Goal: Feedback & Contribution: Submit feedback/report problem

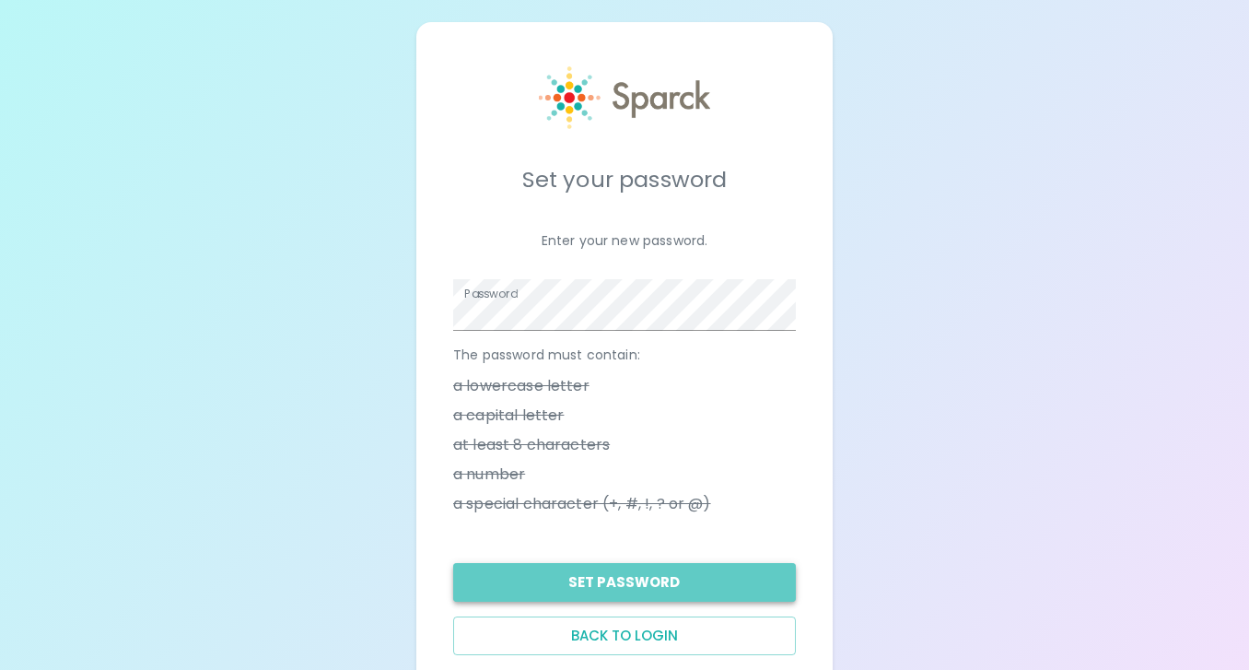
click at [687, 586] on button "Set Password" at bounding box center [624, 582] width 343 height 39
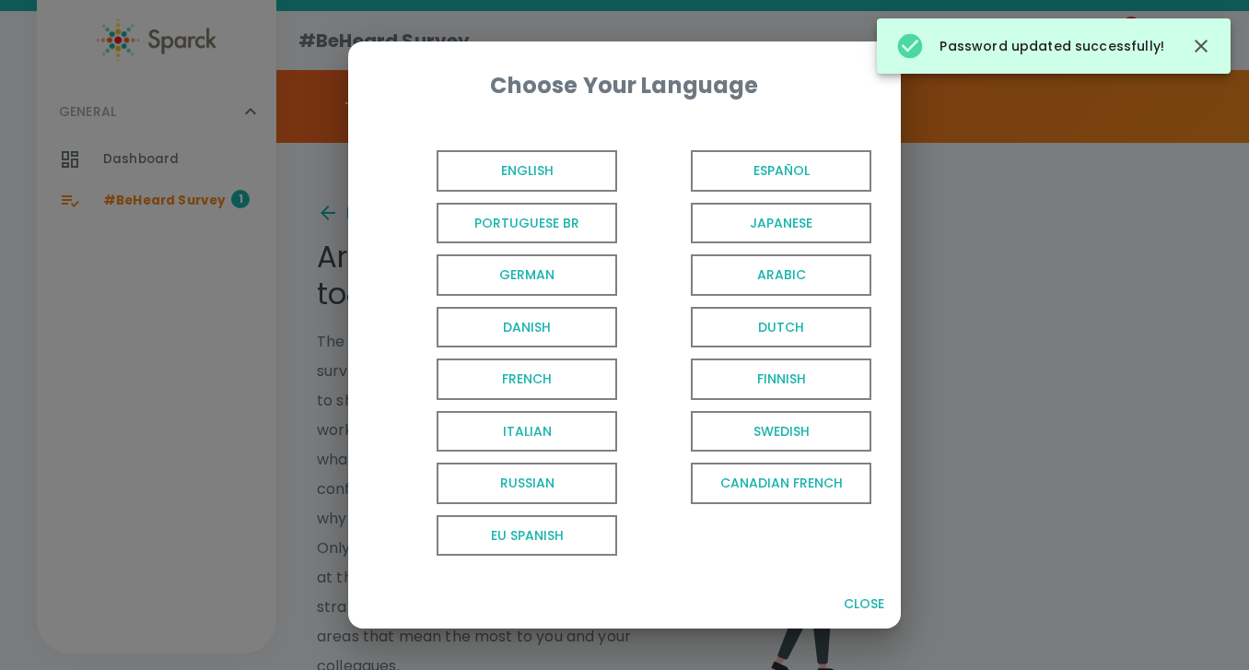
click at [525, 172] on span "English" at bounding box center [527, 170] width 181 height 41
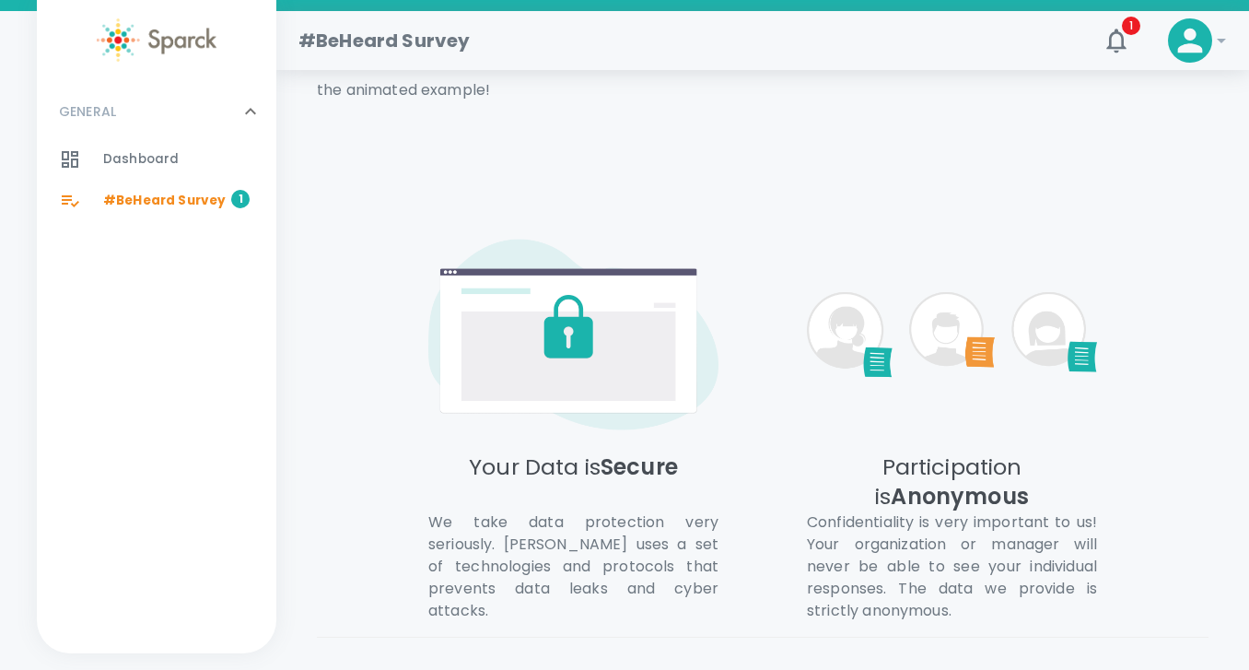
scroll to position [920, 0]
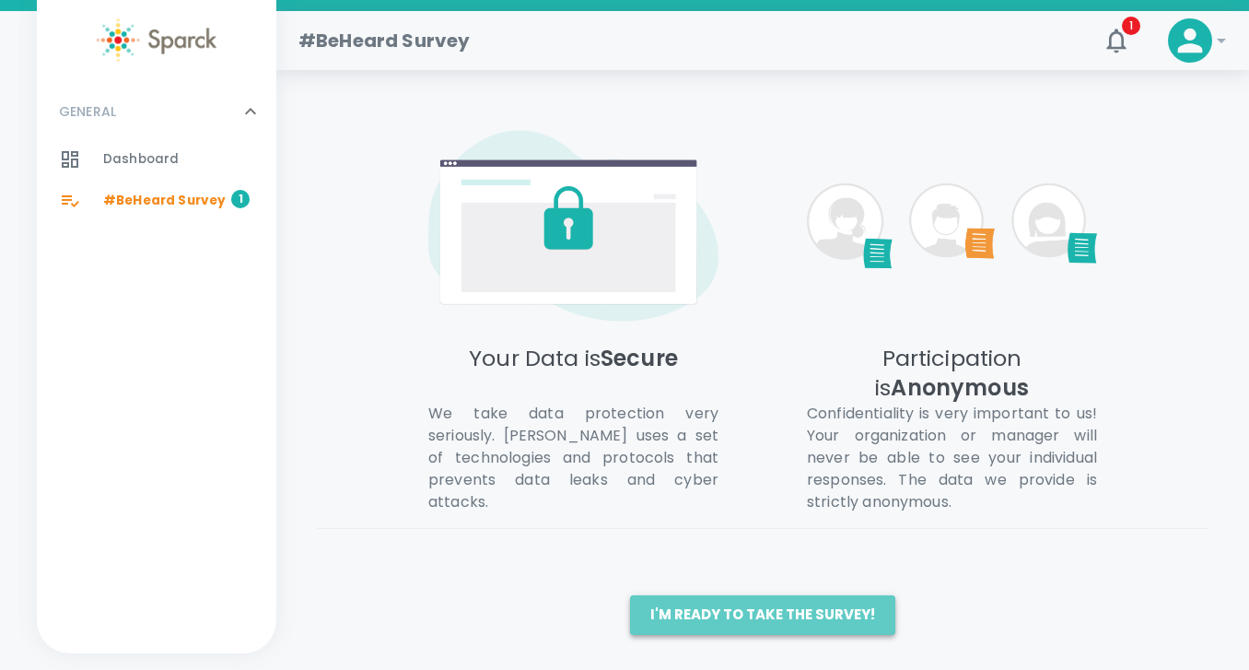
click at [769, 615] on button "I'm ready to take the survey!" at bounding box center [762, 614] width 265 height 39
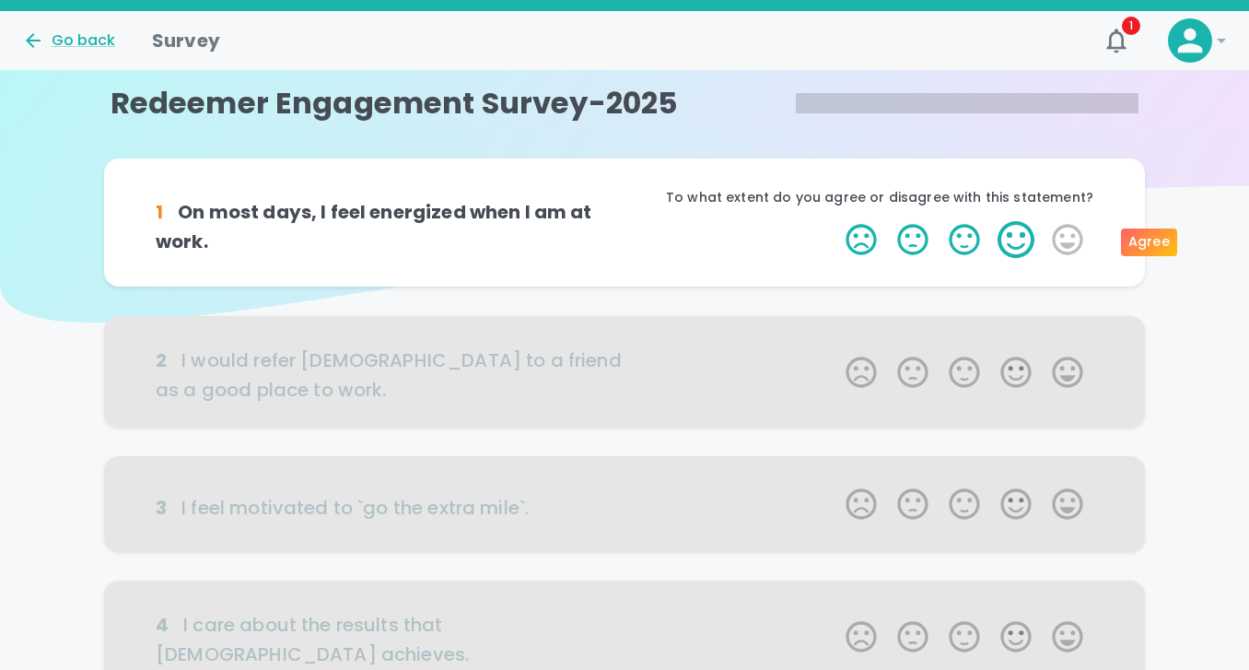
click at [1016, 232] on label "4 Stars" at bounding box center [1016, 239] width 52 height 37
click at [835, 221] on input "4 Stars" at bounding box center [834, 220] width 1 height 1
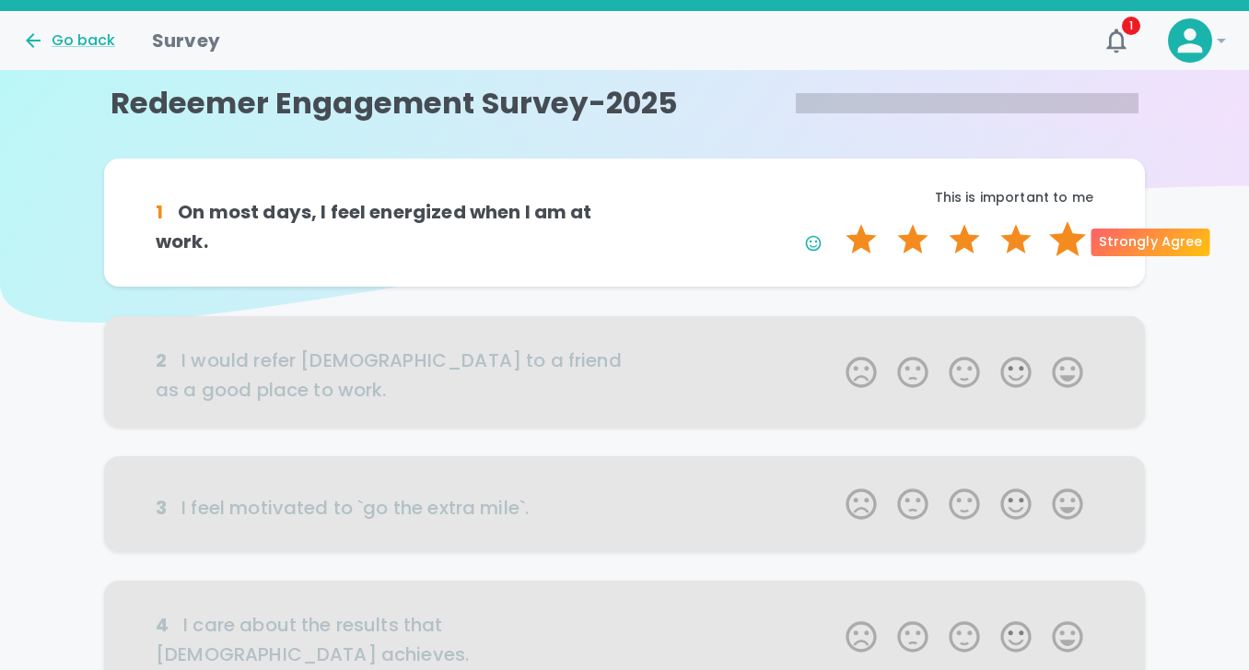
click at [1074, 242] on label "5 Stars" at bounding box center [1068, 239] width 52 height 37
click at [835, 221] on input "5 Stars" at bounding box center [834, 220] width 1 height 1
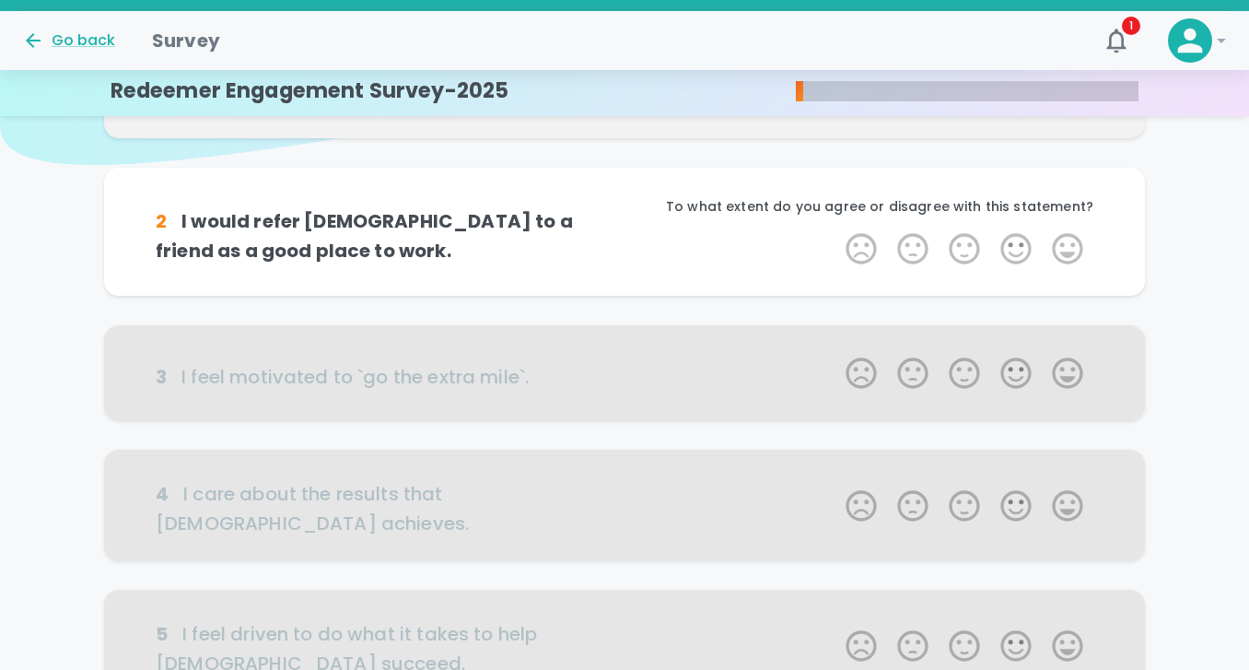
scroll to position [162, 0]
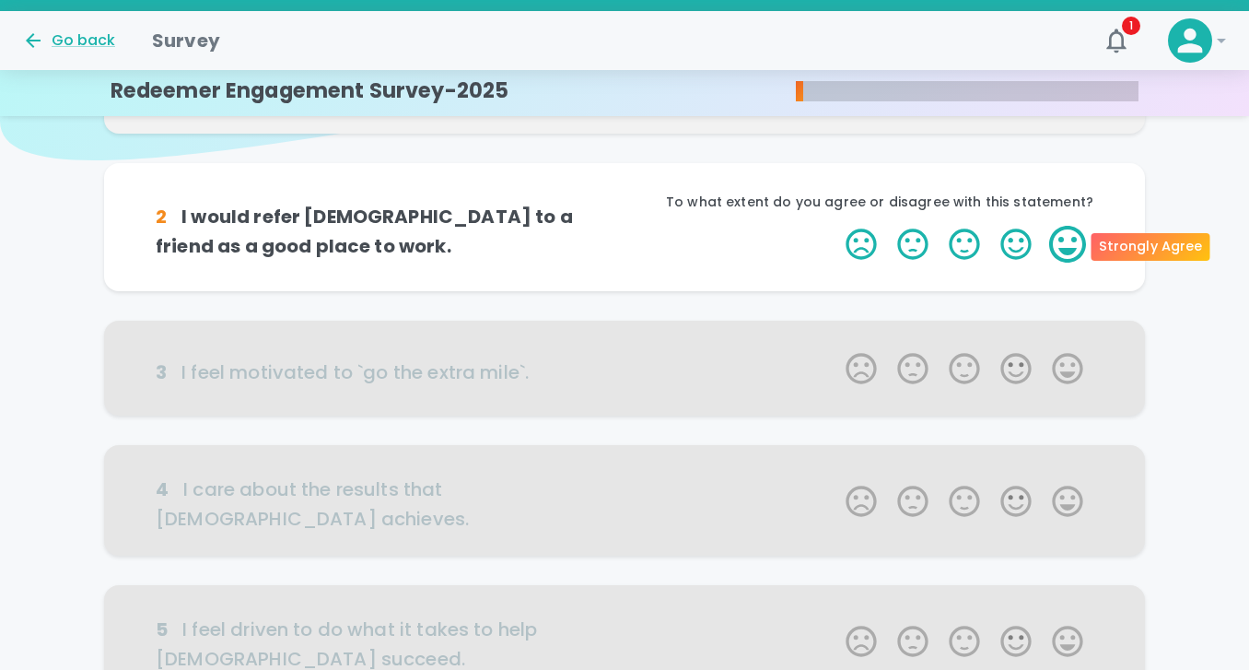
click at [1072, 245] on label "5 Stars" at bounding box center [1068, 244] width 52 height 37
click at [835, 226] on input "5 Stars" at bounding box center [834, 225] width 1 height 1
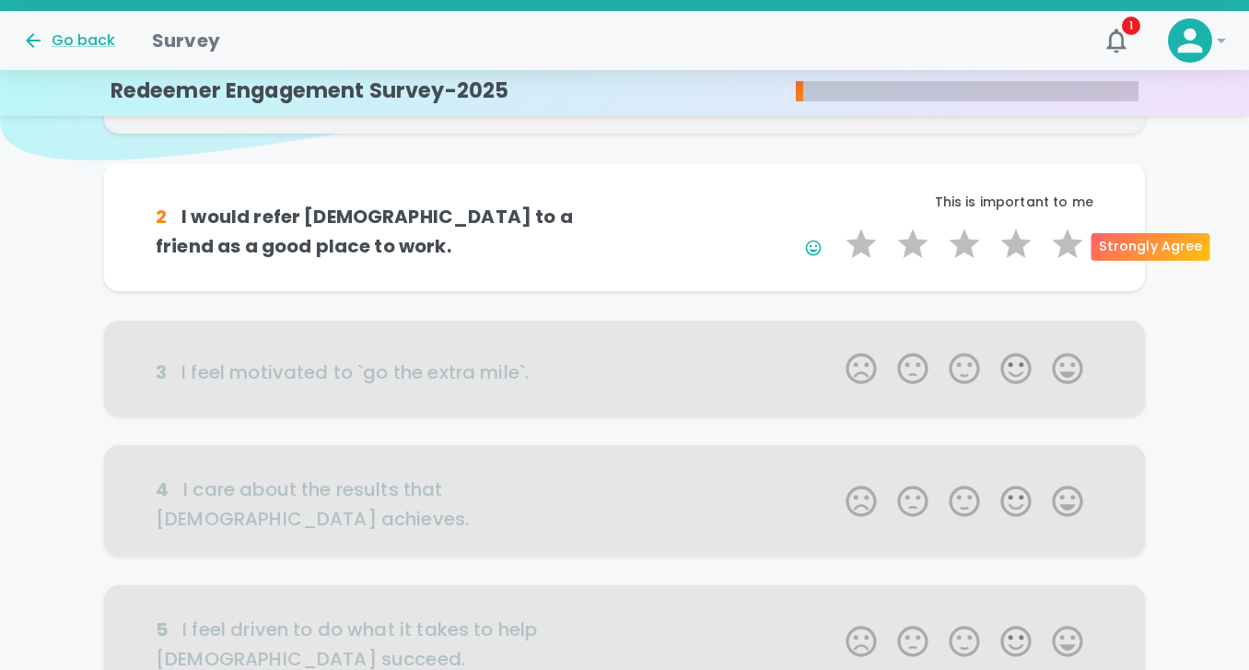
click at [1072, 245] on label "5 Stars" at bounding box center [1068, 244] width 52 height 37
click at [835, 226] on input "5 Stars" at bounding box center [834, 225] width 1 height 1
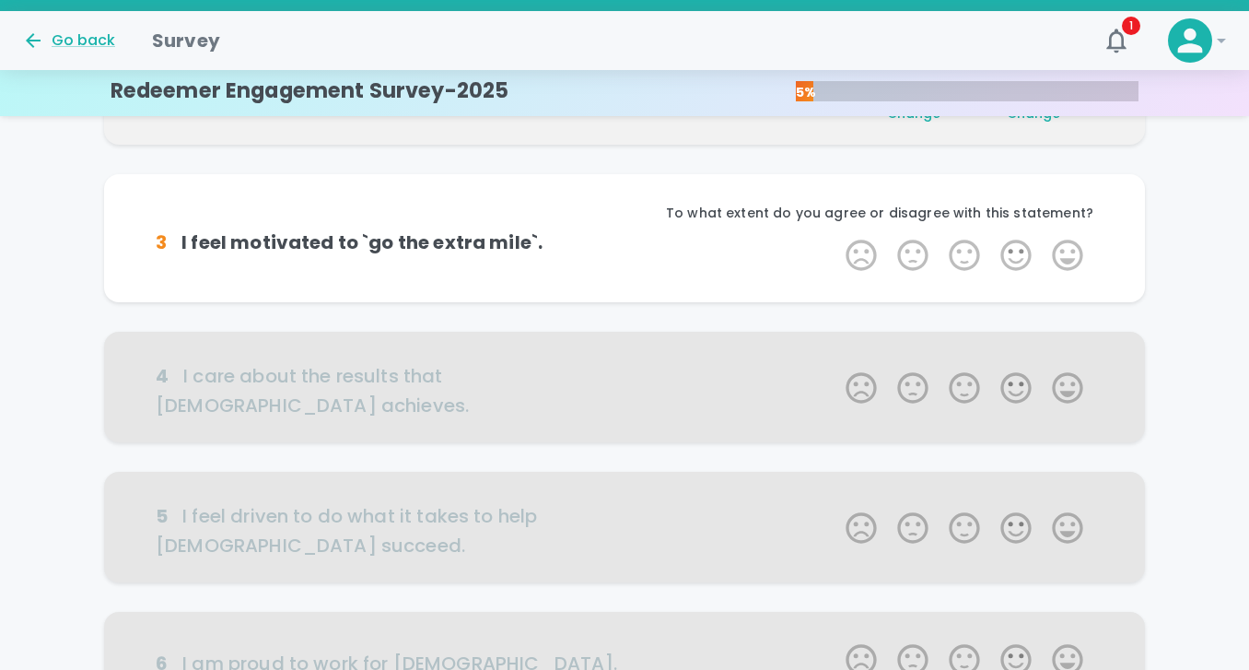
scroll to position [324, 0]
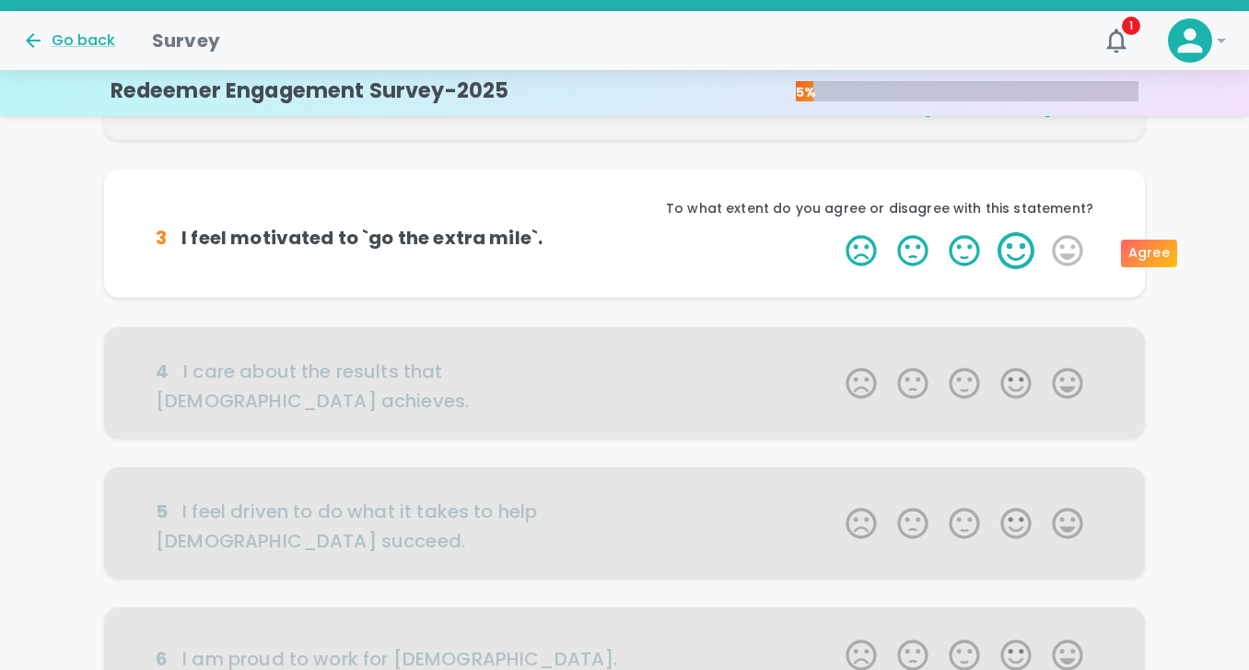
click at [1010, 253] on label "4 Stars" at bounding box center [1016, 250] width 52 height 37
click at [835, 232] on input "4 Stars" at bounding box center [834, 231] width 1 height 1
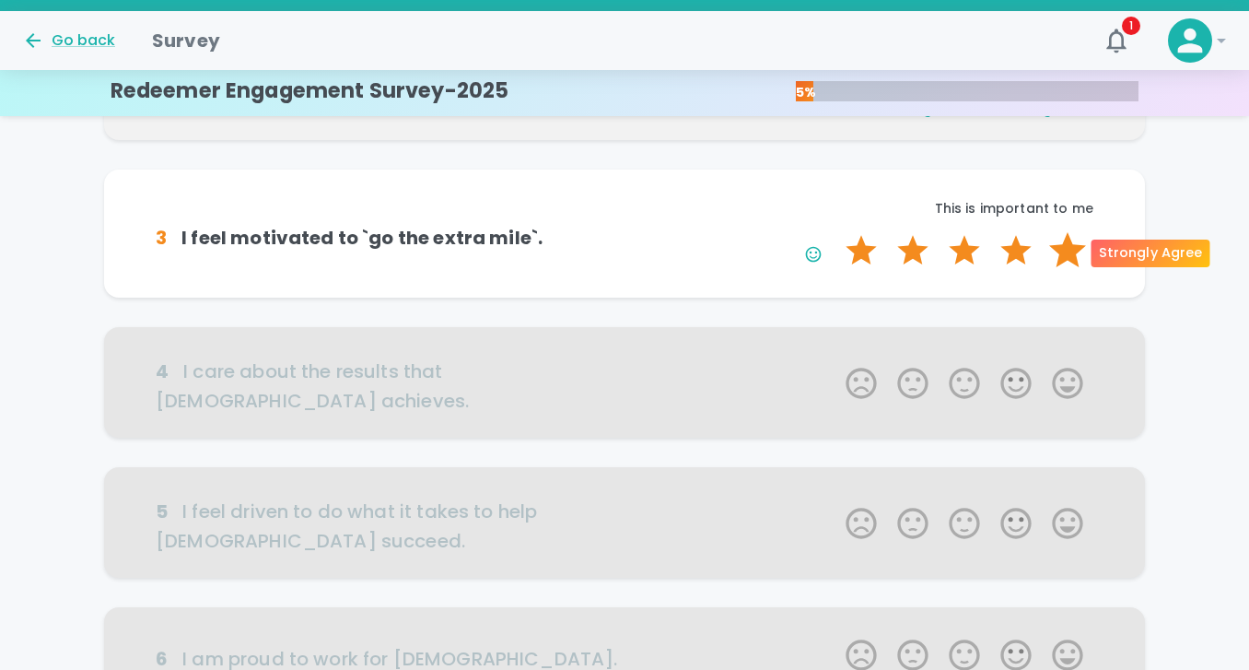
click at [1074, 251] on label "5 Stars" at bounding box center [1068, 250] width 52 height 37
click at [835, 232] on input "5 Stars" at bounding box center [834, 231] width 1 height 1
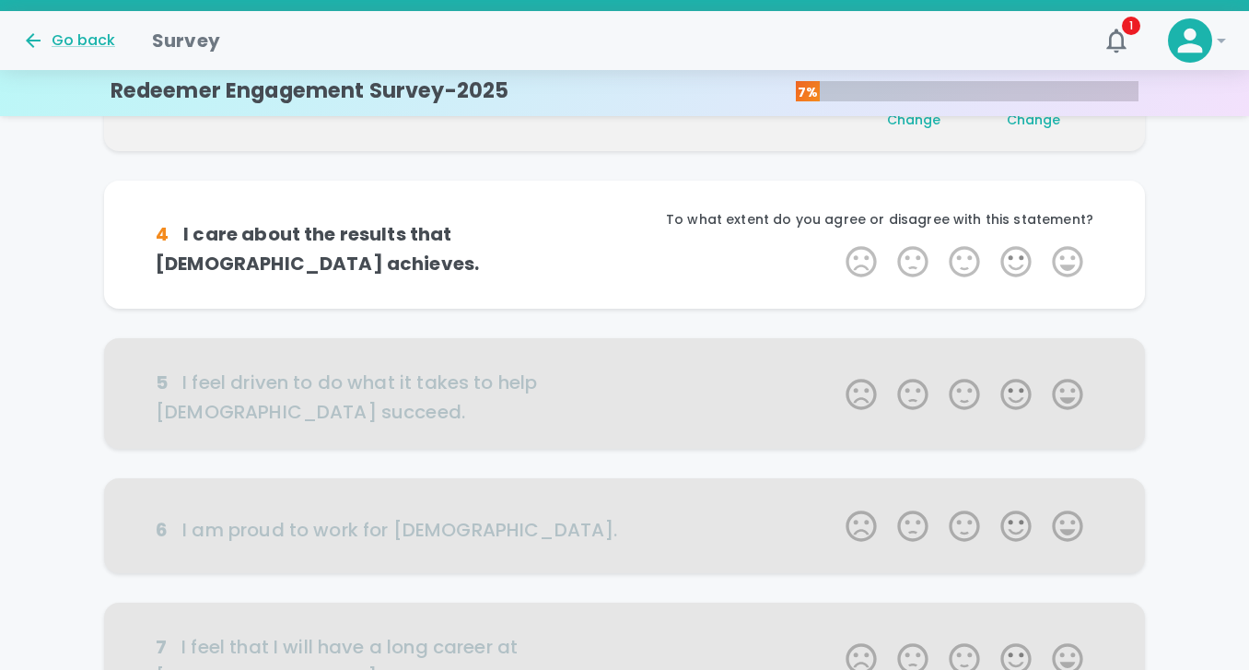
scroll to position [486, 0]
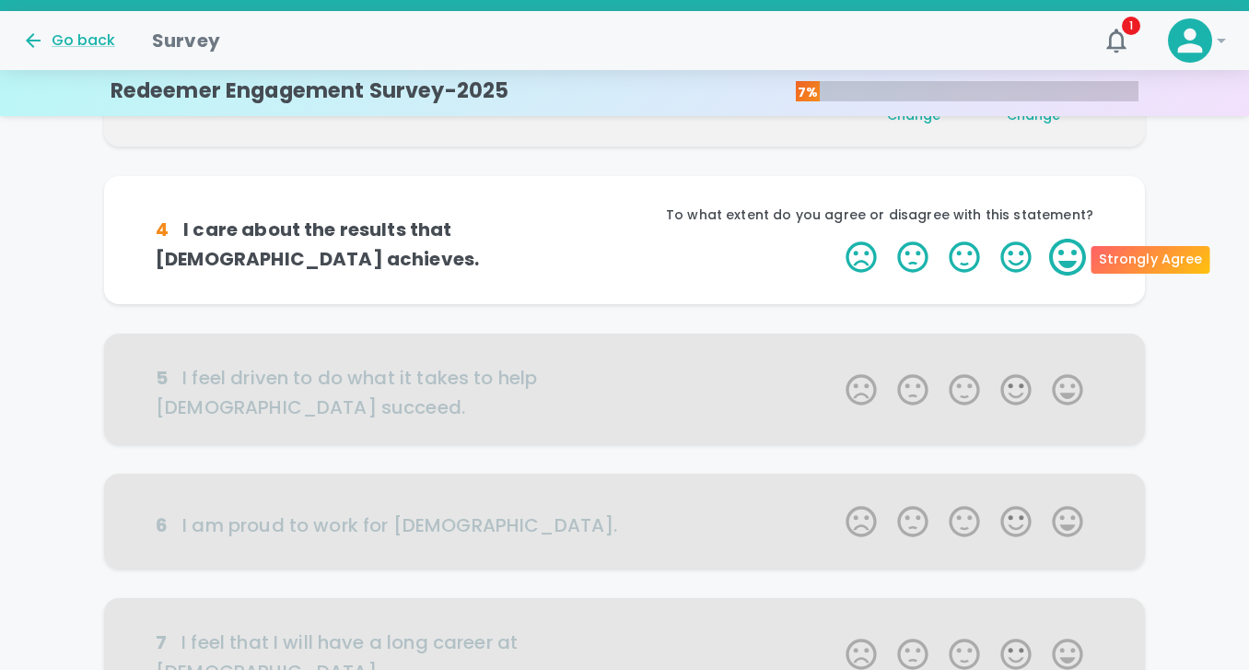
click at [1071, 261] on label "5 Stars" at bounding box center [1068, 257] width 52 height 37
click at [835, 239] on input "5 Stars" at bounding box center [834, 238] width 1 height 1
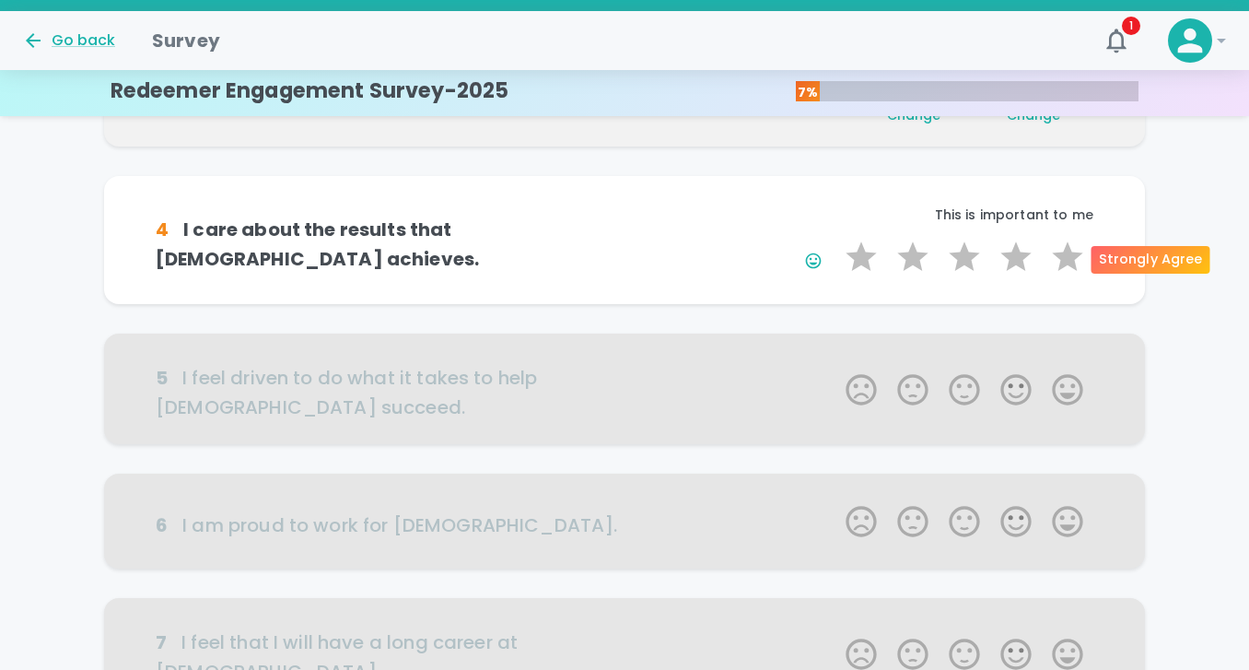
click at [1071, 261] on label "5 Stars" at bounding box center [1068, 257] width 52 height 37
click at [835, 239] on input "5 Stars" at bounding box center [834, 238] width 1 height 1
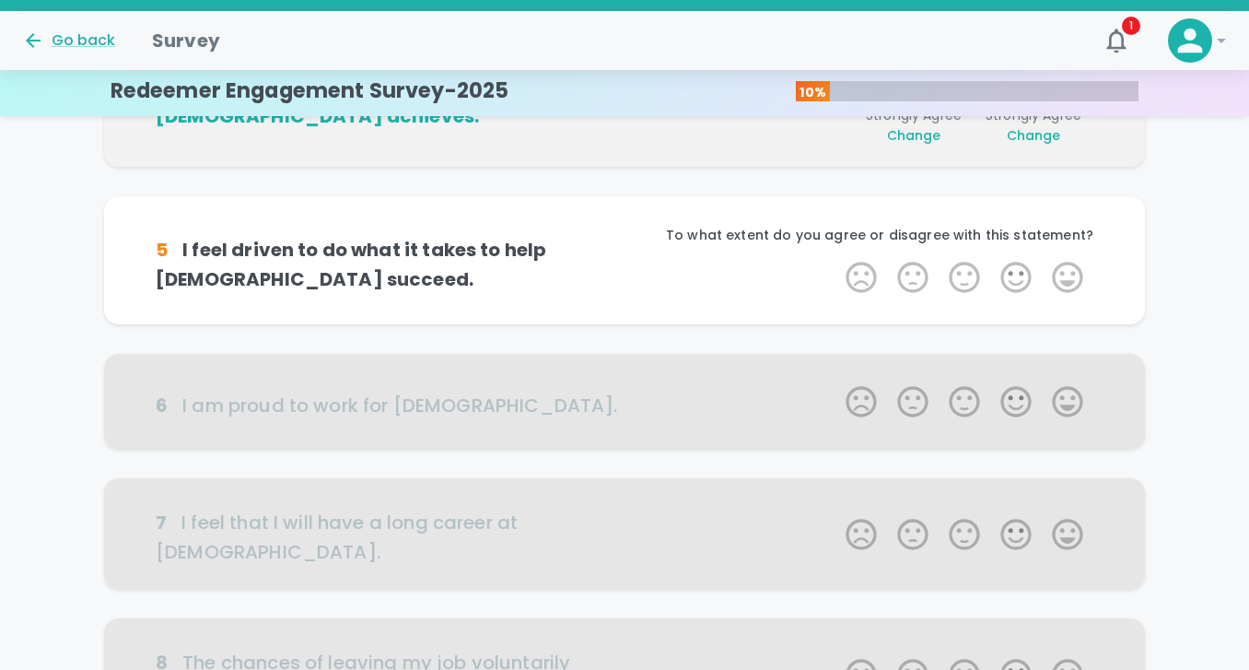
scroll to position [648, 0]
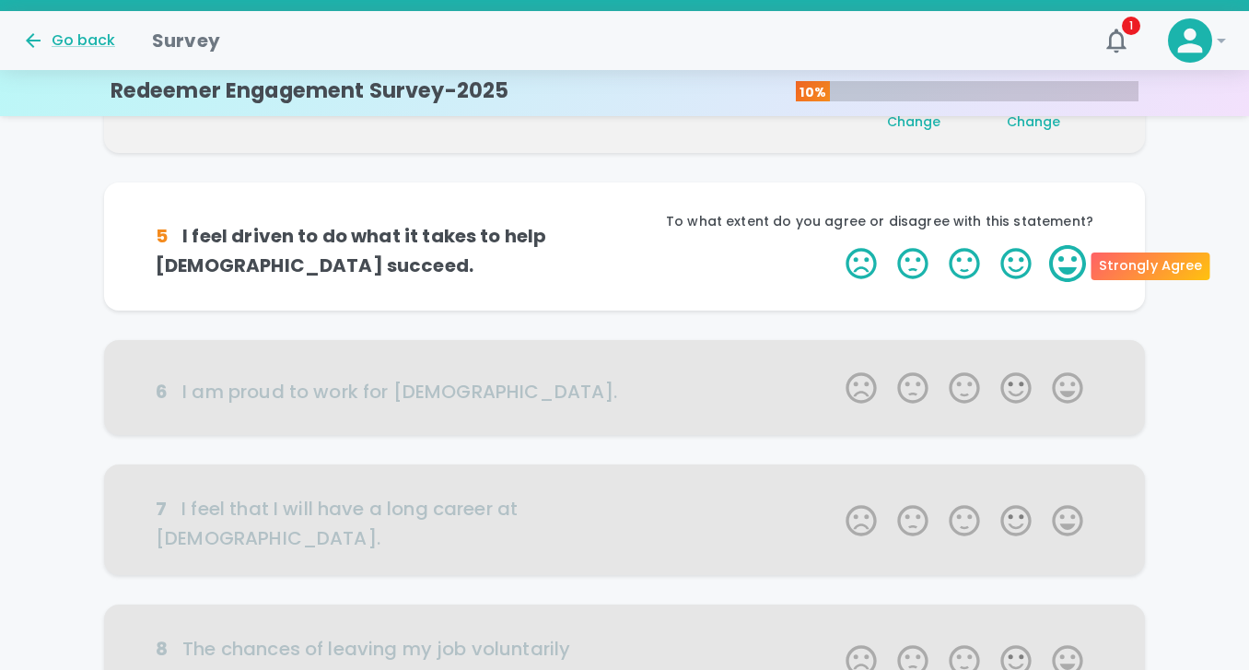
click at [1069, 262] on label "5 Stars" at bounding box center [1068, 263] width 52 height 37
click at [835, 245] on input "5 Stars" at bounding box center [834, 244] width 1 height 1
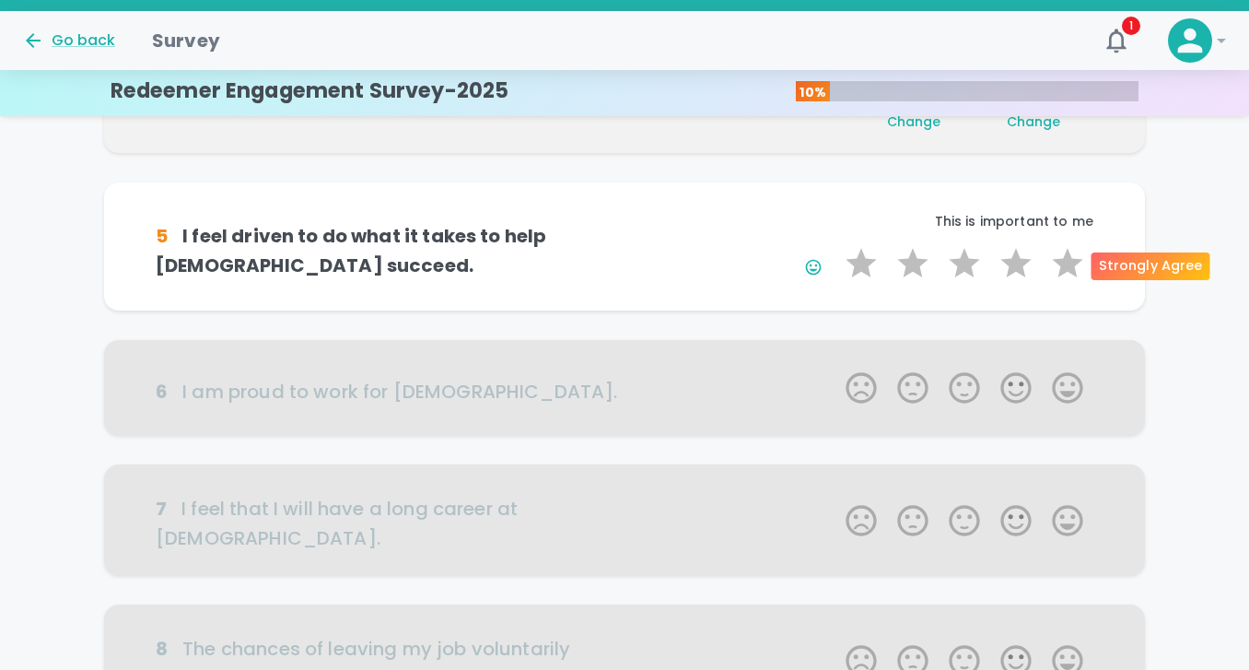
click at [1069, 262] on label "5 Stars" at bounding box center [1068, 263] width 52 height 37
click at [835, 245] on input "5 Stars" at bounding box center [834, 244] width 1 height 1
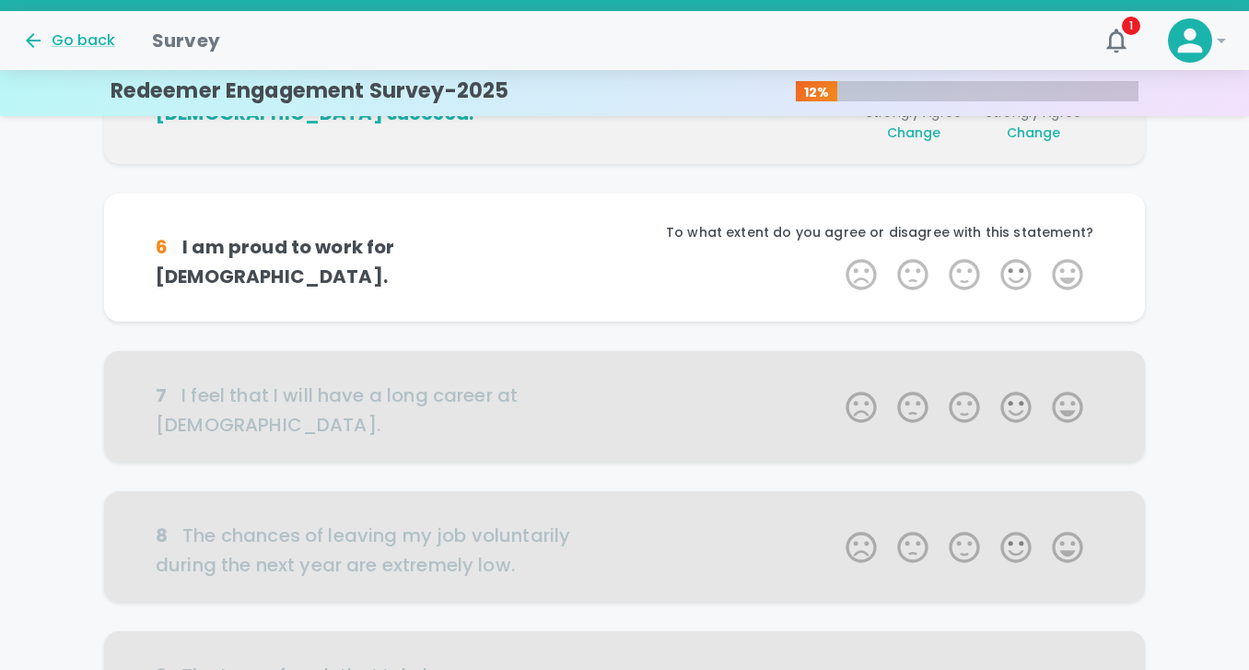
scroll to position [810, 0]
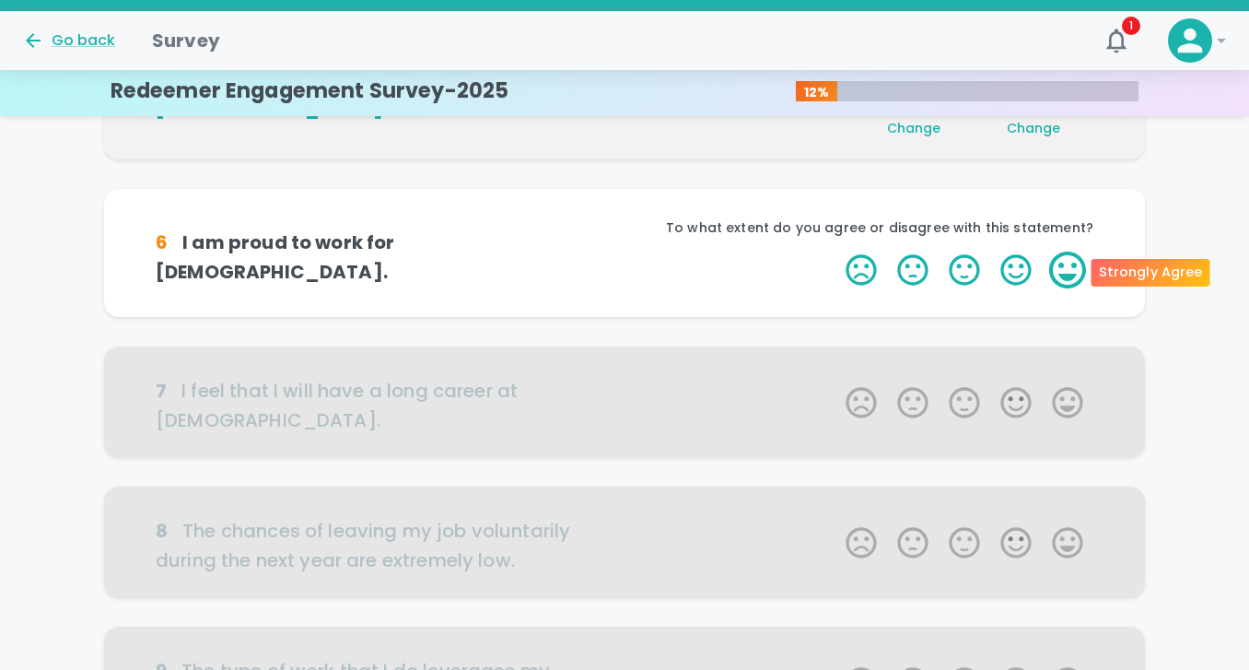
click at [1066, 276] on label "5 Stars" at bounding box center [1068, 269] width 52 height 37
click at [835, 251] on input "5 Stars" at bounding box center [834, 251] width 1 height 1
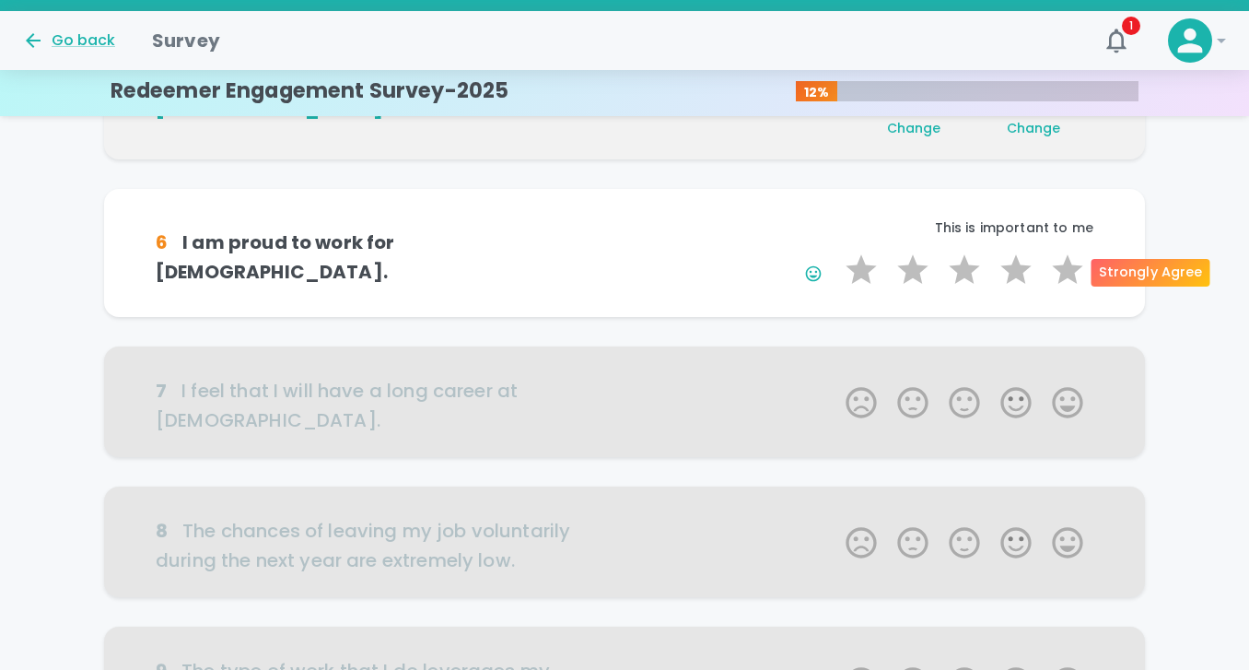
click at [1066, 276] on label "5 Stars" at bounding box center [1068, 269] width 52 height 37
click at [835, 251] on input "5 Stars" at bounding box center [834, 251] width 1 height 1
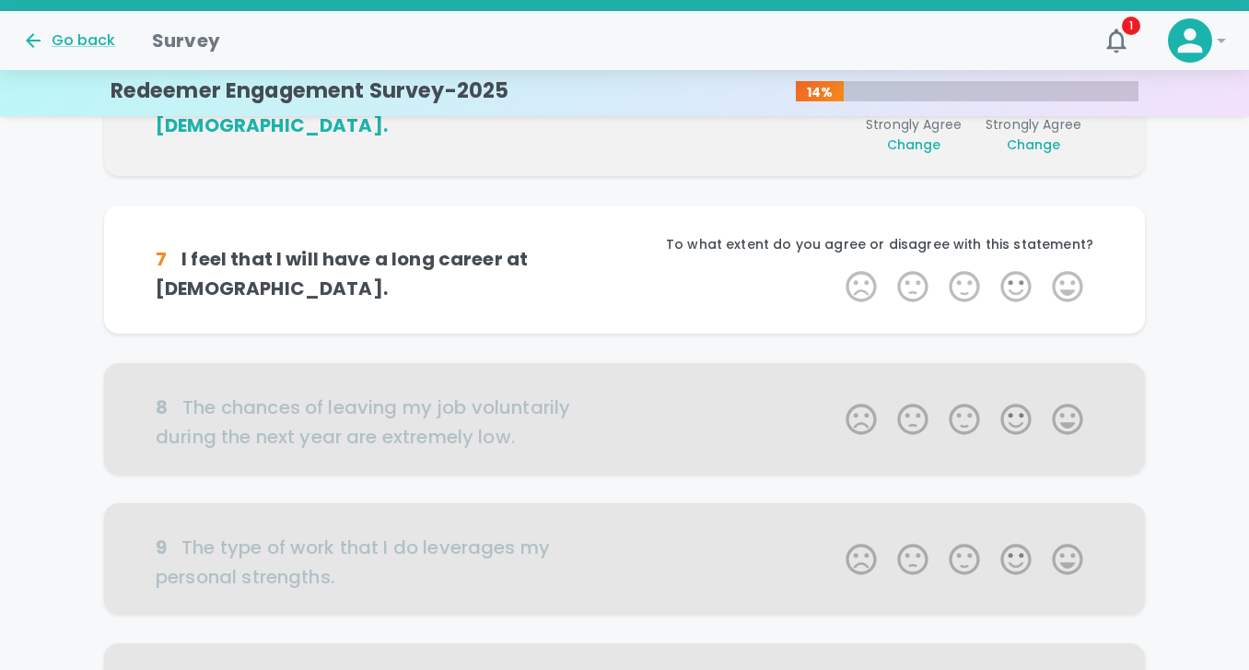
scroll to position [973, 0]
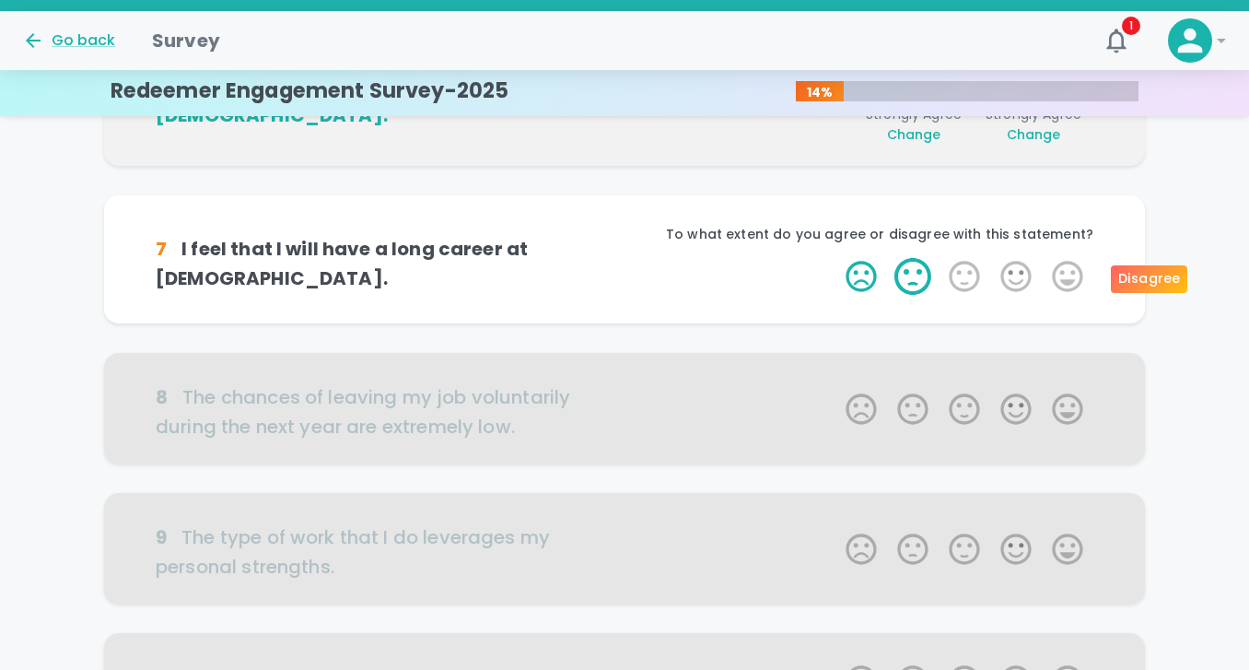
click at [912, 273] on label "2 Stars" at bounding box center [913, 276] width 52 height 37
click at [835, 258] on input "2 Stars" at bounding box center [834, 257] width 1 height 1
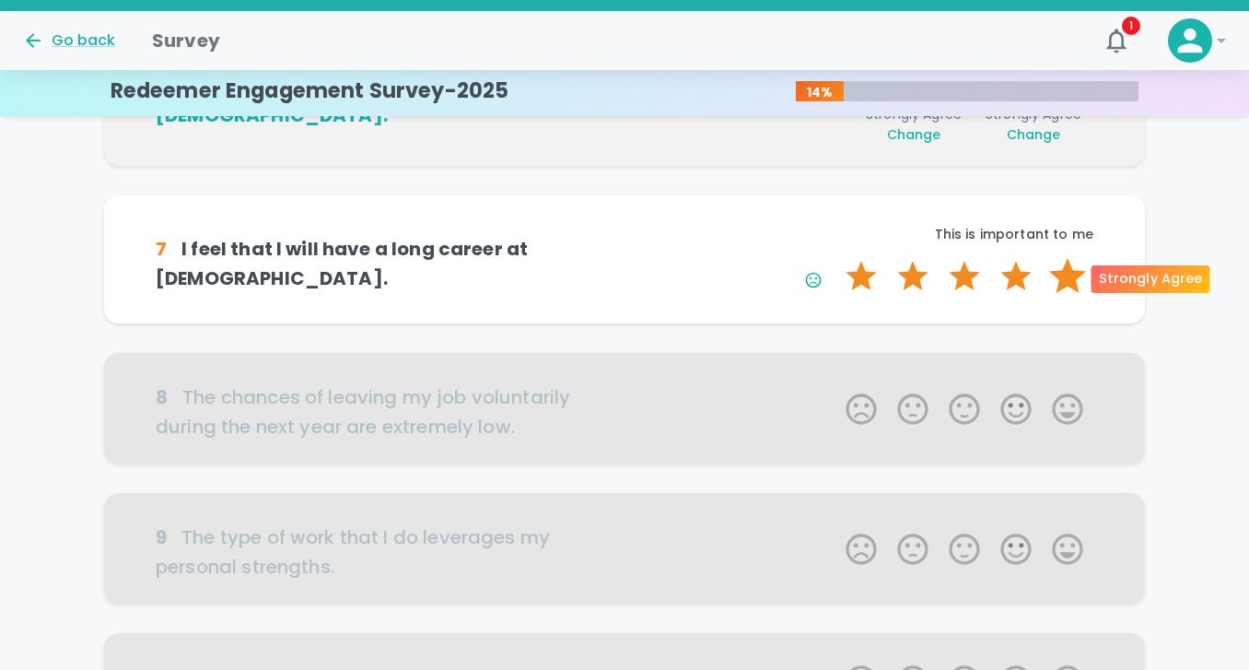
click at [1064, 270] on label "5 Stars" at bounding box center [1068, 276] width 52 height 37
click at [835, 258] on input "5 Stars" at bounding box center [834, 257] width 1 height 1
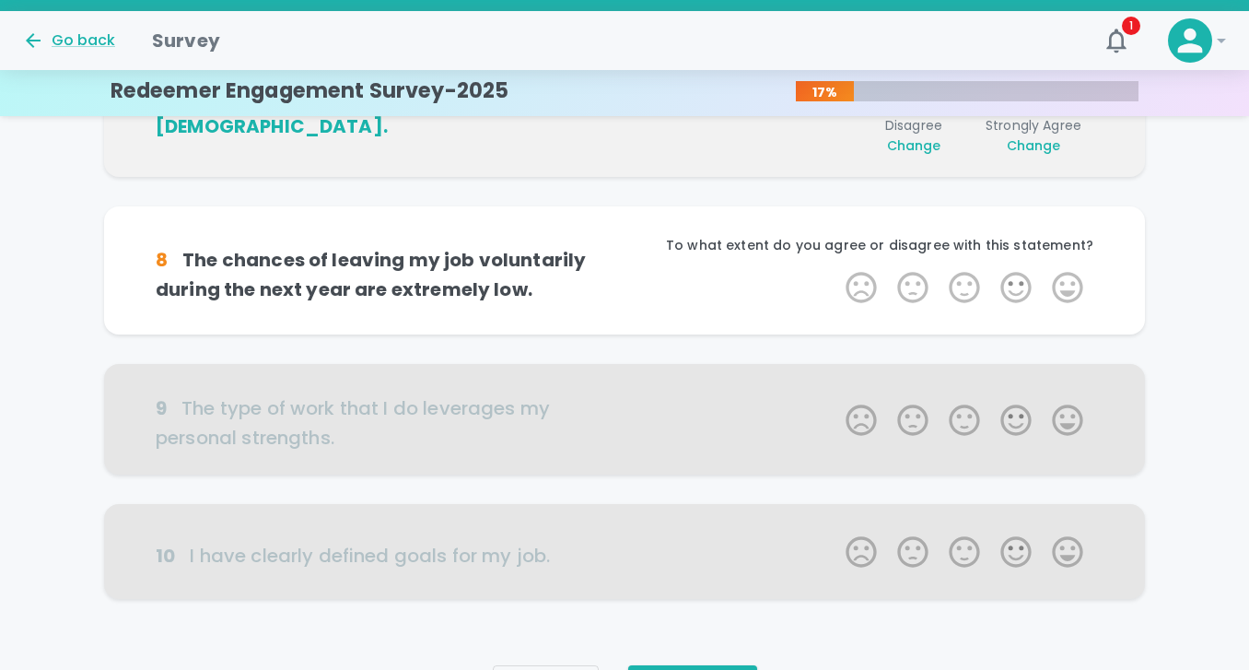
scroll to position [1135, 0]
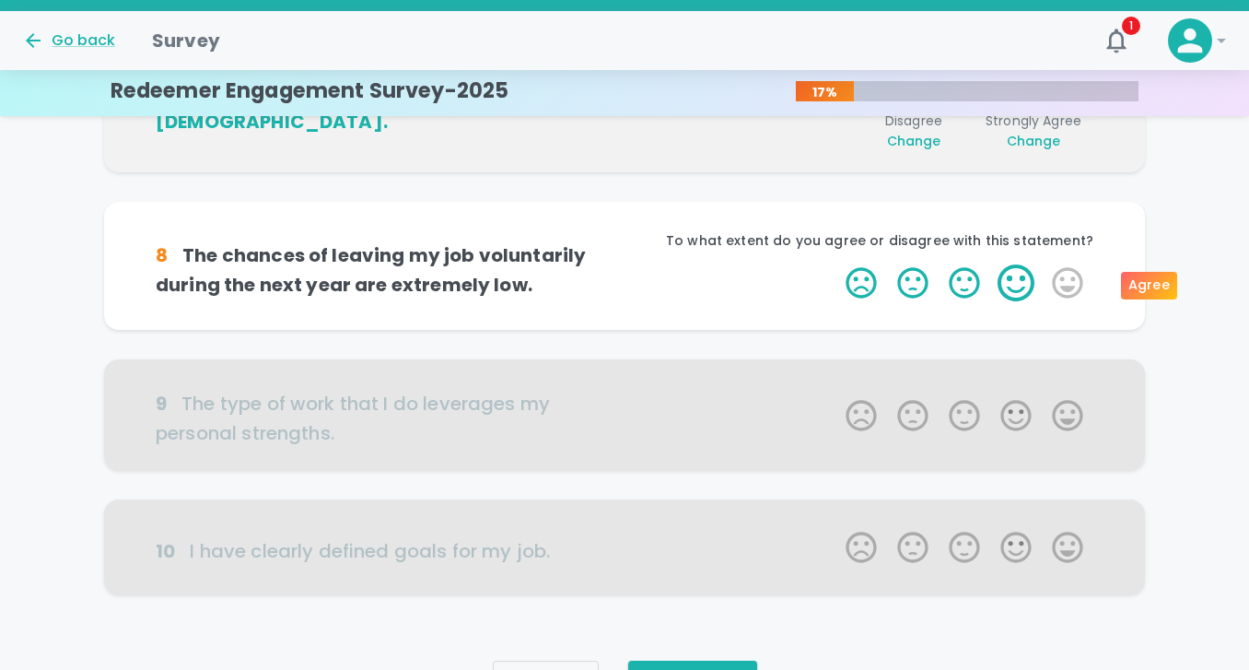
click at [1017, 286] on label "4 Stars" at bounding box center [1016, 282] width 52 height 37
click at [835, 264] on input "4 Stars" at bounding box center [834, 263] width 1 height 1
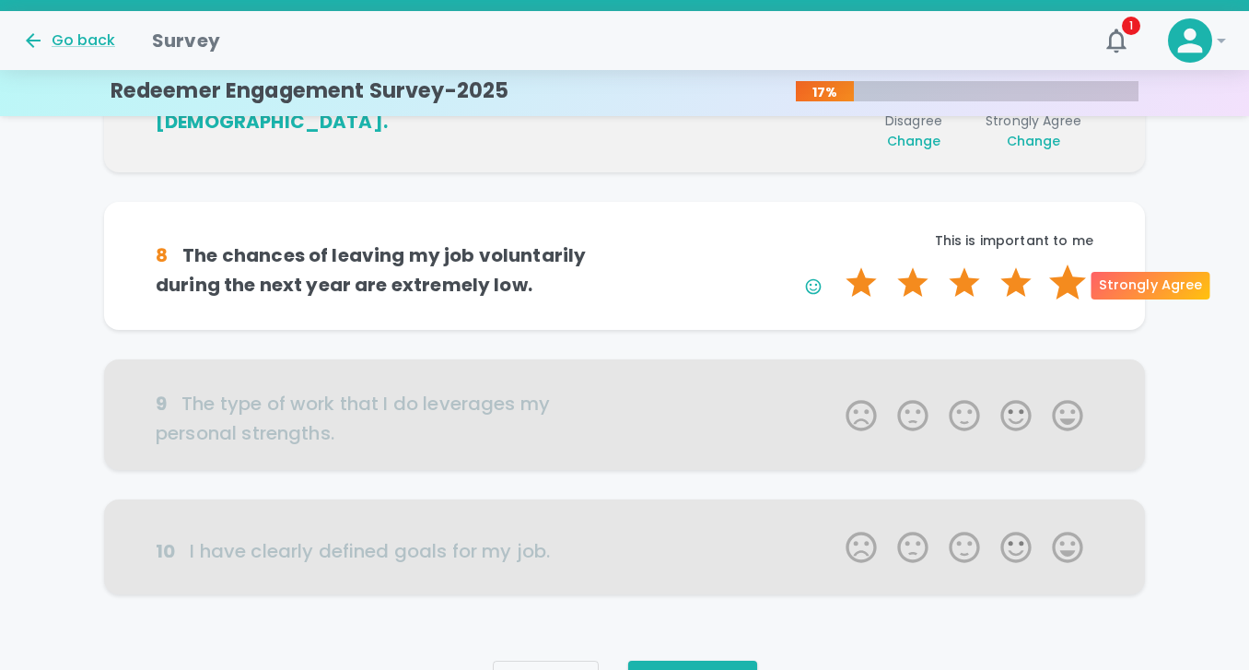
click at [1076, 286] on label "5 Stars" at bounding box center [1068, 282] width 52 height 37
click at [835, 264] on input "5 Stars" at bounding box center [834, 263] width 1 height 1
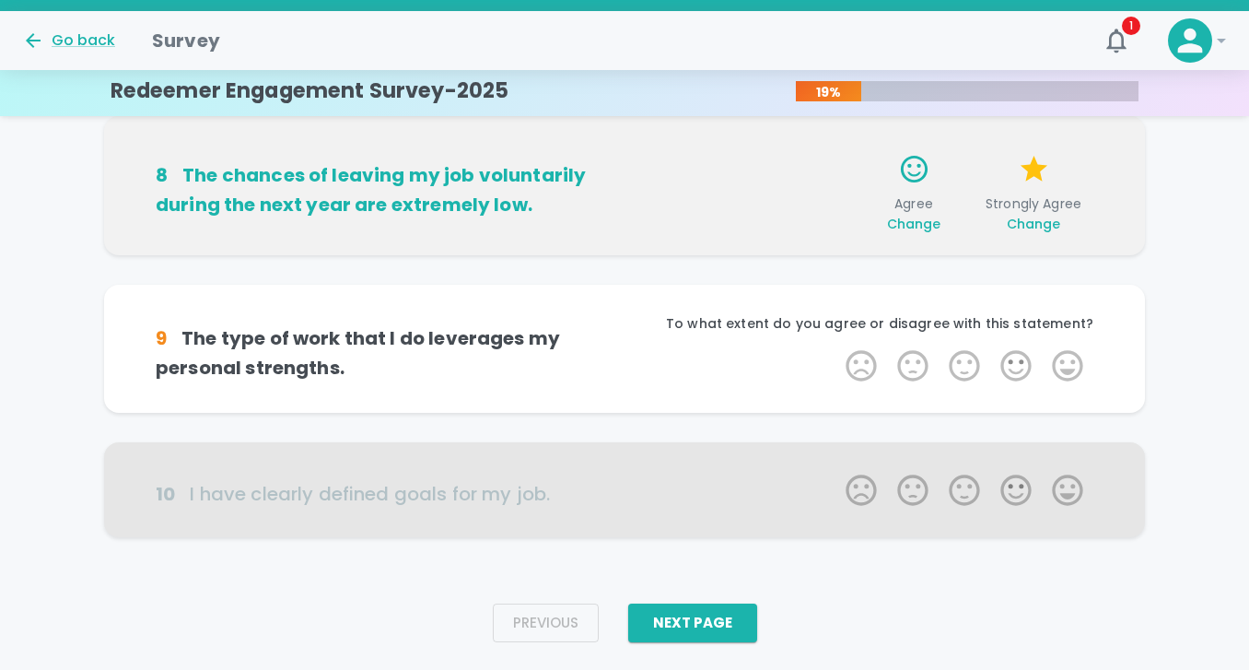
scroll to position [1237, 0]
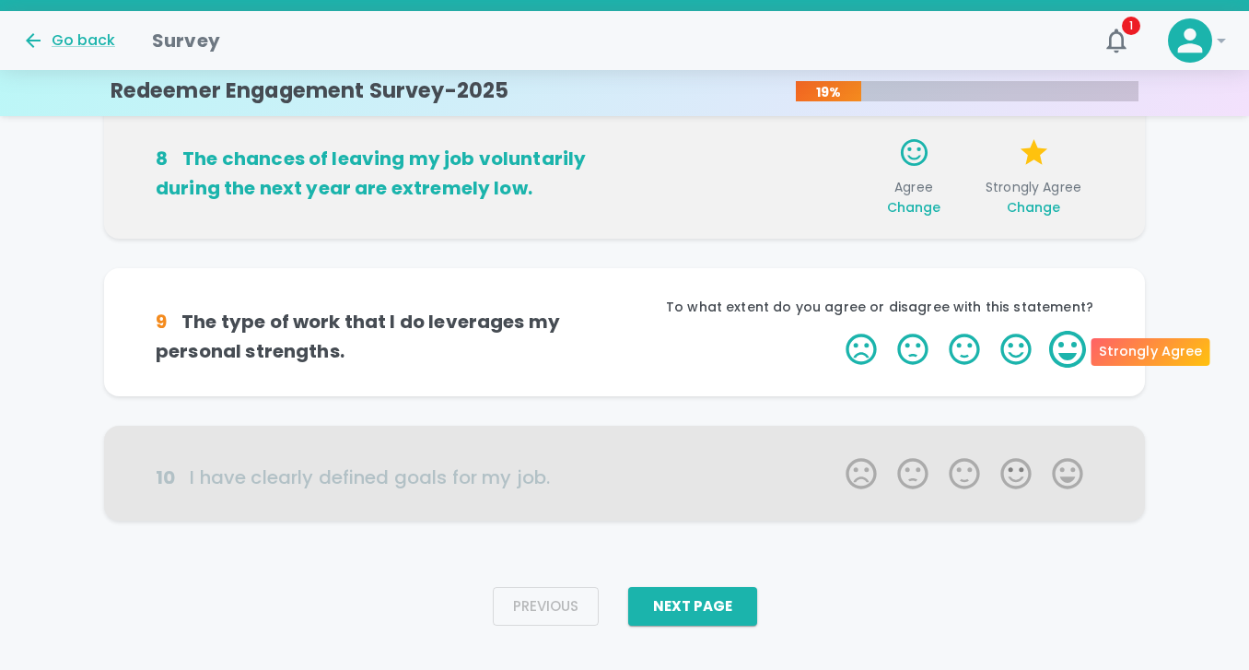
click at [1071, 337] on label "5 Stars" at bounding box center [1068, 349] width 52 height 37
click at [835, 331] on input "5 Stars" at bounding box center [834, 330] width 1 height 1
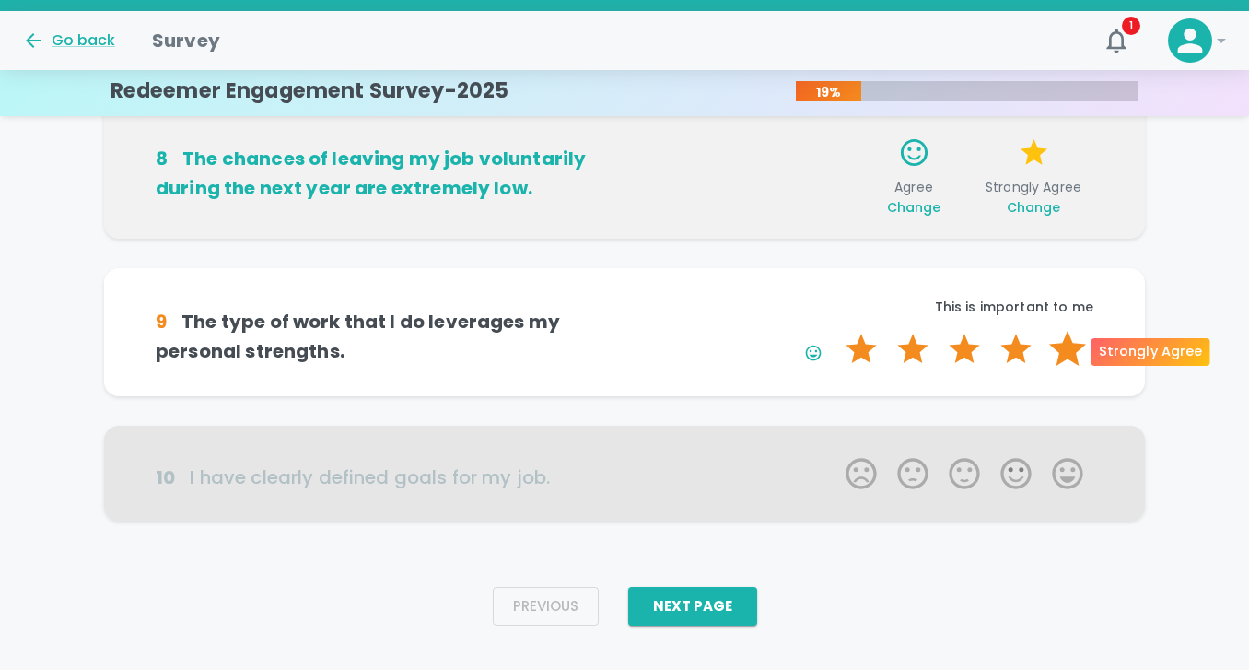
click at [1068, 348] on label "5 Stars" at bounding box center [1068, 349] width 52 height 37
click at [835, 331] on input "5 Stars" at bounding box center [834, 330] width 1 height 1
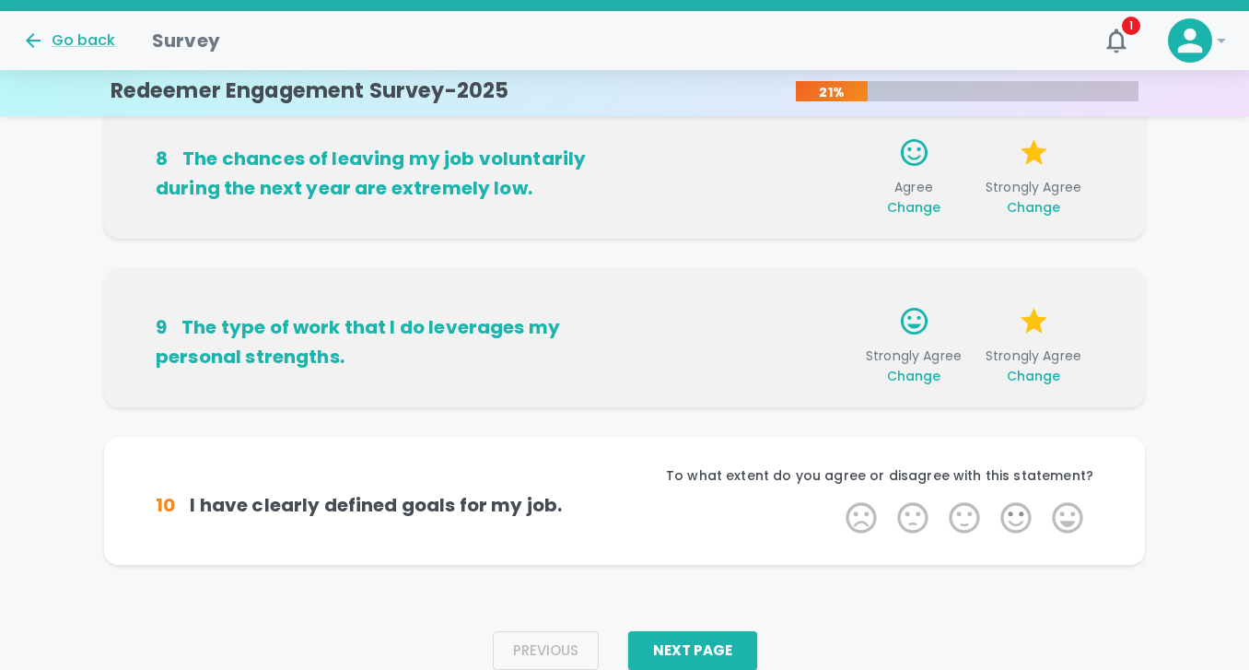
scroll to position [1265, 0]
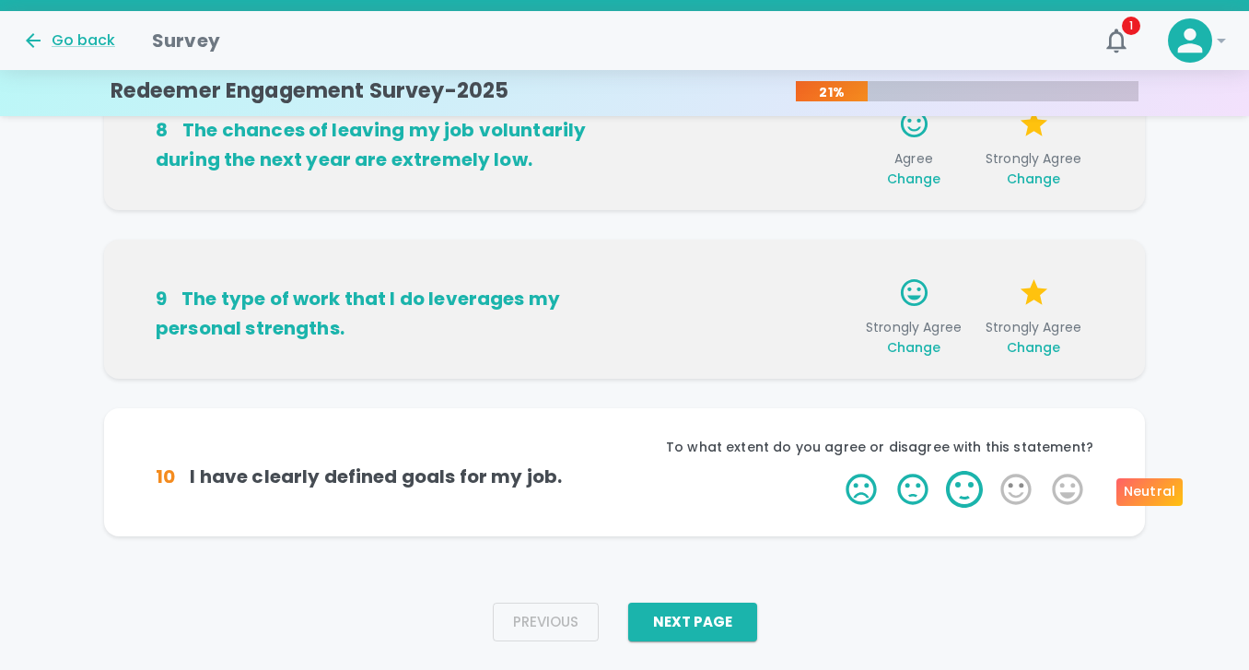
click at [963, 493] on label "3 Stars" at bounding box center [965, 489] width 52 height 37
click at [835, 471] on input "3 Stars" at bounding box center [834, 470] width 1 height 1
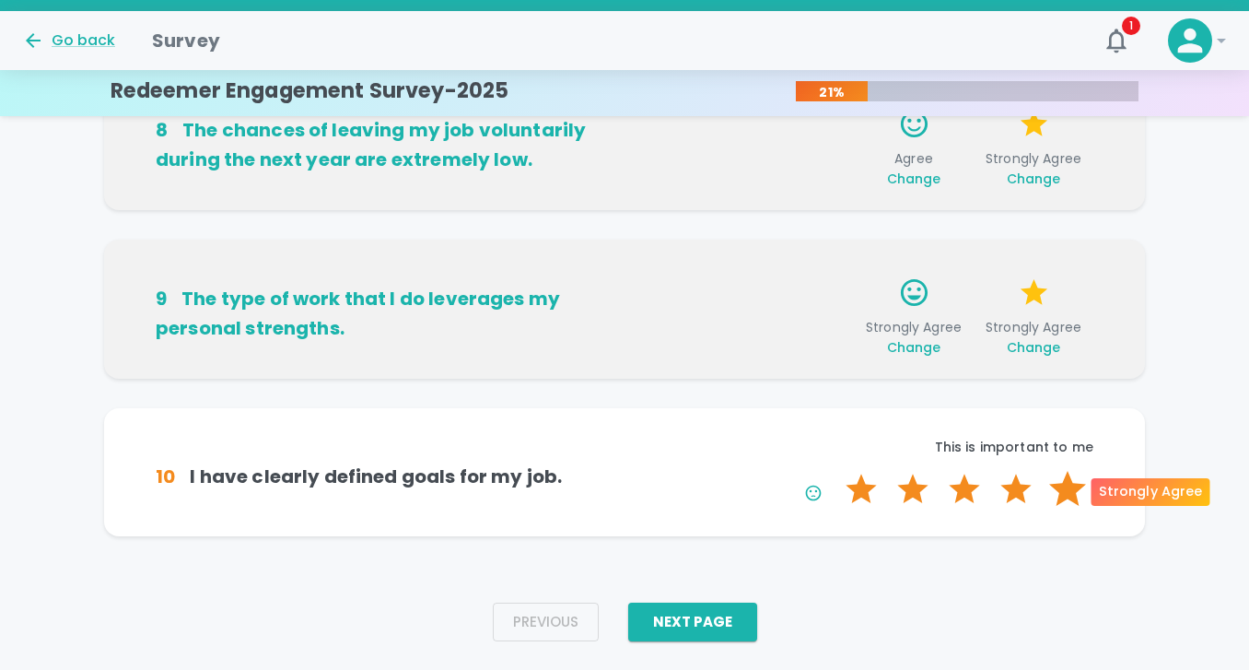
click at [1059, 493] on label "5 Stars" at bounding box center [1068, 489] width 52 height 37
click at [835, 471] on input "5 Stars" at bounding box center [834, 470] width 1 height 1
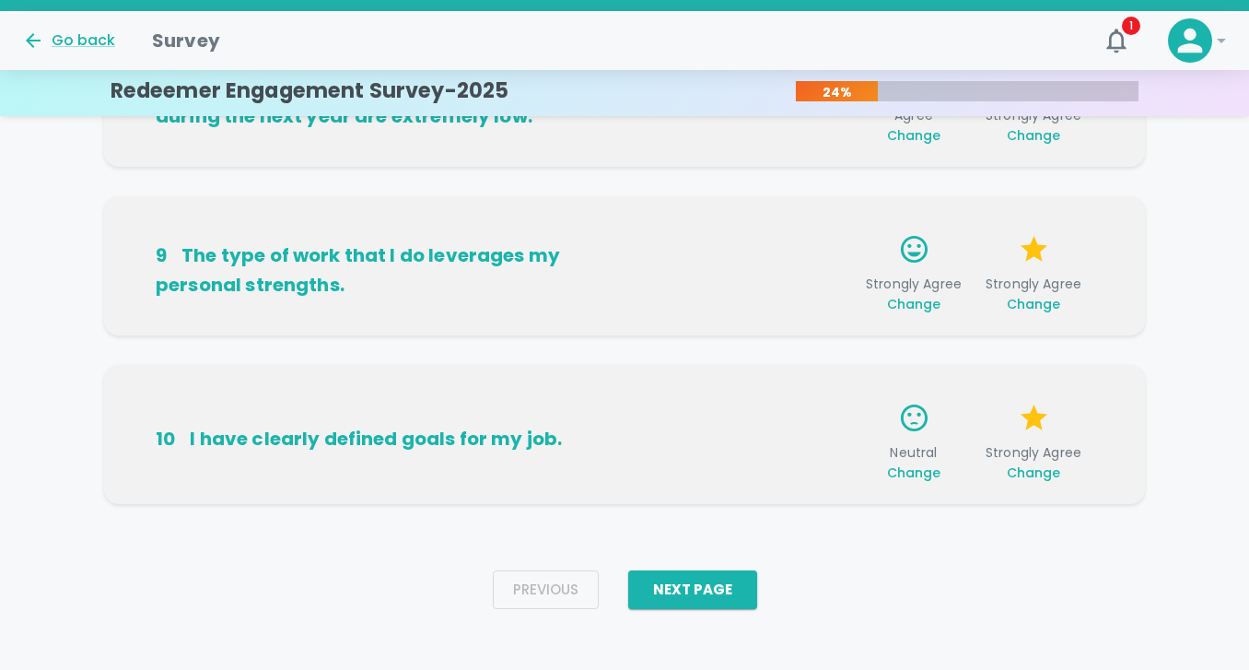
scroll to position [1311, 0]
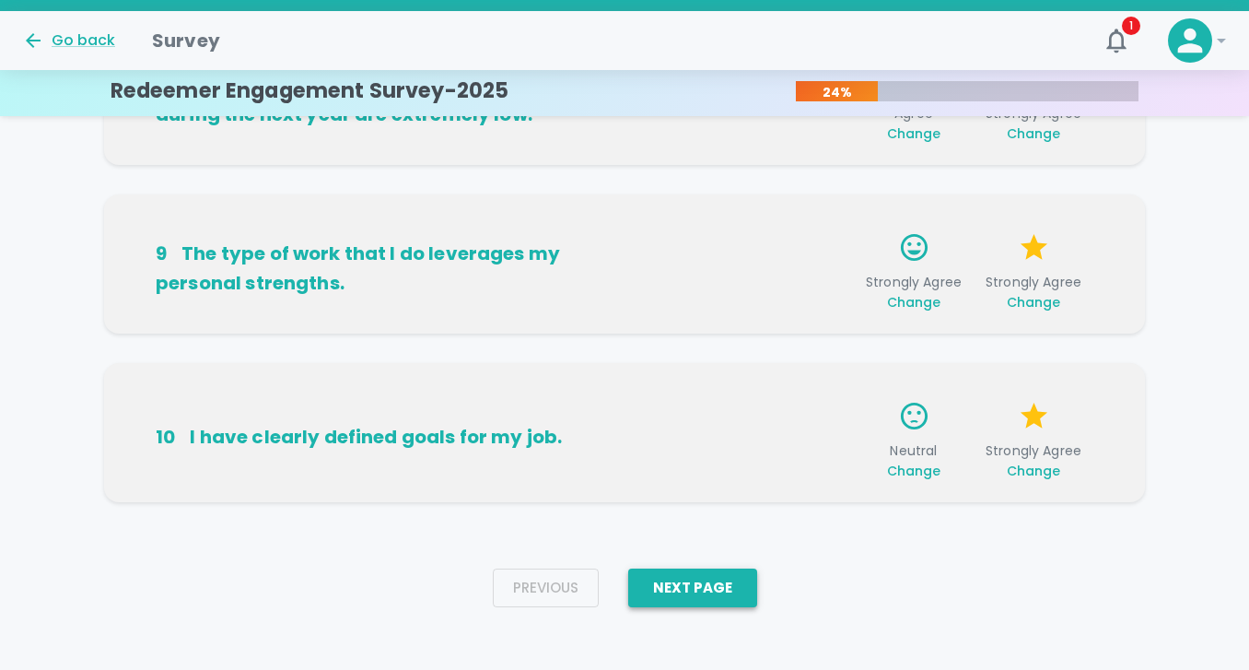
click at [684, 593] on button "Next Page" at bounding box center [692, 587] width 129 height 39
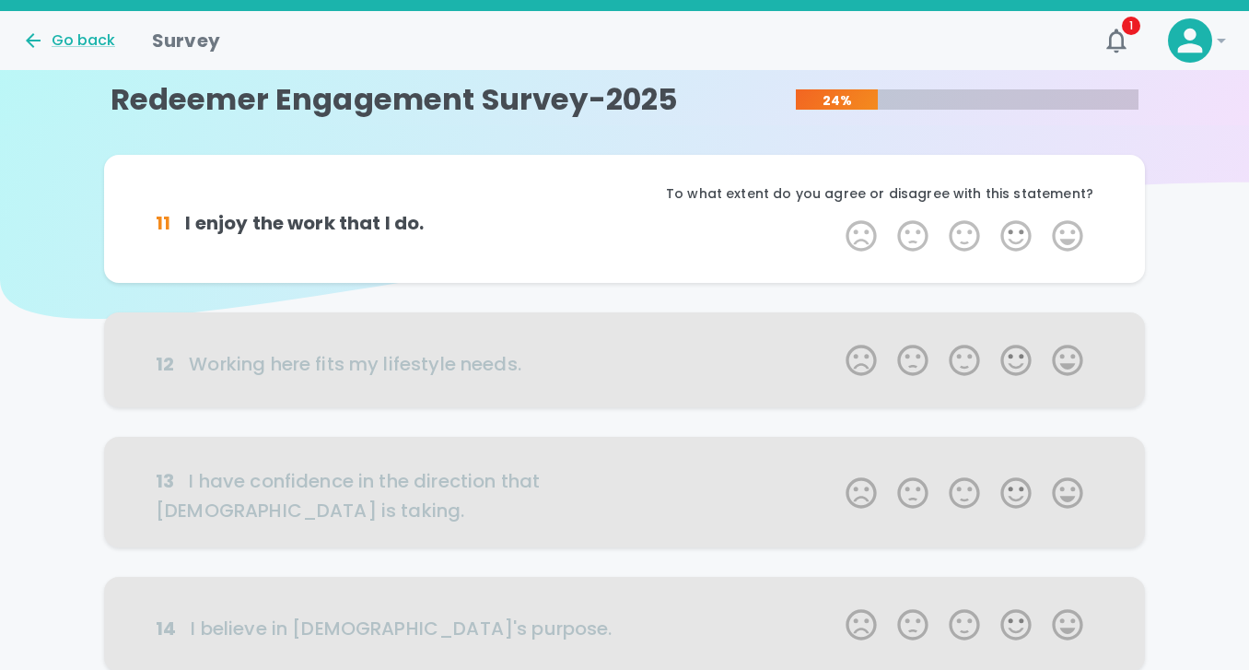
scroll to position [0, 0]
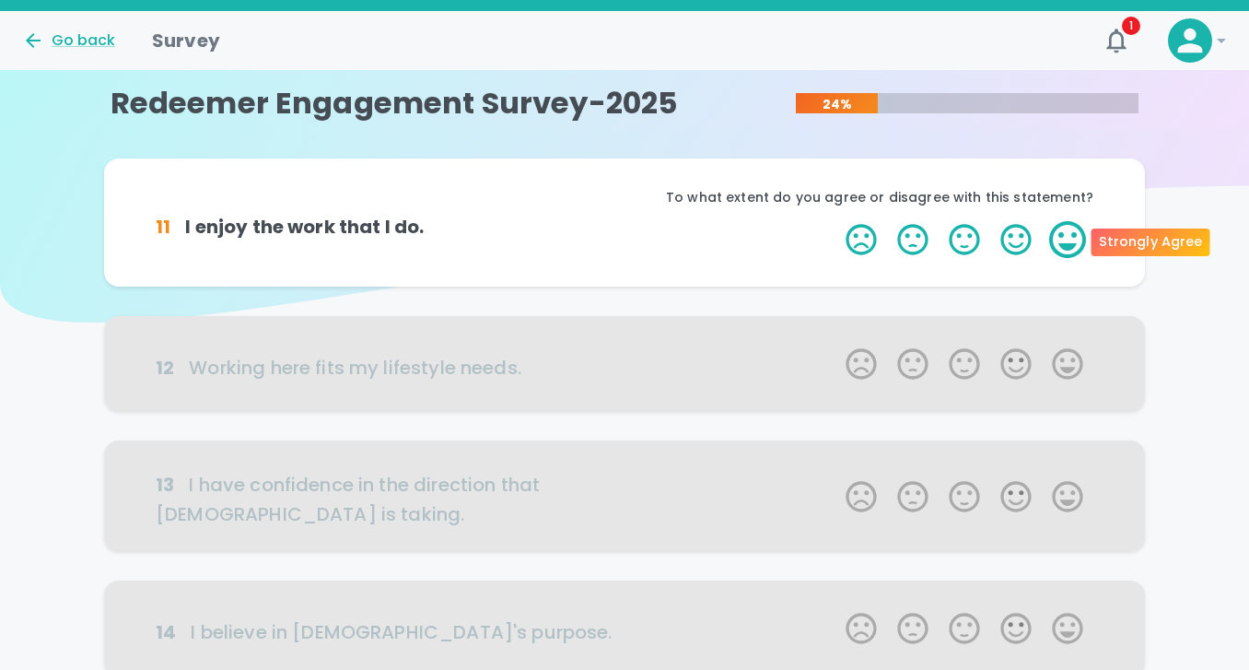
click at [1058, 233] on label "5 Stars" at bounding box center [1068, 239] width 52 height 37
click at [835, 221] on input "5 Stars" at bounding box center [834, 220] width 1 height 1
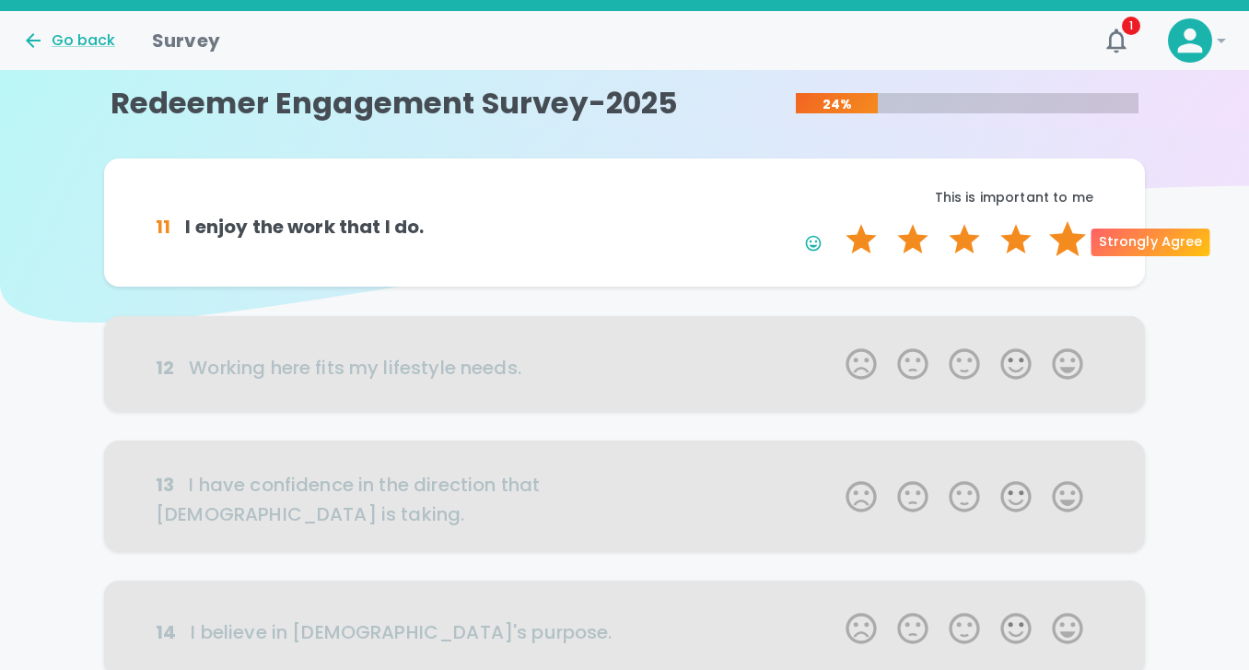
click at [1079, 239] on label "5 Stars" at bounding box center [1068, 239] width 52 height 37
click at [835, 221] on input "5 Stars" at bounding box center [834, 220] width 1 height 1
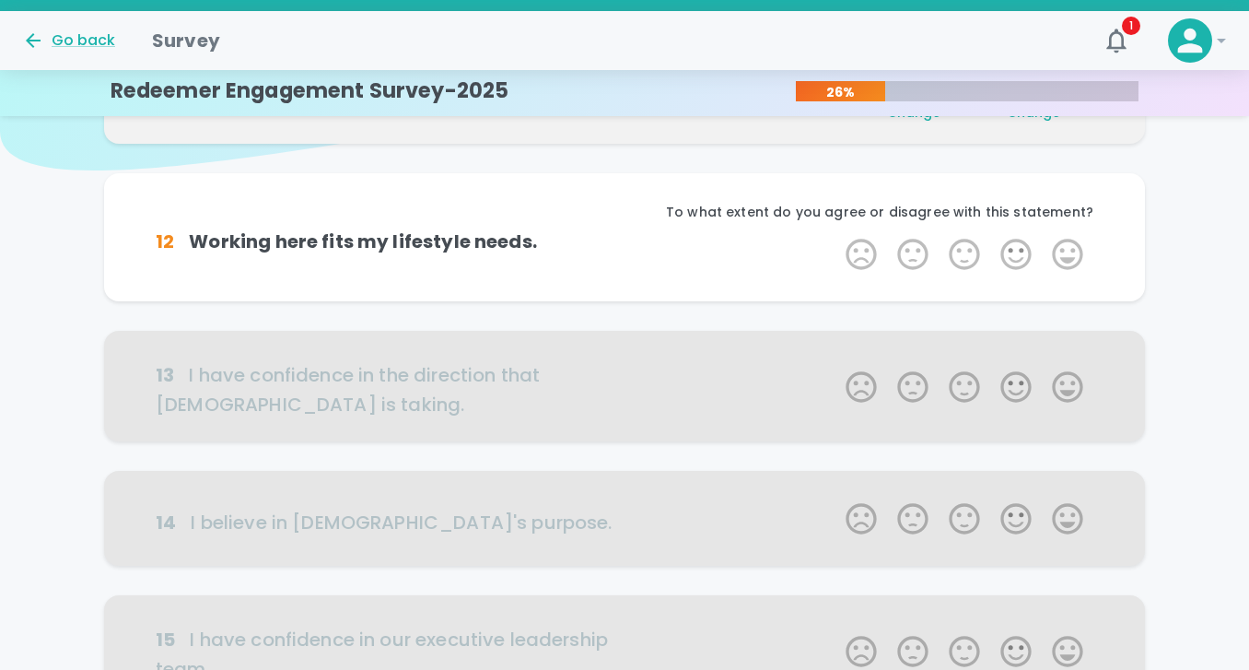
scroll to position [162, 0]
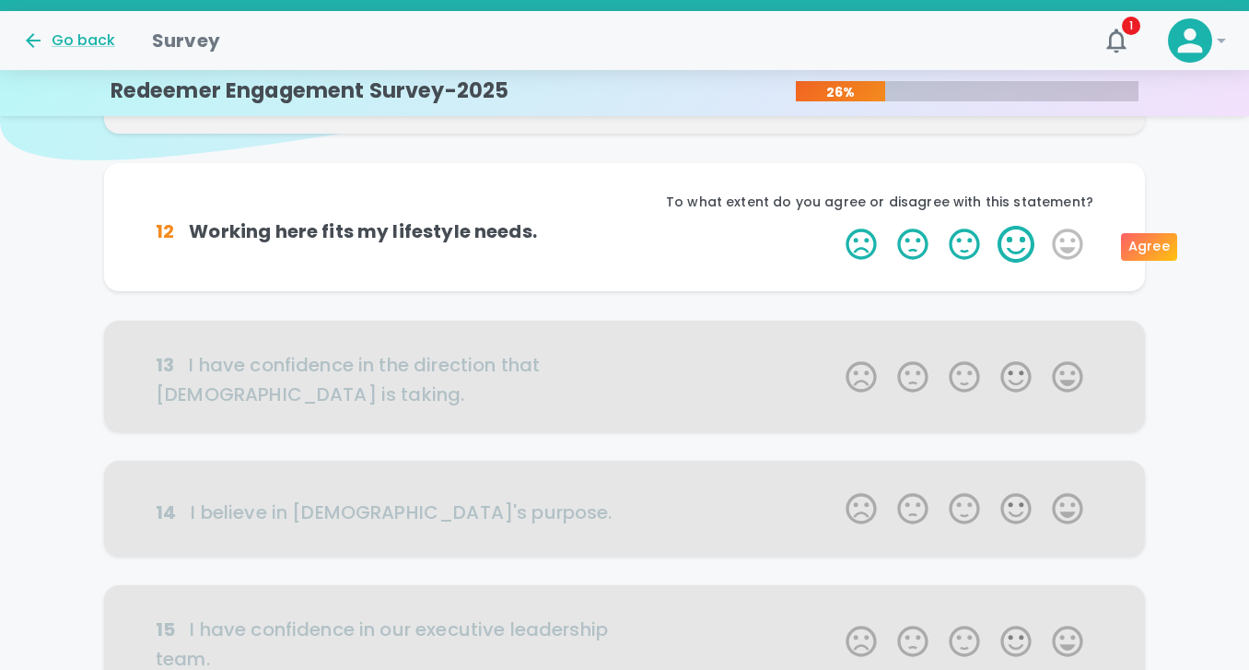
click at [1023, 241] on label "4 Stars" at bounding box center [1016, 244] width 52 height 37
click at [835, 226] on input "4 Stars" at bounding box center [834, 225] width 1 height 1
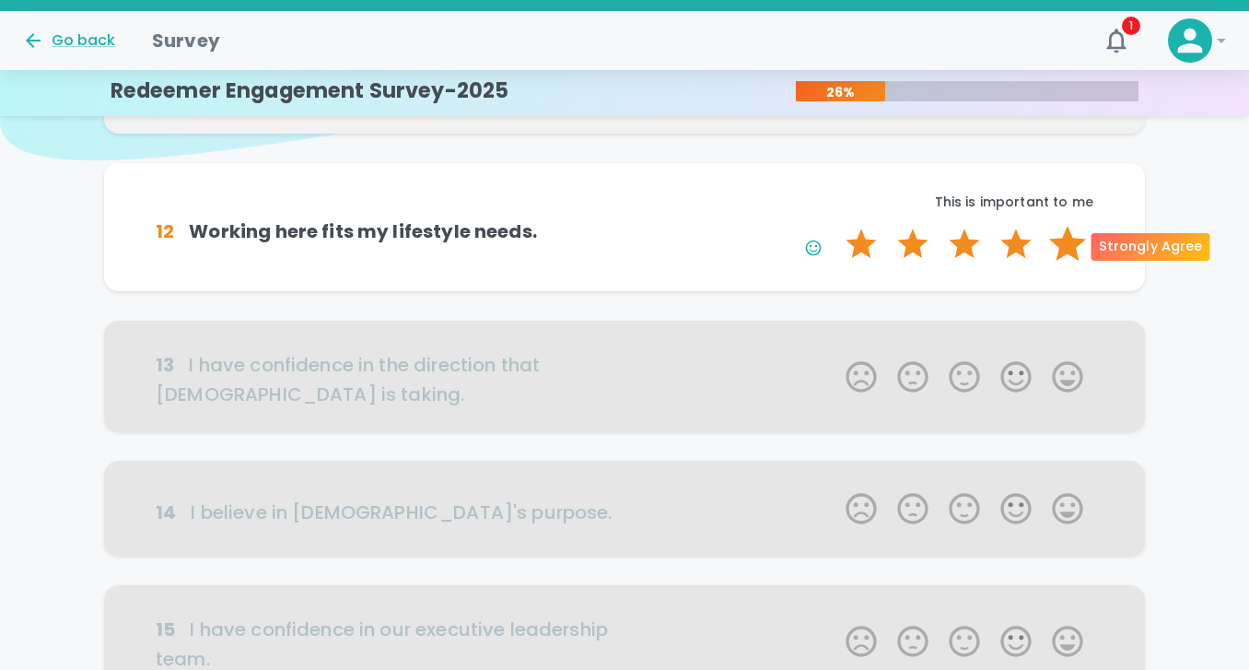
click at [1071, 249] on label "5 Stars" at bounding box center [1068, 244] width 52 height 37
click at [835, 226] on input "5 Stars" at bounding box center [834, 225] width 1 height 1
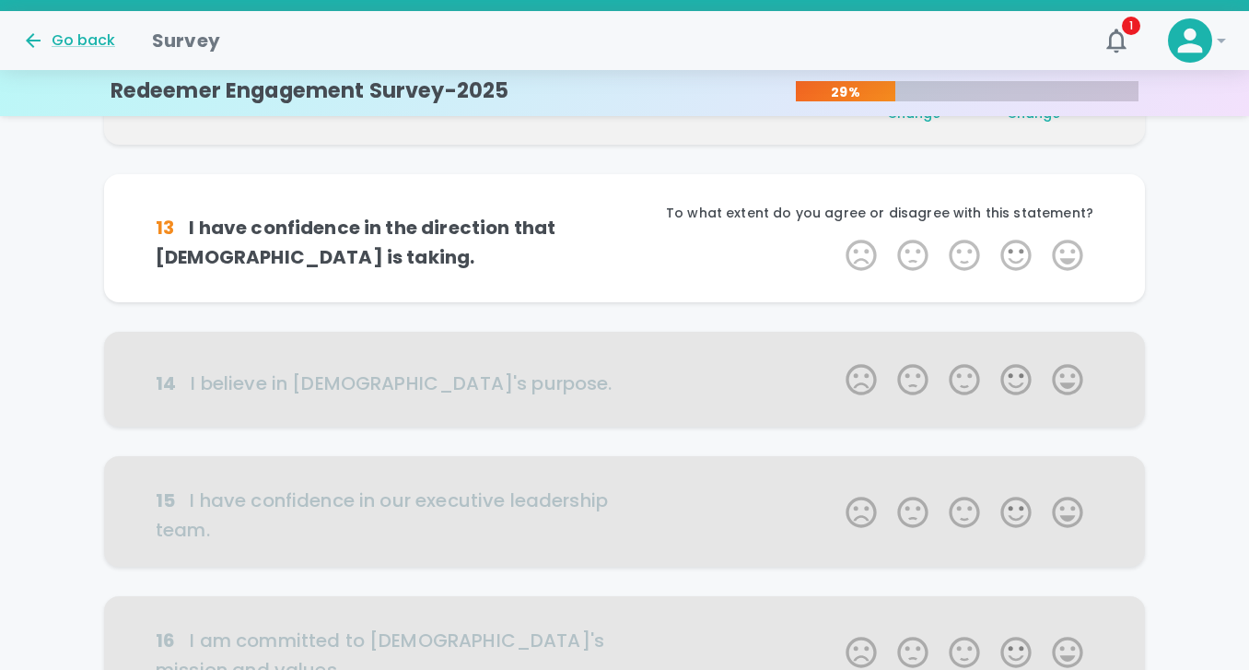
scroll to position [324, 0]
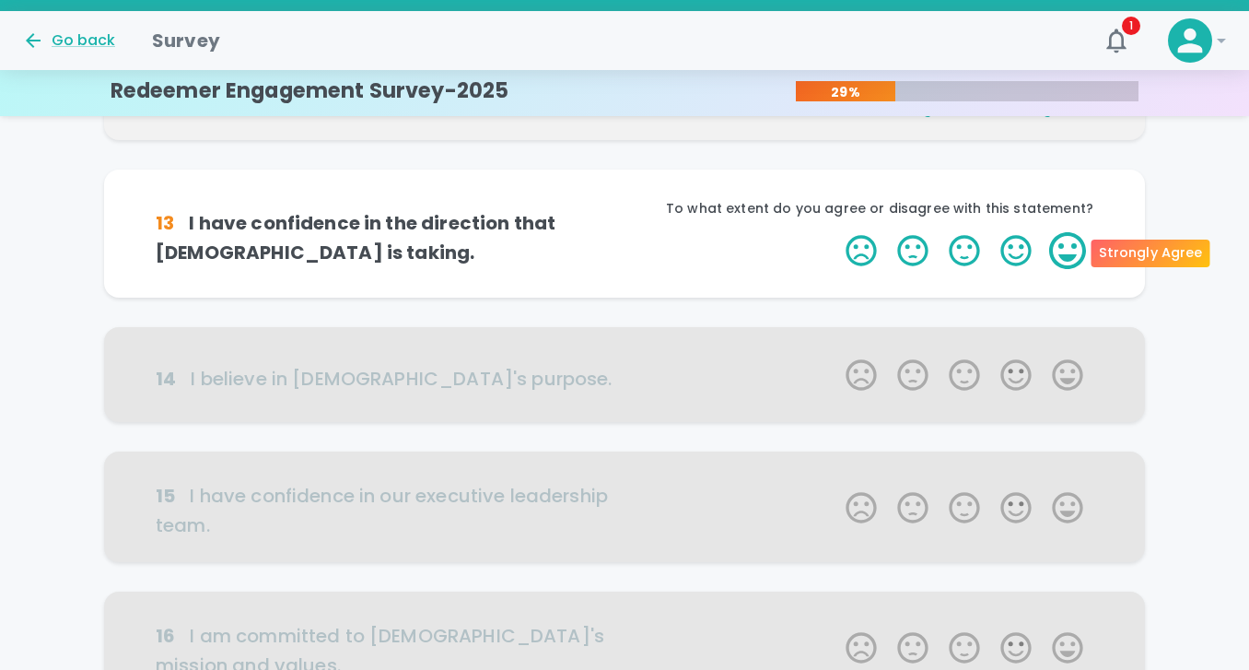
click at [1074, 252] on label "5 Stars" at bounding box center [1068, 250] width 52 height 37
click at [835, 232] on input "5 Stars" at bounding box center [834, 231] width 1 height 1
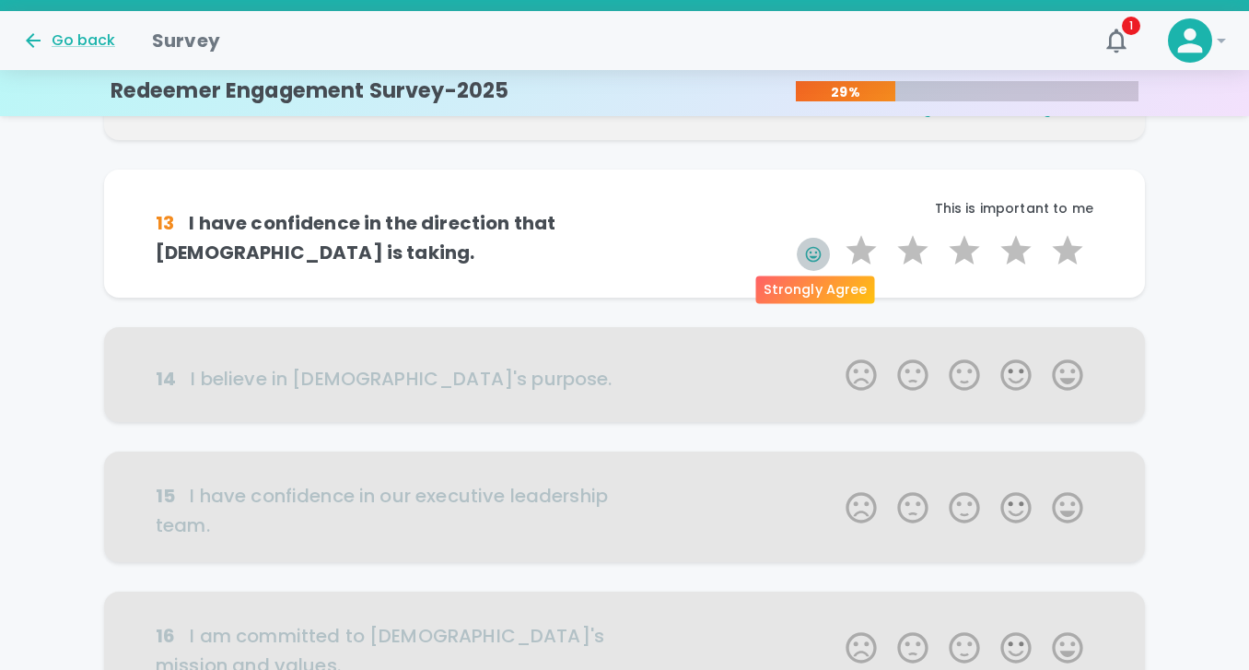
click at [815, 250] on icon "button" at bounding box center [813, 254] width 18 height 18
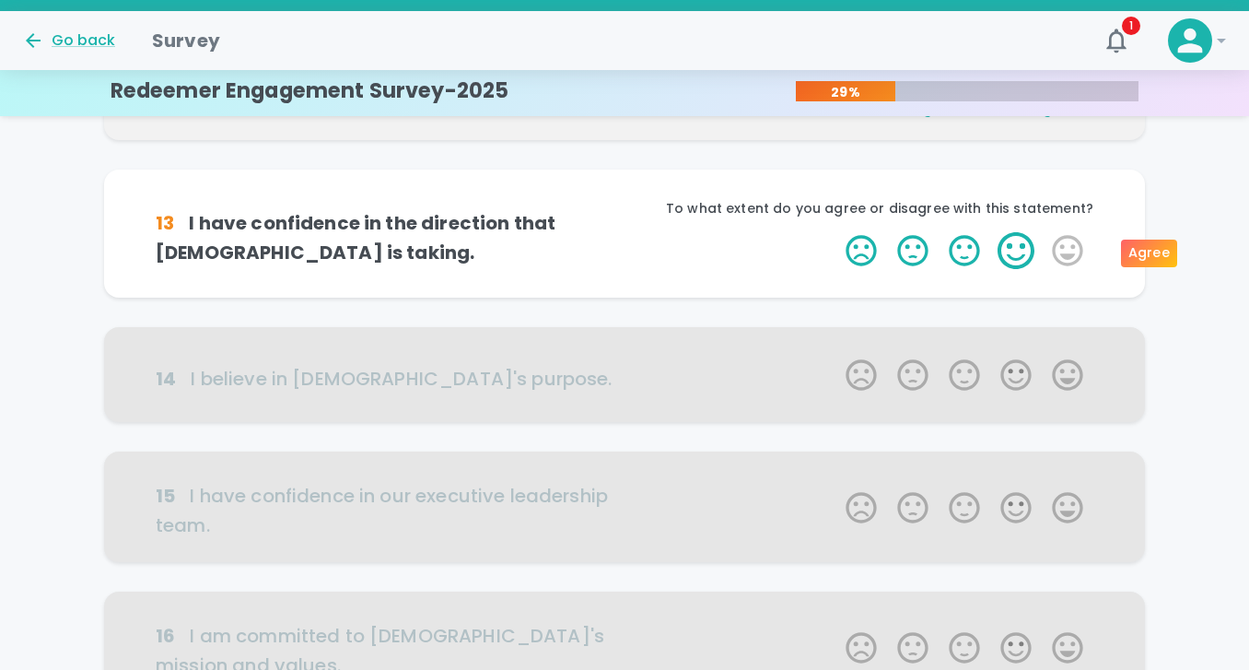
click at [1032, 254] on label "4 Stars" at bounding box center [1016, 250] width 52 height 37
click at [835, 232] on input "4 Stars" at bounding box center [834, 231] width 1 height 1
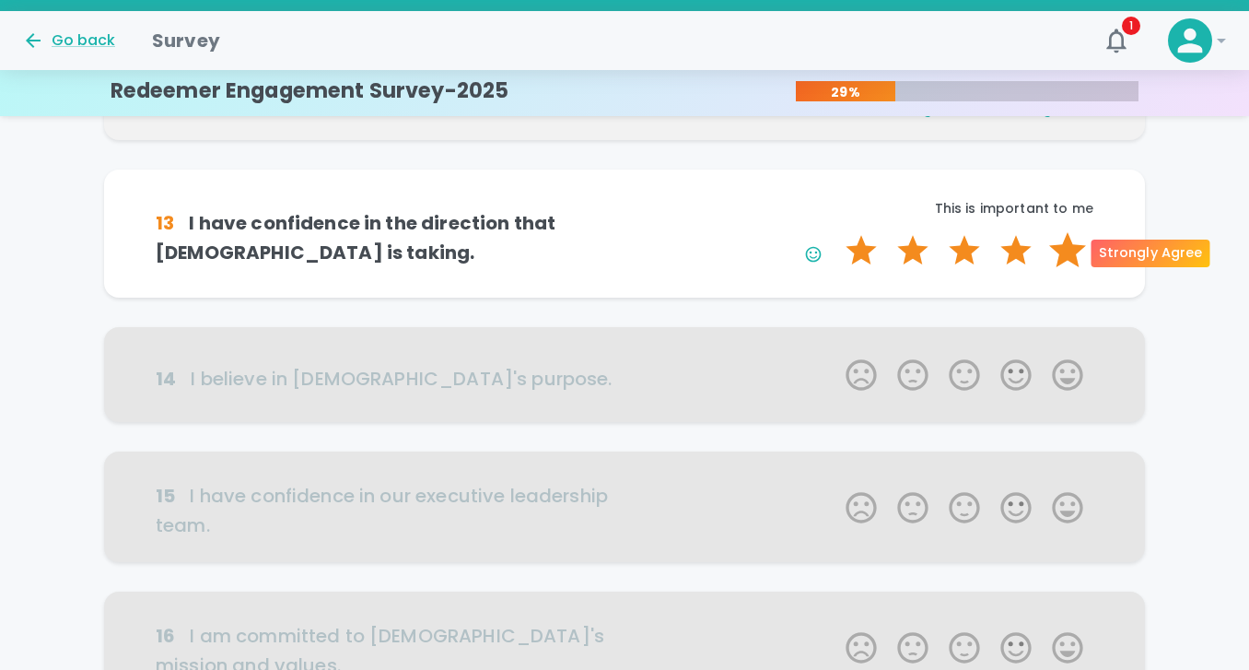
click at [1078, 251] on label "5 Stars" at bounding box center [1068, 250] width 52 height 37
click at [835, 232] on input "5 Stars" at bounding box center [834, 231] width 1 height 1
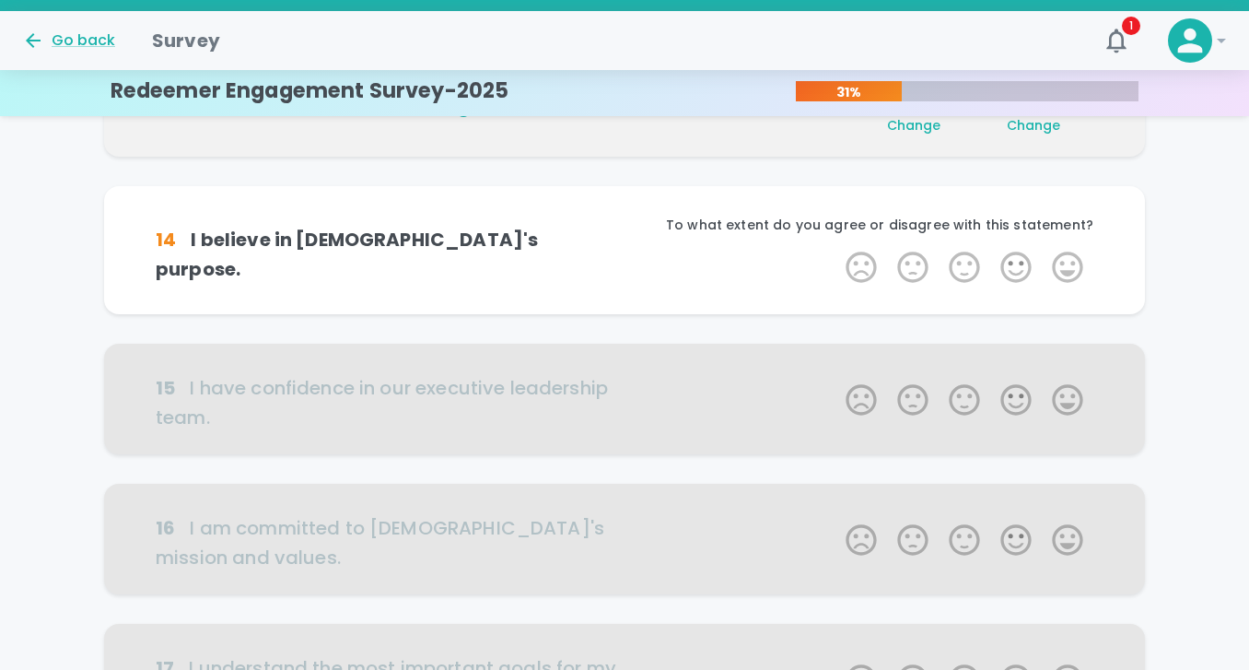
scroll to position [486, 0]
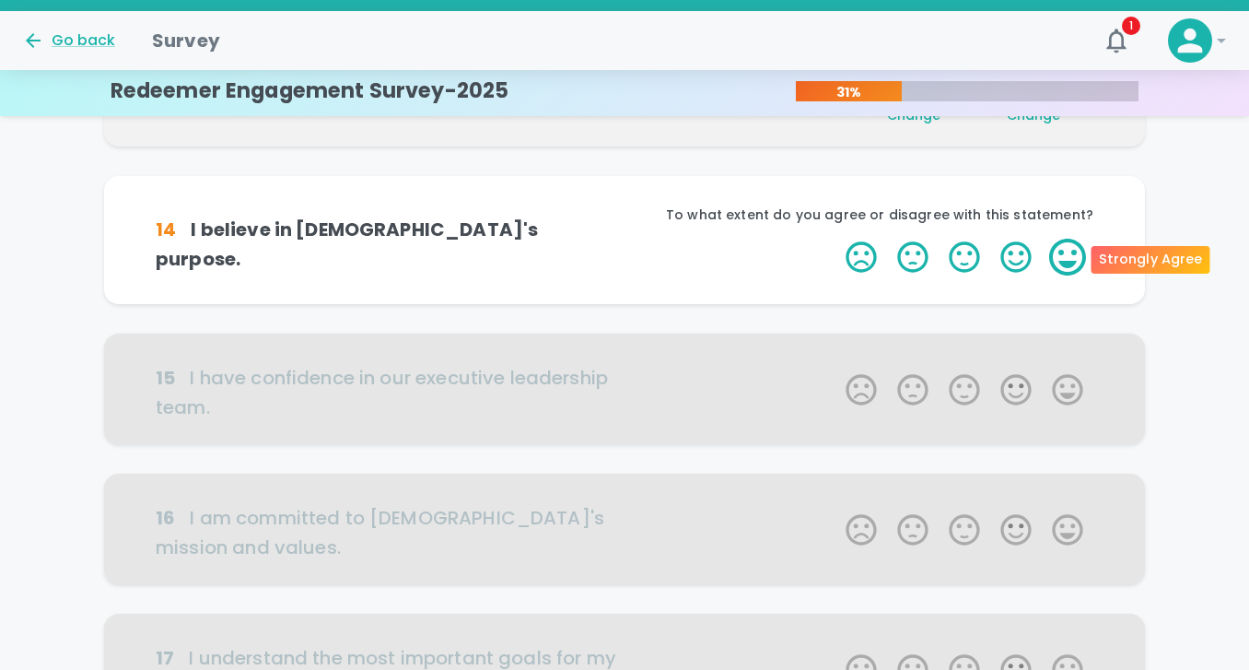
click at [1072, 257] on label "5 Stars" at bounding box center [1068, 257] width 52 height 37
click at [835, 239] on input "5 Stars" at bounding box center [834, 238] width 1 height 1
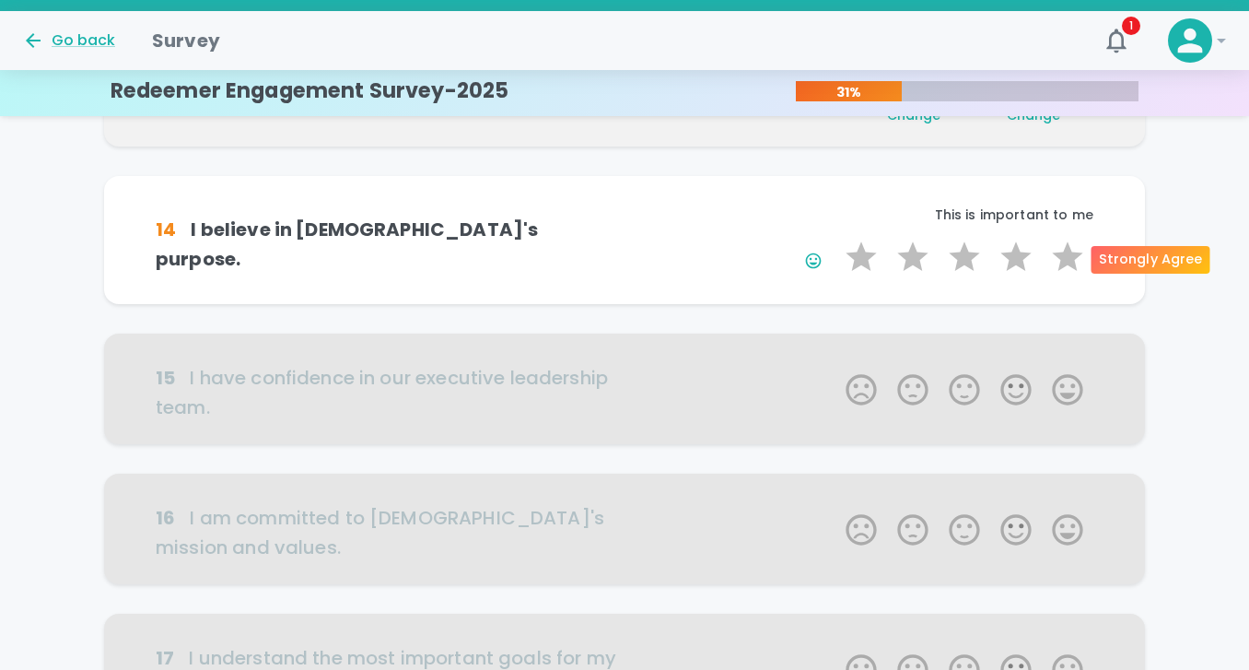
click at [1072, 257] on label "5 Stars" at bounding box center [1068, 257] width 52 height 37
click at [835, 239] on input "5 Stars" at bounding box center [834, 238] width 1 height 1
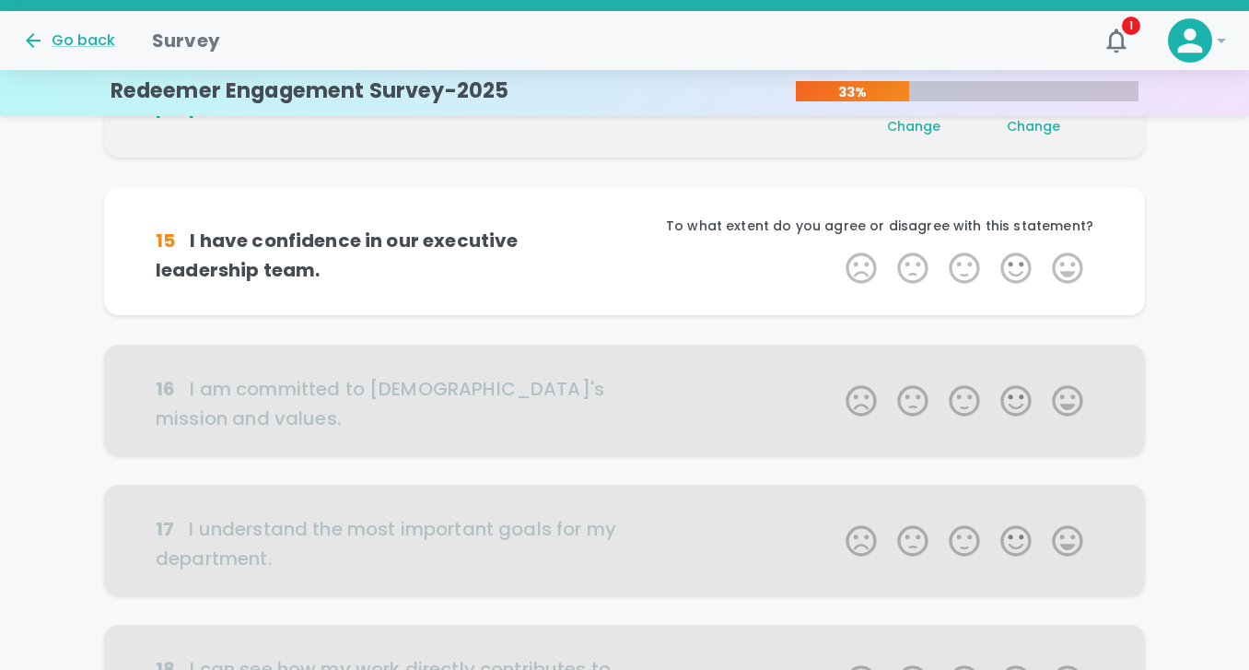
scroll to position [648, 0]
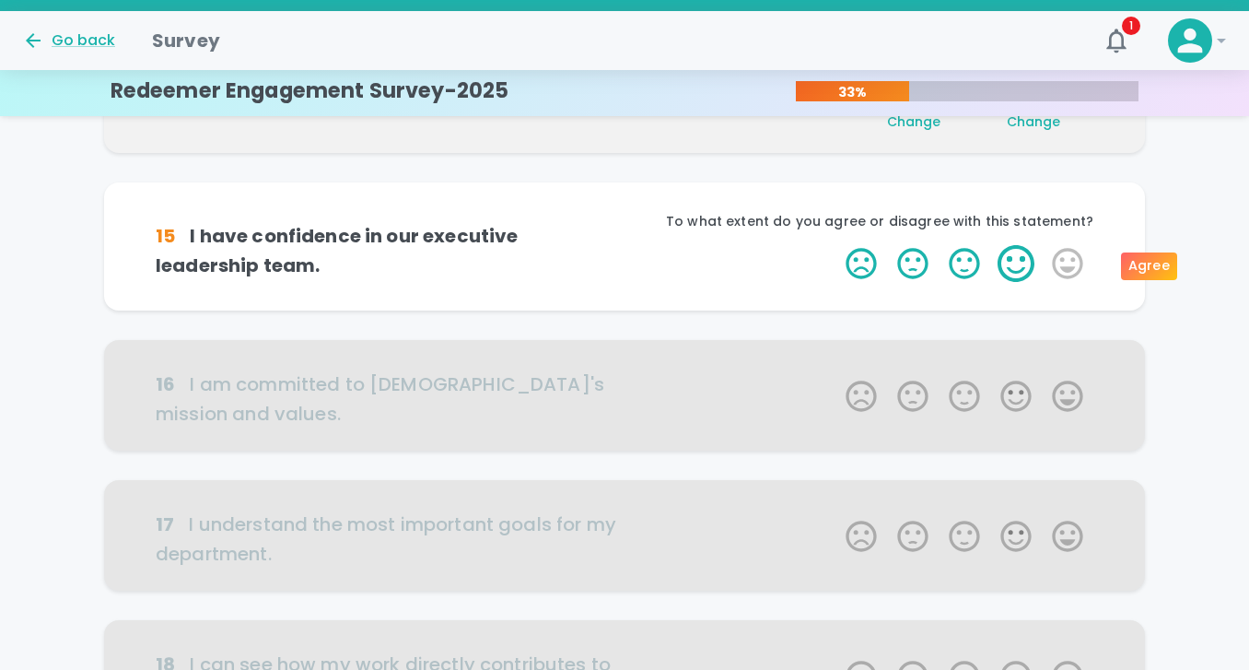
click at [1010, 260] on label "4 Stars" at bounding box center [1016, 263] width 52 height 37
click at [835, 245] on input "4 Stars" at bounding box center [834, 244] width 1 height 1
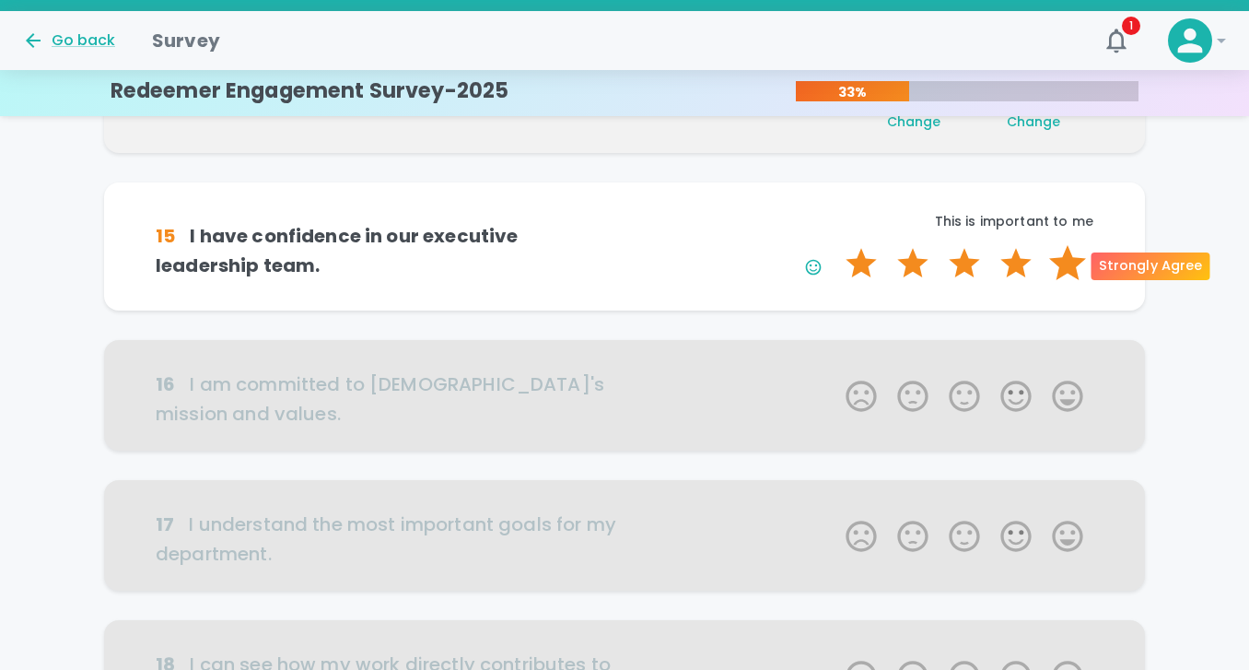
click at [1055, 271] on label "5 Stars" at bounding box center [1068, 263] width 52 height 37
click at [835, 245] on input "5 Stars" at bounding box center [834, 244] width 1 height 1
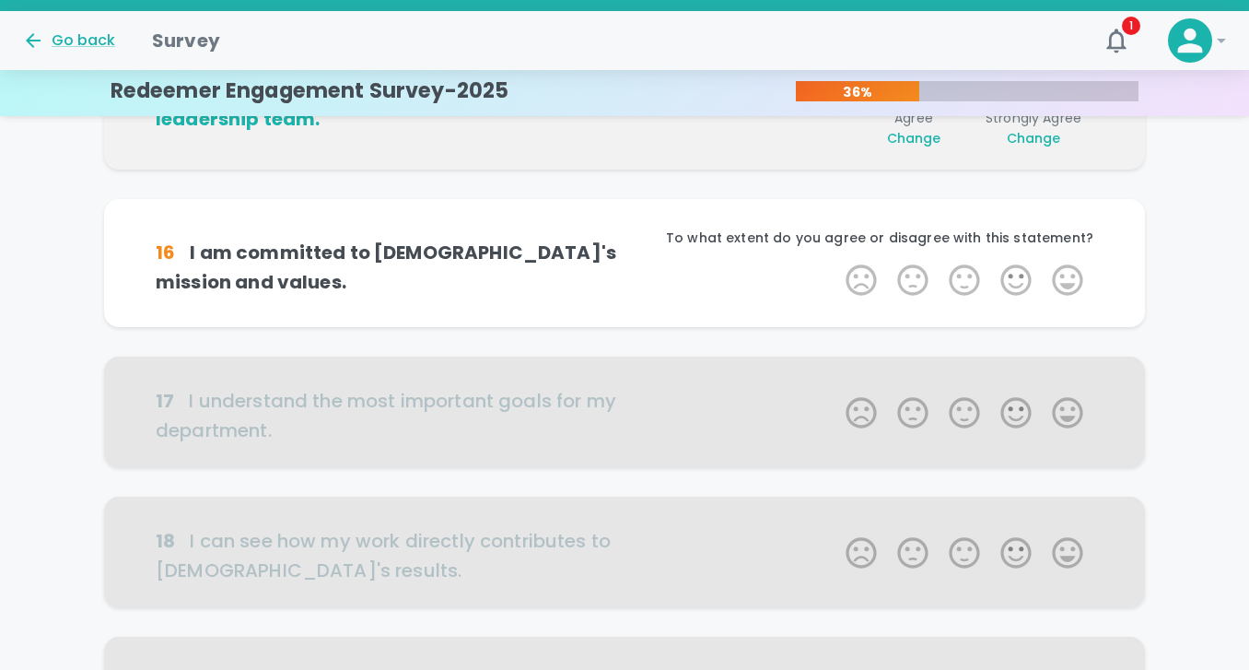
scroll to position [810, 0]
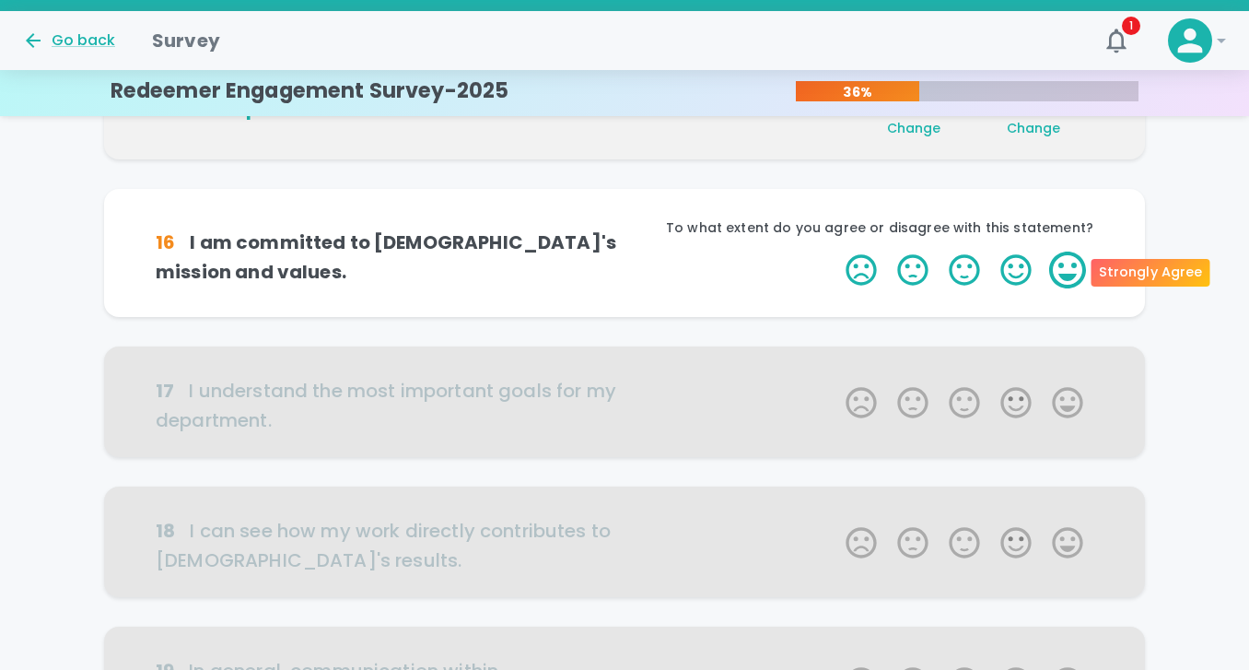
click at [1068, 270] on label "5 Stars" at bounding box center [1068, 269] width 52 height 37
click at [835, 251] on input "5 Stars" at bounding box center [834, 251] width 1 height 1
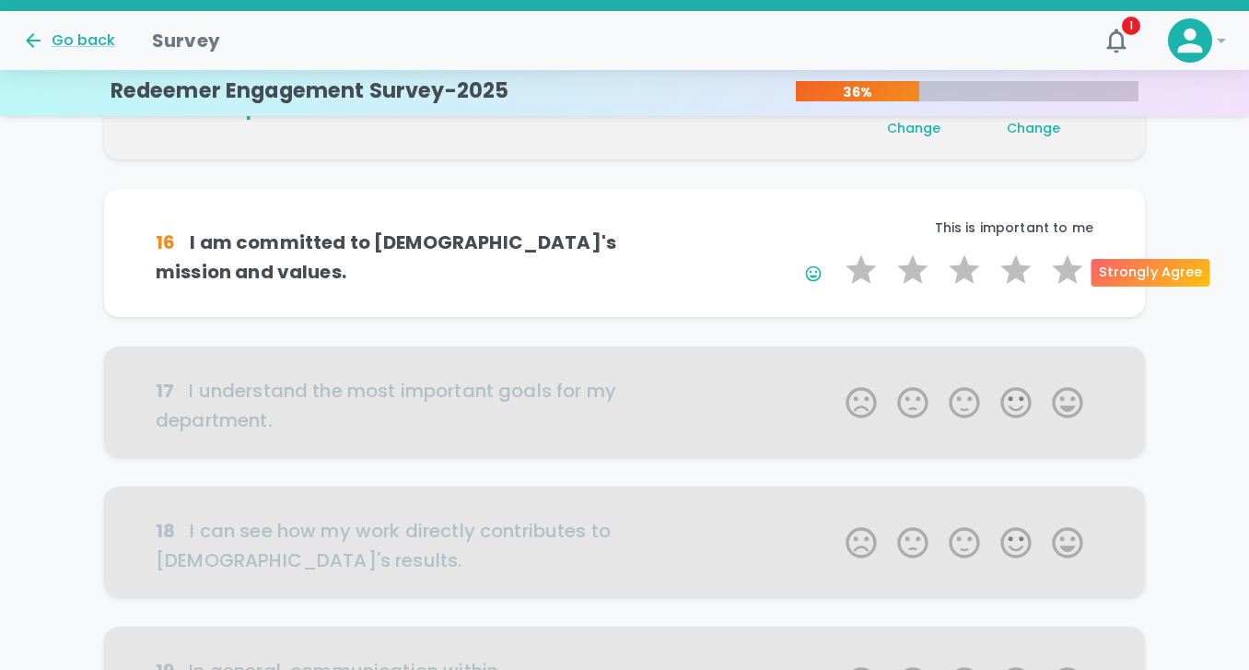
click at [1068, 270] on label "5 Stars" at bounding box center [1068, 269] width 52 height 37
click at [835, 251] on input "5 Stars" at bounding box center [834, 251] width 1 height 1
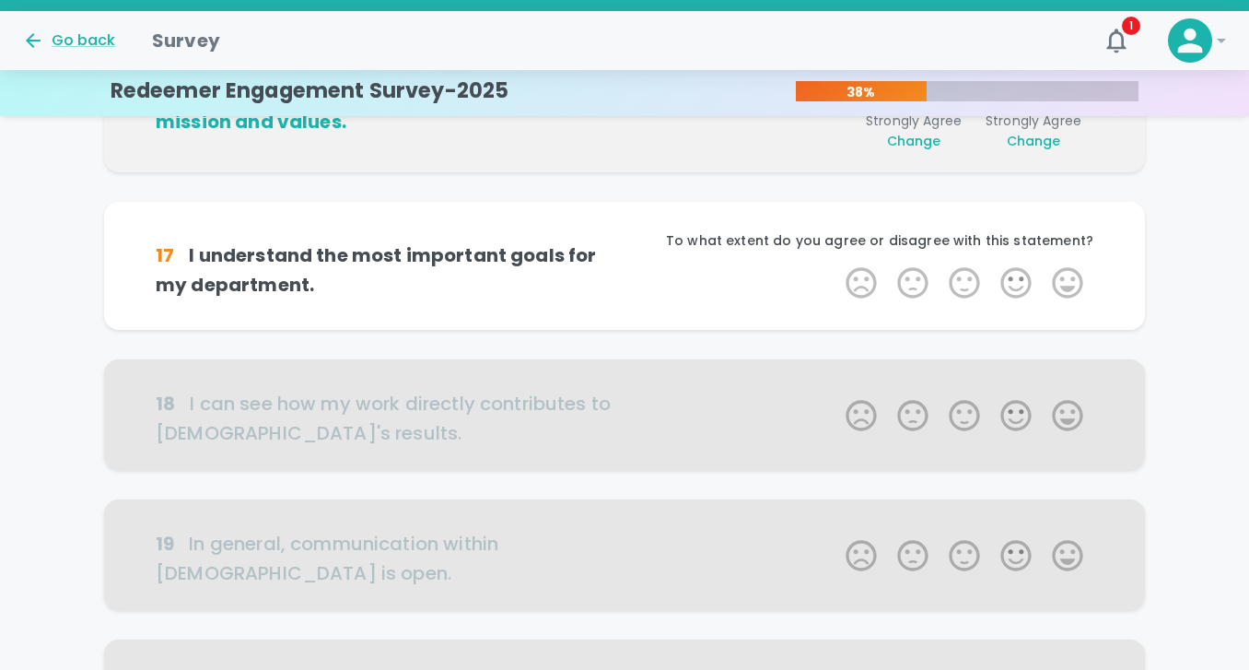
scroll to position [973, 0]
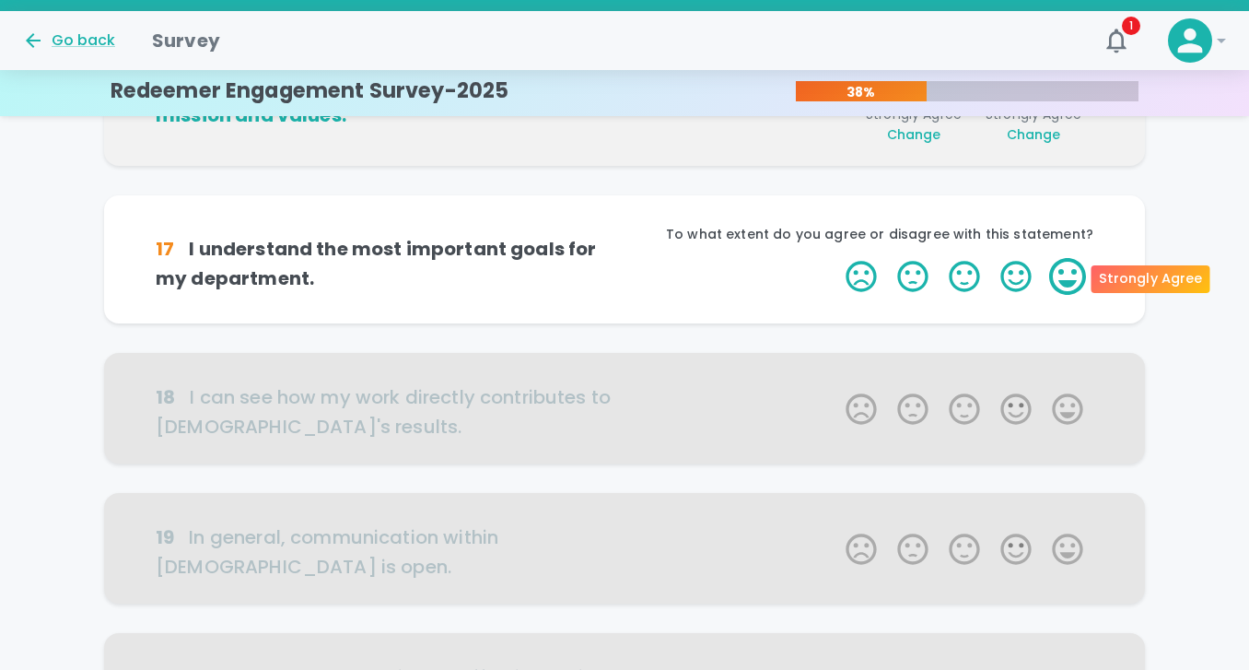
click at [1067, 281] on label "5 Stars" at bounding box center [1068, 276] width 52 height 37
click at [835, 258] on input "5 Stars" at bounding box center [834, 257] width 1 height 1
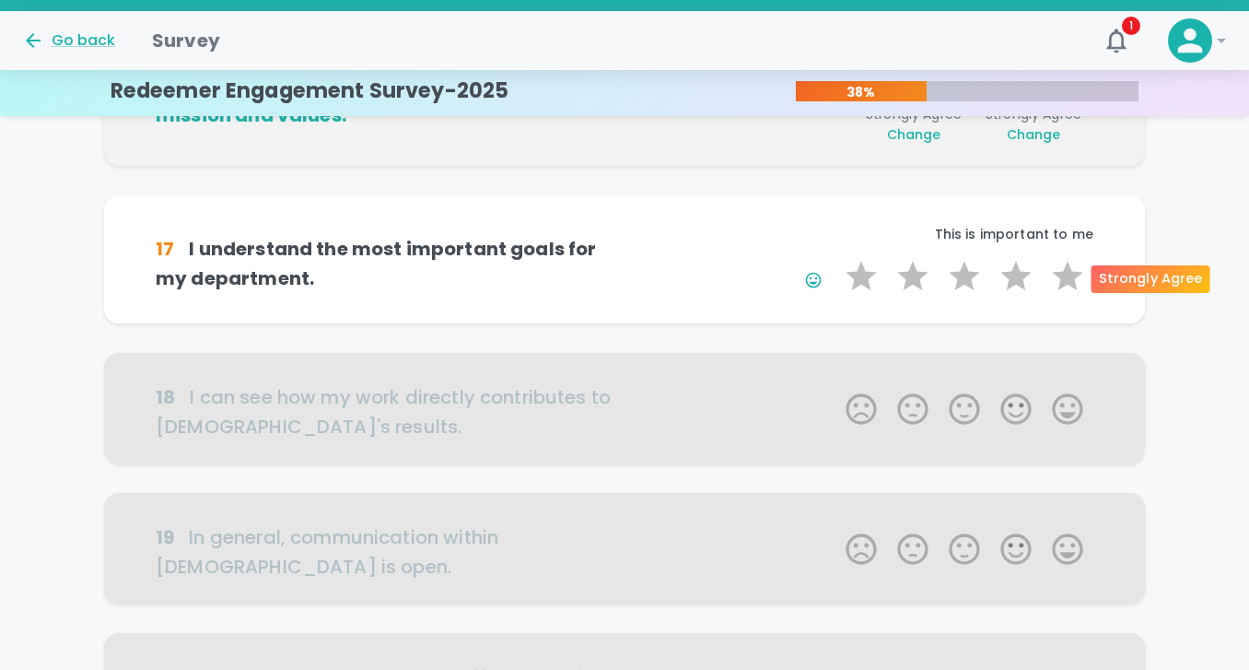
click at [1067, 281] on label "5 Stars" at bounding box center [1068, 276] width 52 height 37
click at [835, 258] on input "5 Stars" at bounding box center [834, 257] width 1 height 1
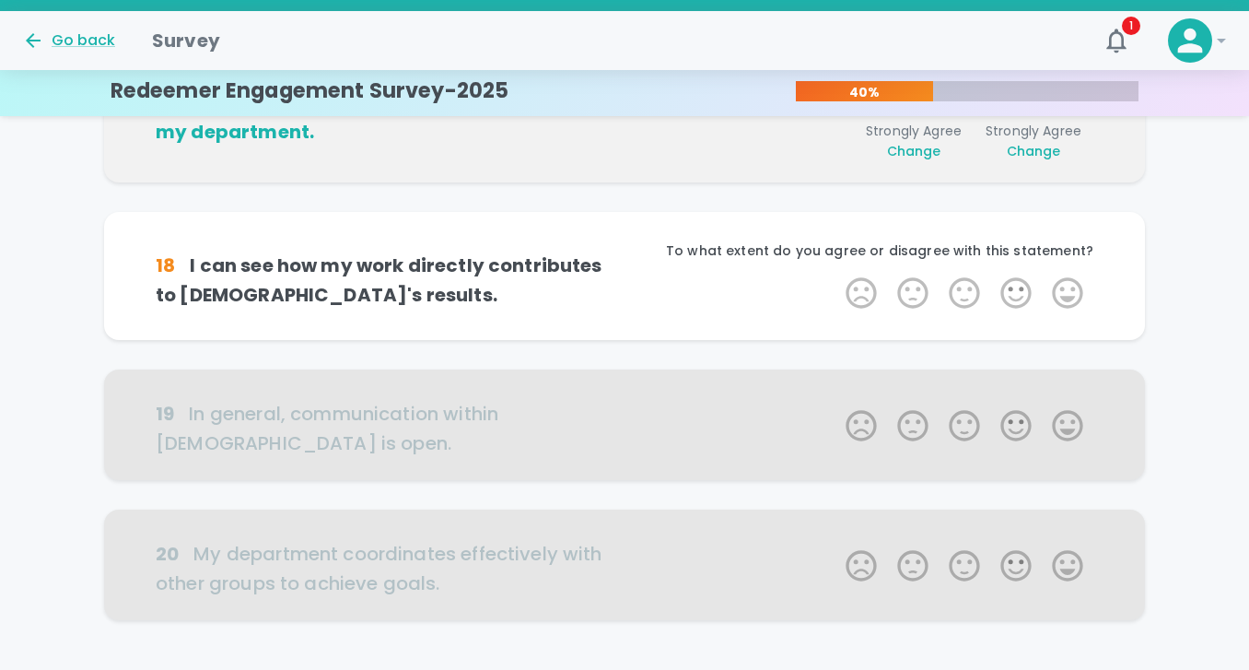
scroll to position [1135, 0]
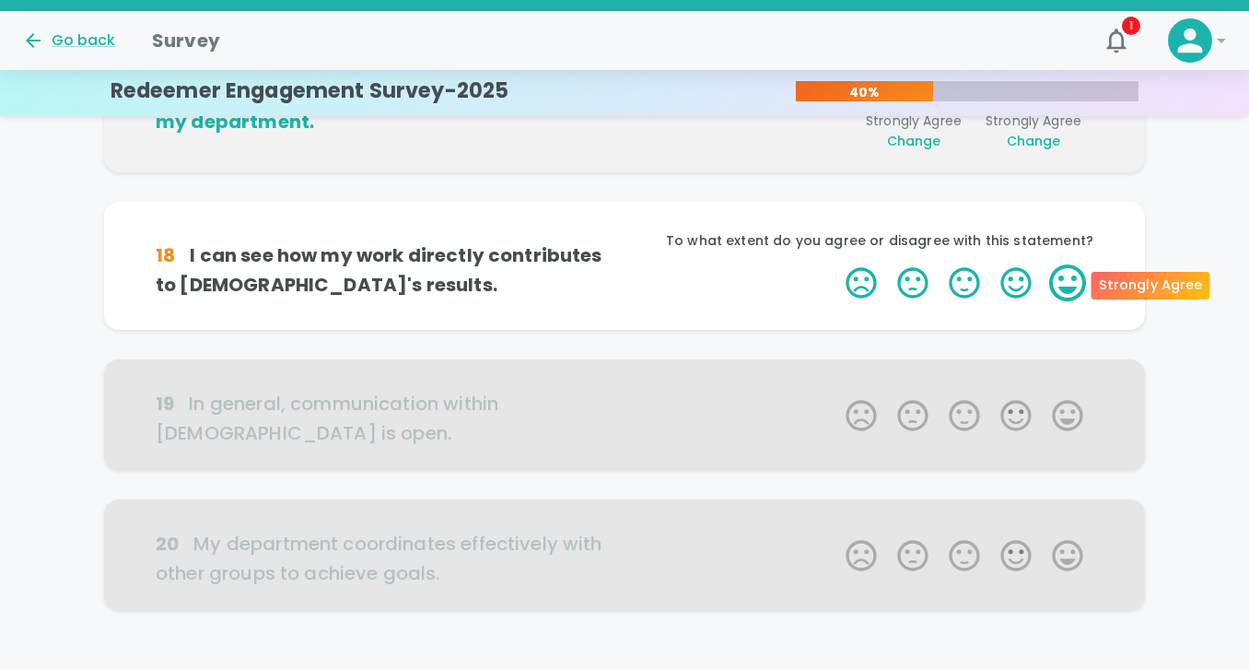
click at [1061, 278] on label "5 Stars" at bounding box center [1068, 282] width 52 height 37
click at [835, 264] on input "5 Stars" at bounding box center [834, 263] width 1 height 1
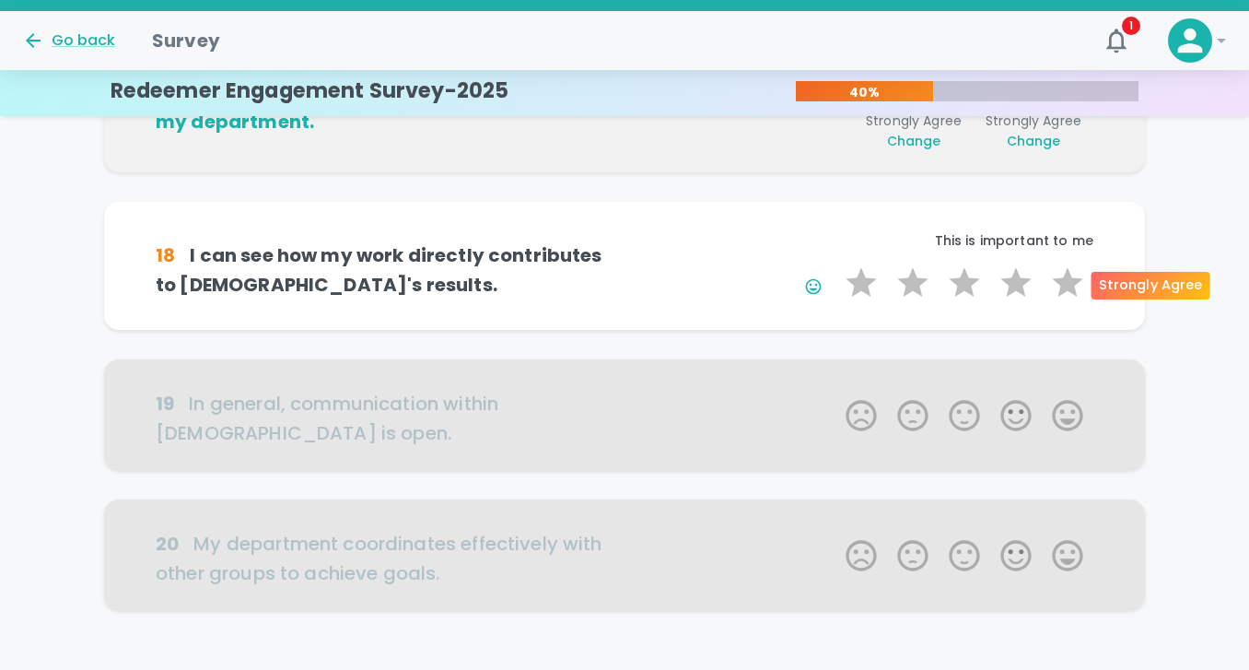
click at [1061, 278] on label "5 Stars" at bounding box center [1068, 282] width 52 height 37
click at [835, 264] on input "5 Stars" at bounding box center [834, 263] width 1 height 1
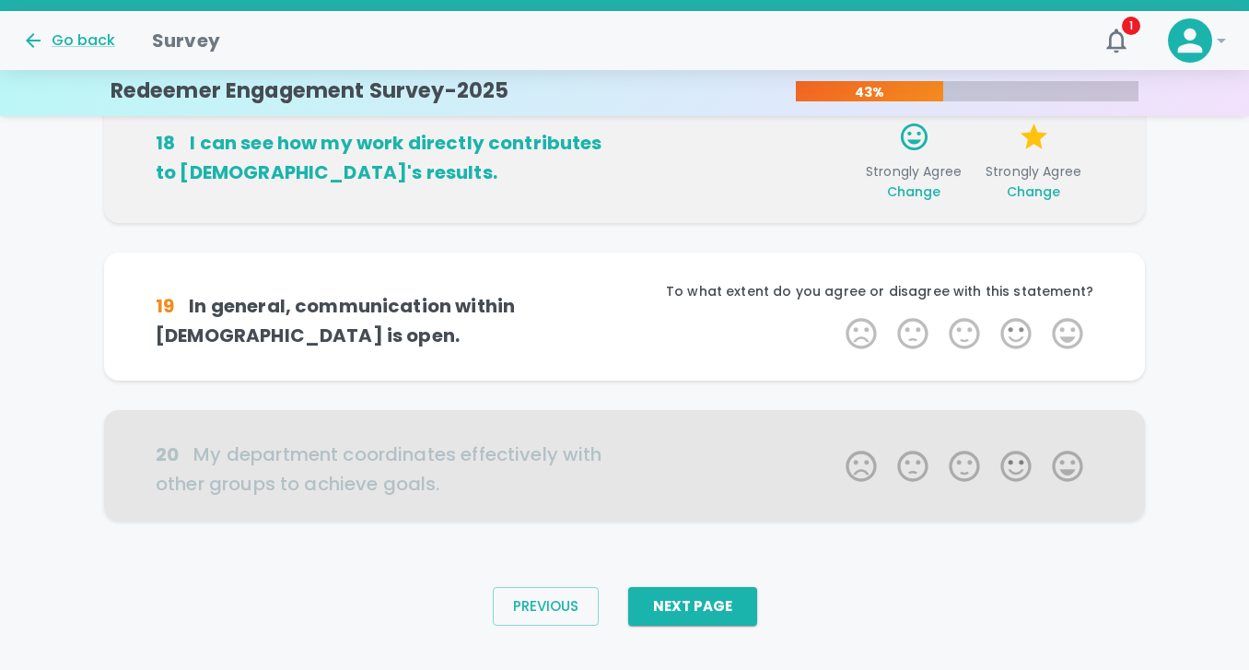
scroll to position [1254, 0]
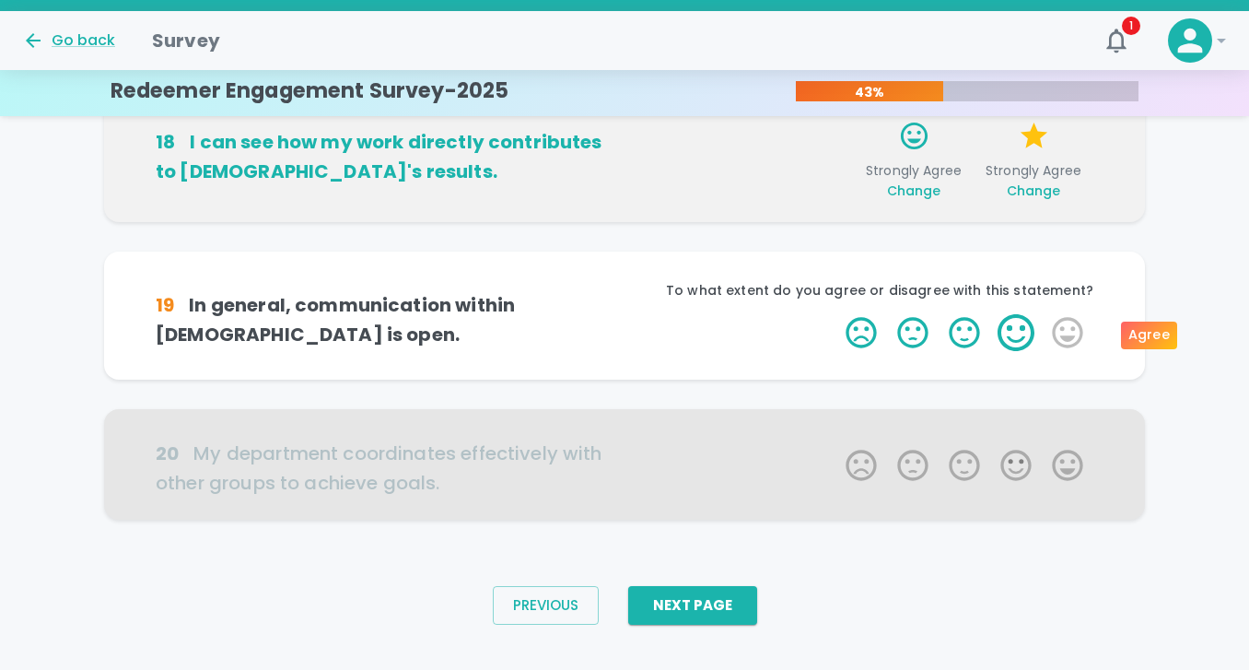
click at [1005, 329] on label "4 Stars" at bounding box center [1016, 332] width 52 height 37
click at [835, 314] on input "4 Stars" at bounding box center [834, 313] width 1 height 1
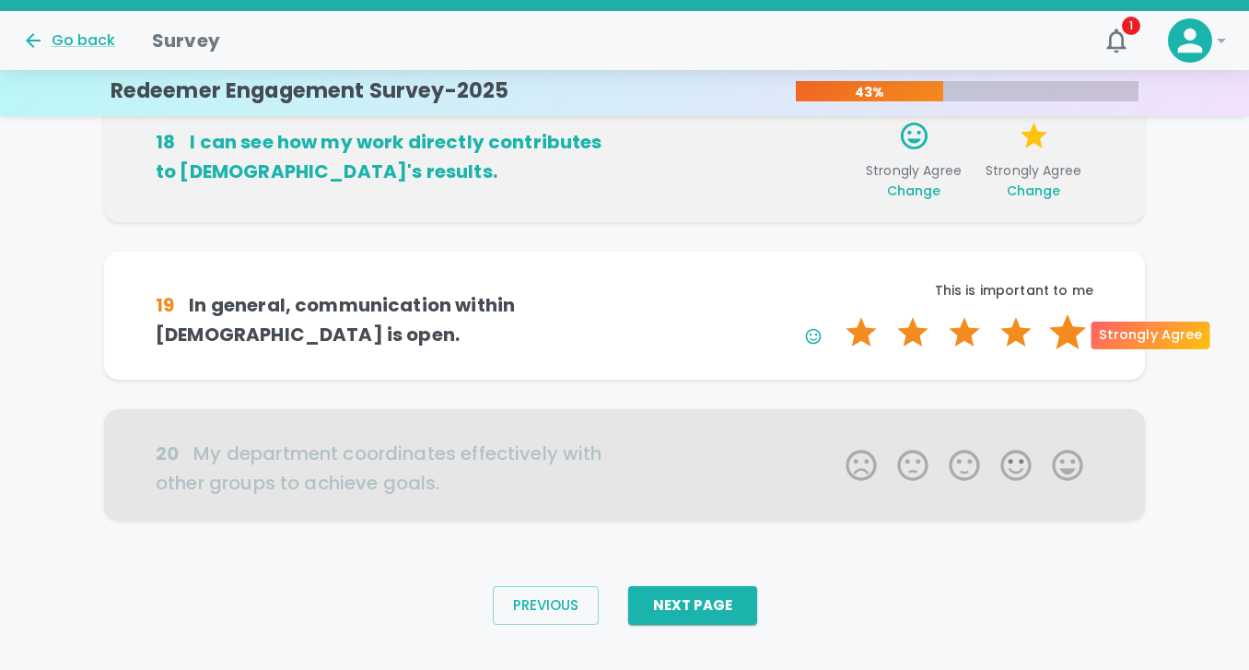
click at [1067, 335] on label "5 Stars" at bounding box center [1068, 332] width 52 height 37
click at [835, 314] on input "5 Stars" at bounding box center [834, 313] width 1 height 1
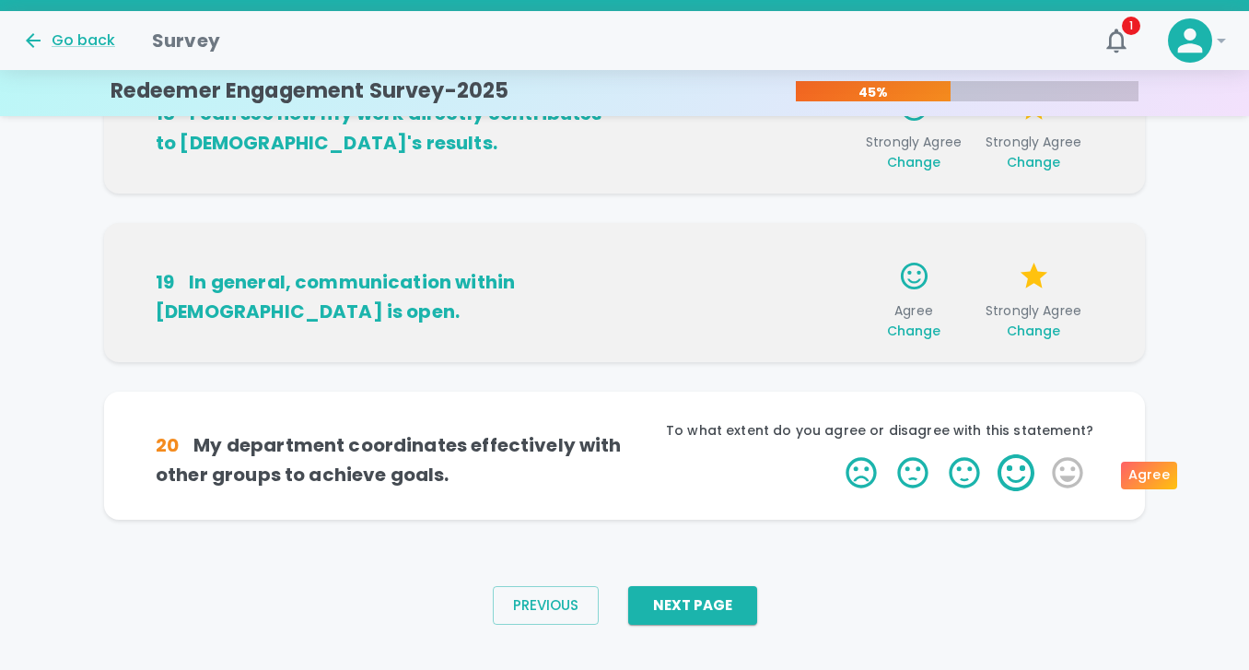
click at [1021, 473] on label "4 Stars" at bounding box center [1016, 472] width 52 height 37
click at [835, 454] on input "4 Stars" at bounding box center [834, 453] width 1 height 1
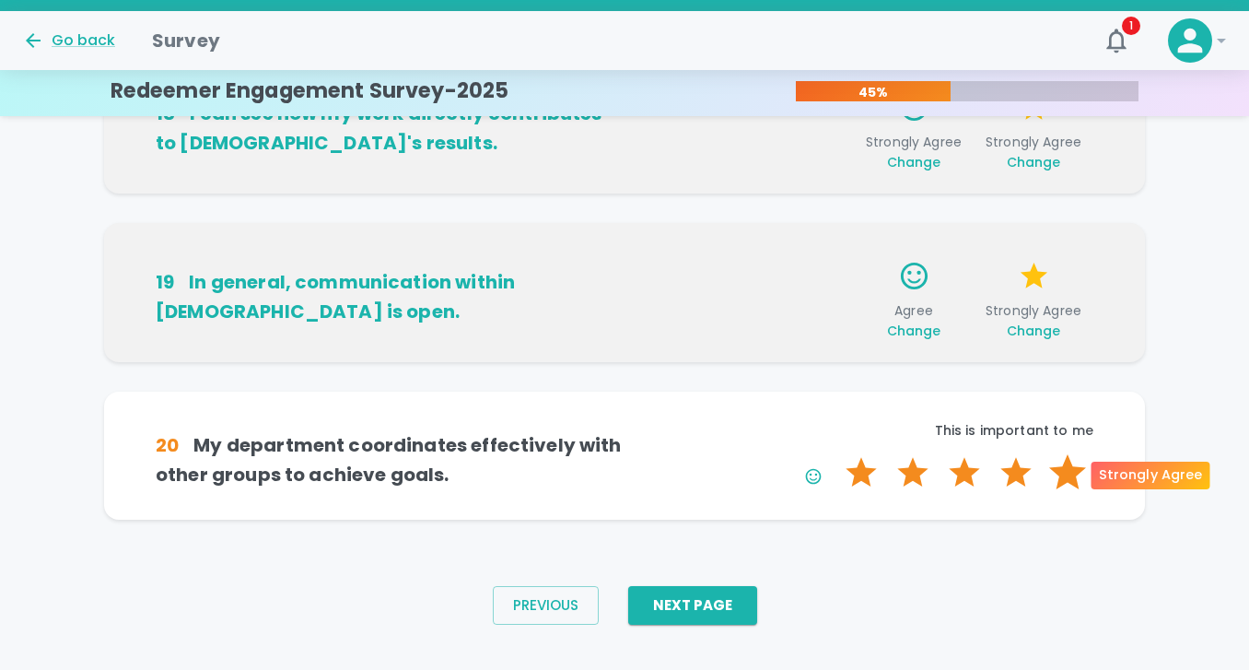
click at [1065, 480] on label "5 Stars" at bounding box center [1068, 472] width 52 height 37
click at [835, 454] on input "5 Stars" at bounding box center [834, 453] width 1 height 1
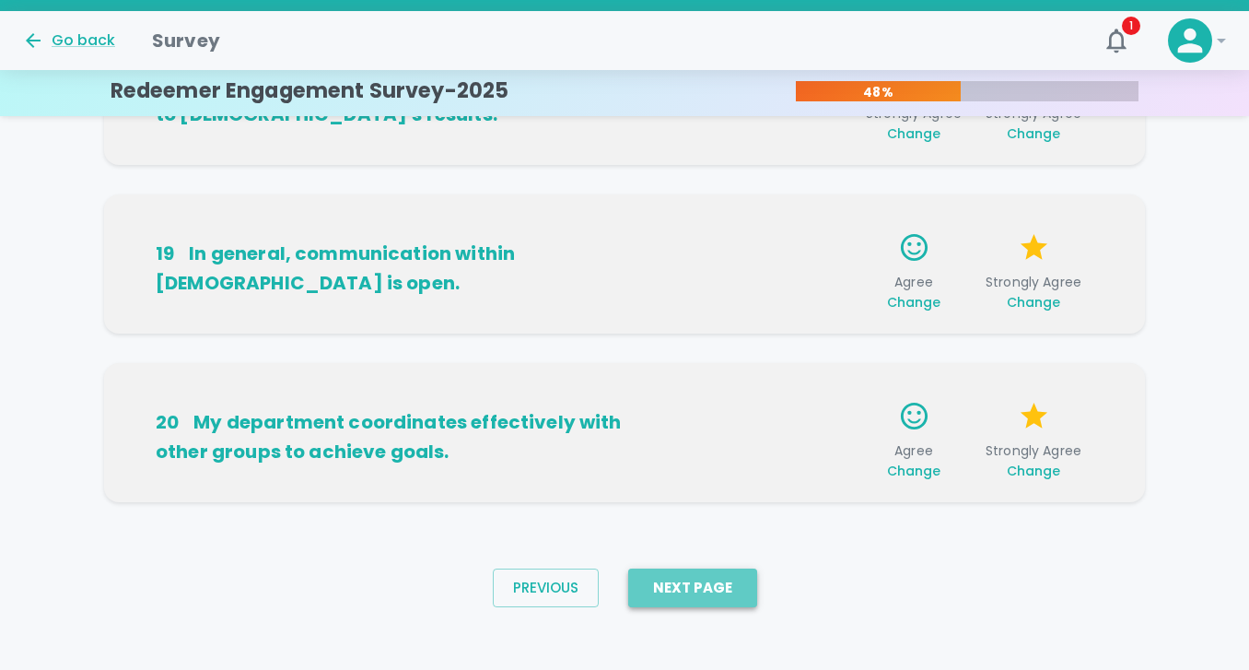
click at [709, 592] on button "Next Page" at bounding box center [692, 587] width 129 height 39
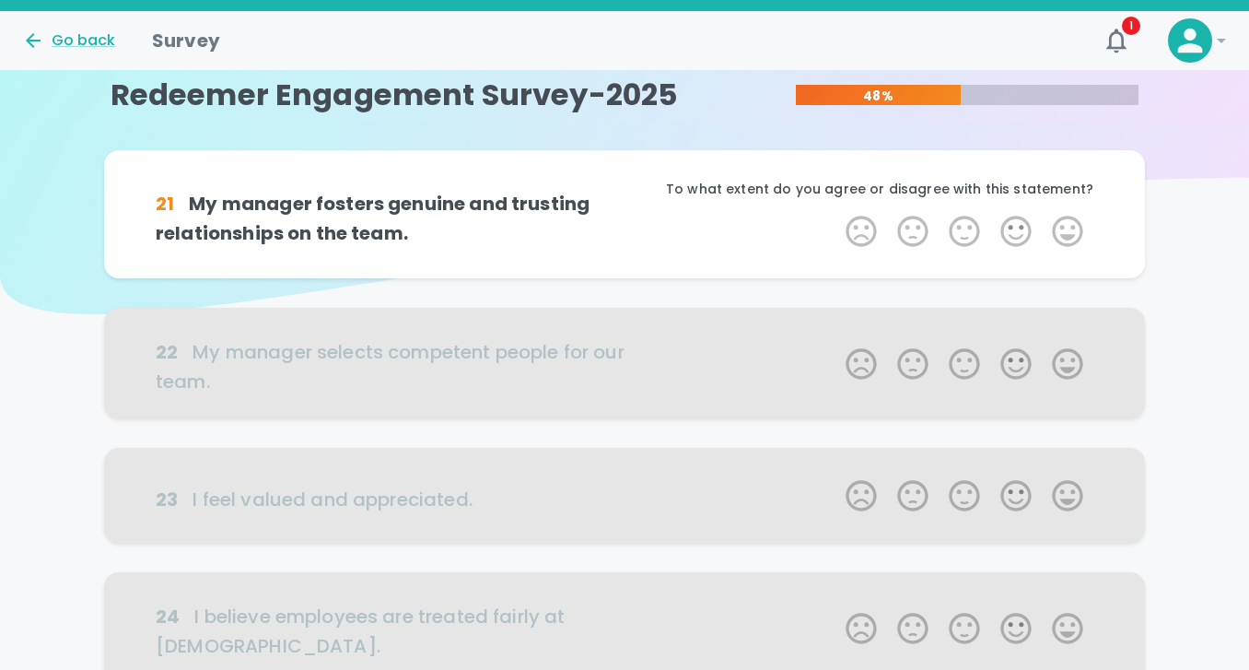
scroll to position [0, 0]
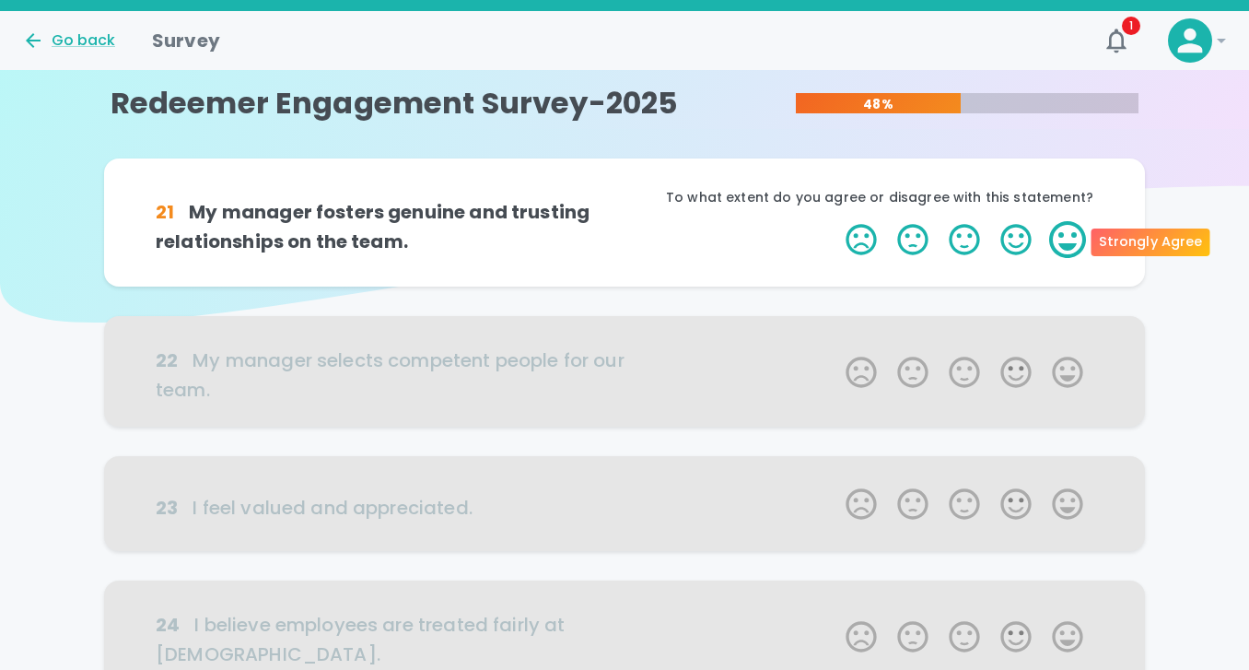
click at [1068, 243] on label "5 Stars" at bounding box center [1068, 239] width 52 height 37
click at [835, 221] on input "5 Stars" at bounding box center [834, 220] width 1 height 1
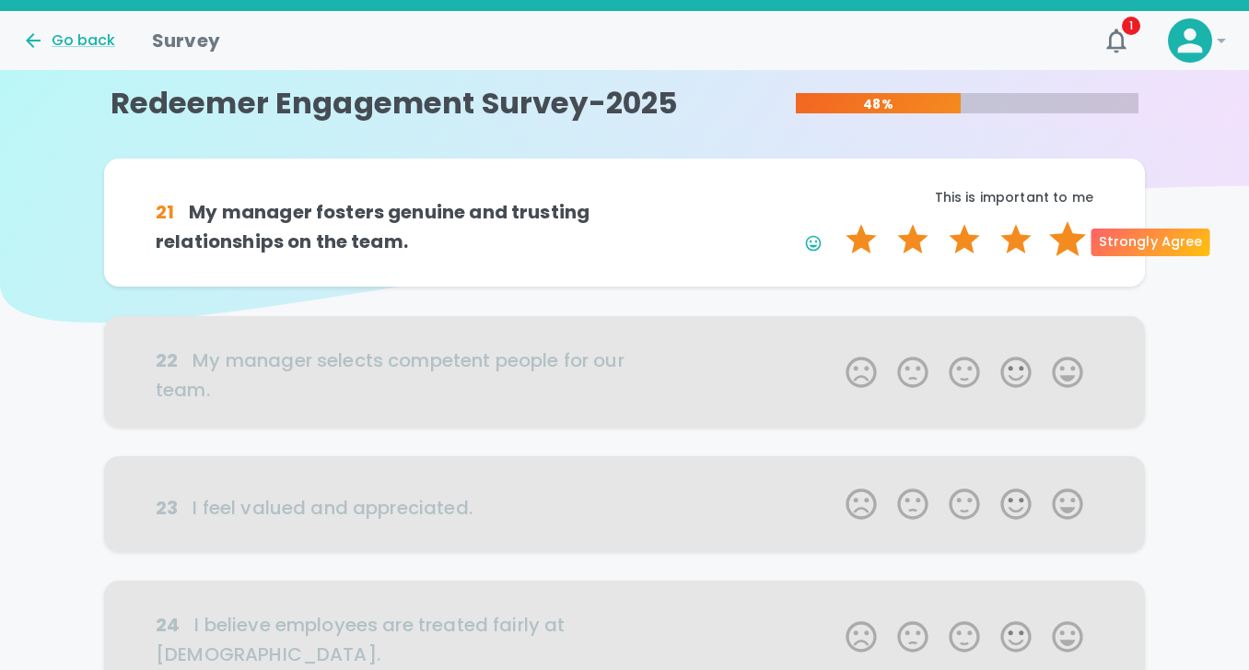
click at [1068, 246] on label "5 Stars" at bounding box center [1068, 239] width 52 height 37
click at [835, 221] on input "5 Stars" at bounding box center [834, 220] width 1 height 1
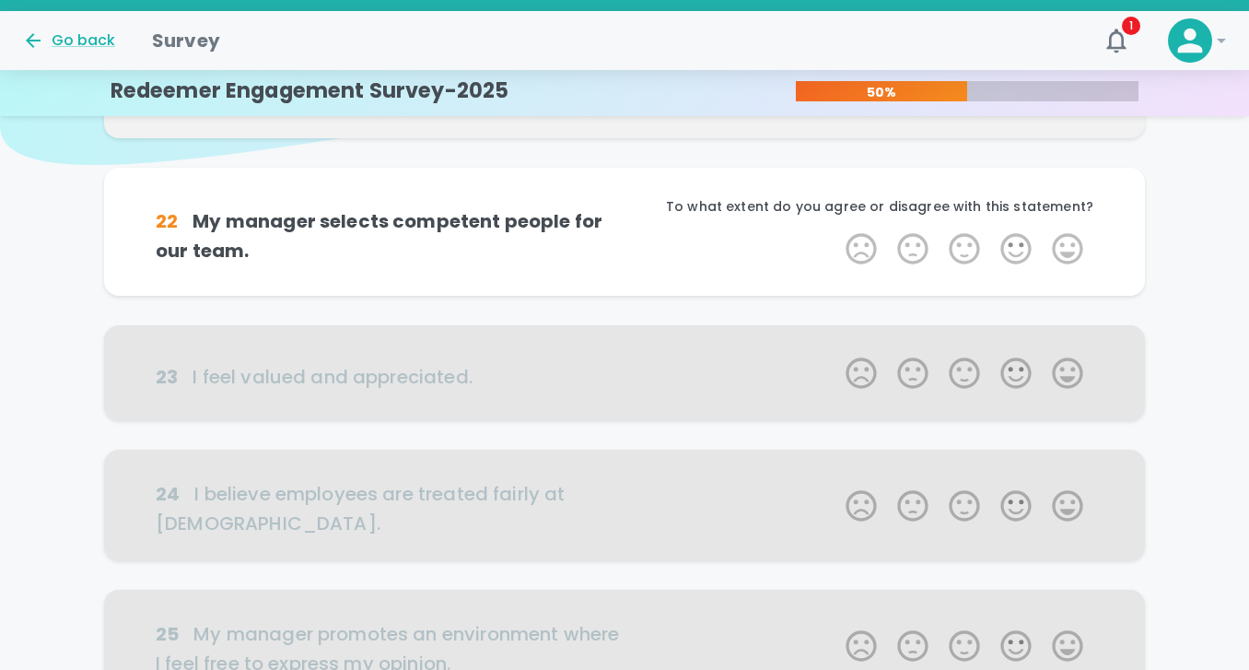
scroll to position [162, 0]
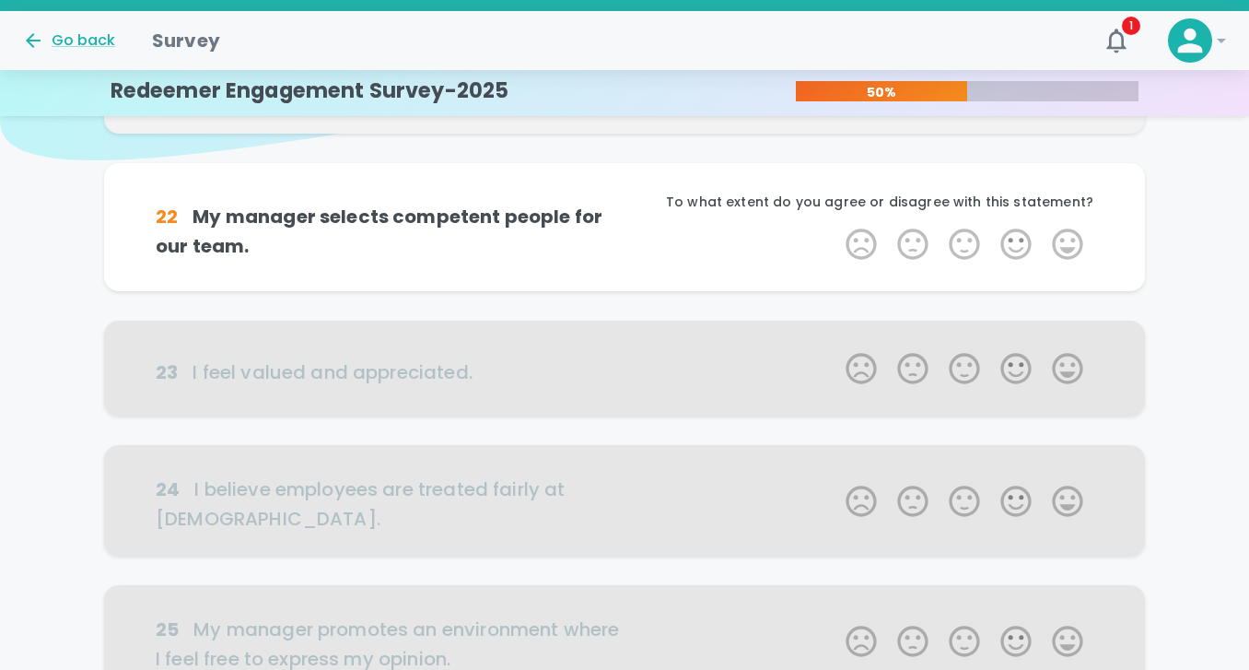
click at [1068, 246] on label "5 Stars" at bounding box center [1068, 244] width 52 height 37
click at [835, 226] on input "5 Stars" at bounding box center [834, 225] width 1 height 1
click at [1068, 246] on label "5 Stars" at bounding box center [1068, 244] width 52 height 37
click at [835, 226] on input "5 Stars" at bounding box center [834, 225] width 1 height 1
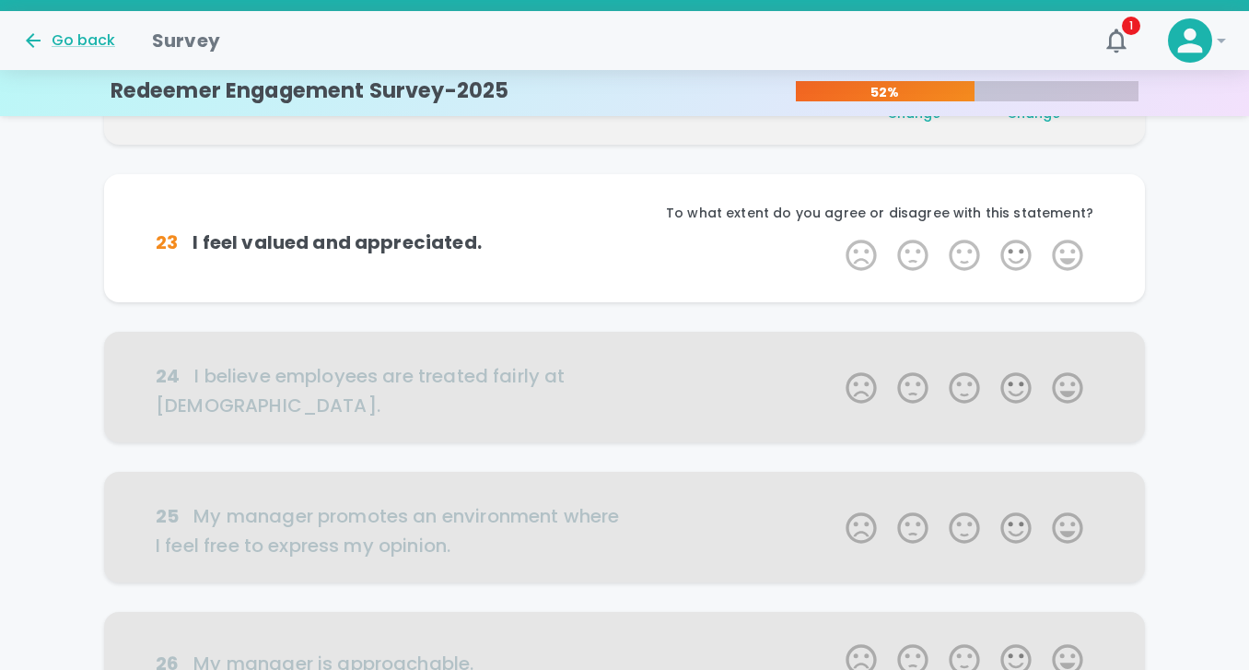
scroll to position [324, 0]
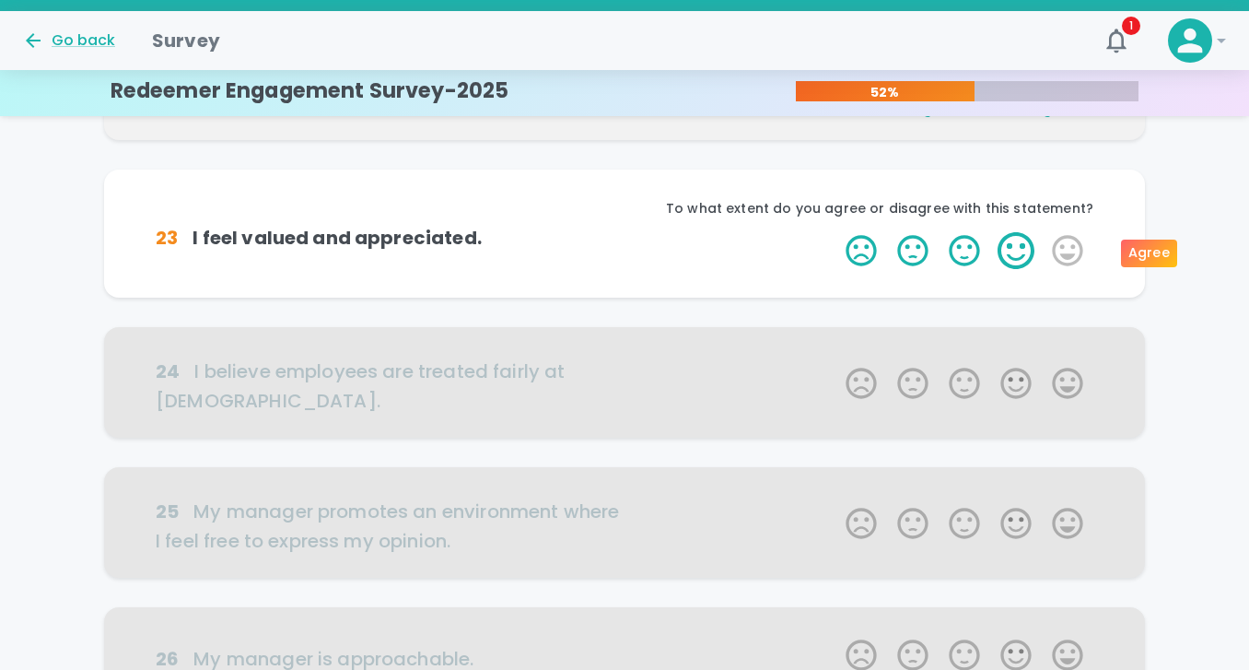
click at [1008, 251] on label "4 Stars" at bounding box center [1016, 250] width 52 height 37
click at [835, 232] on input "4 Stars" at bounding box center [834, 231] width 1 height 1
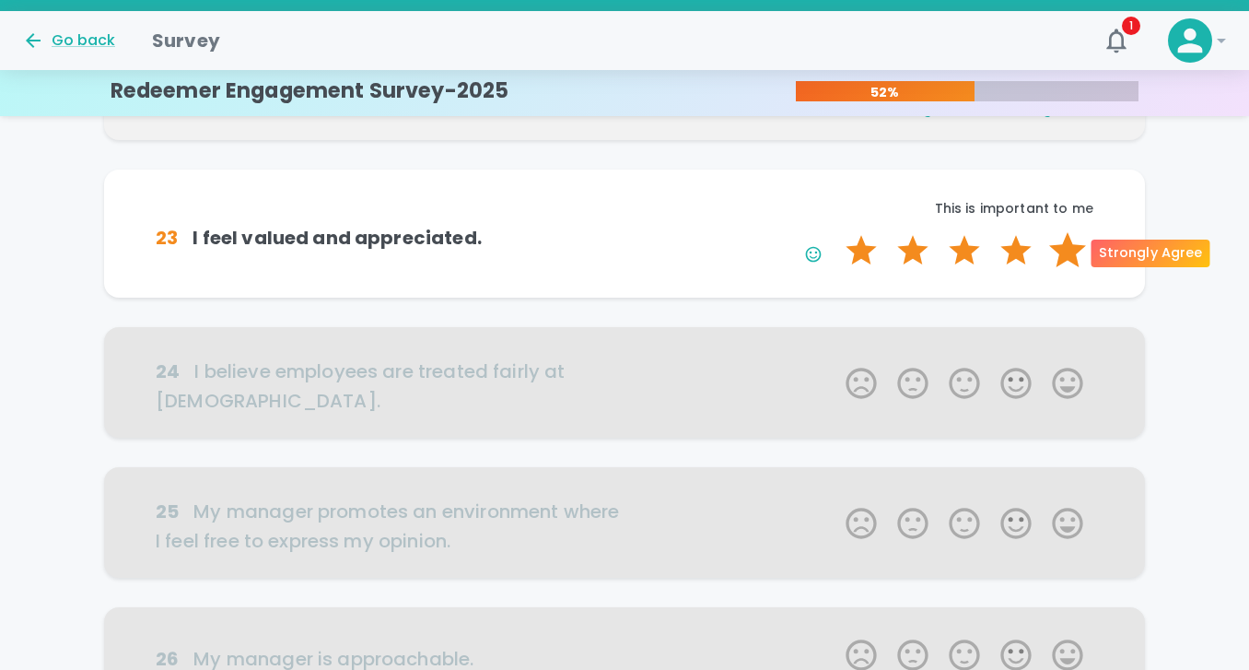
click at [1066, 255] on label "5 Stars" at bounding box center [1068, 250] width 52 height 37
click at [835, 232] on input "5 Stars" at bounding box center [834, 231] width 1 height 1
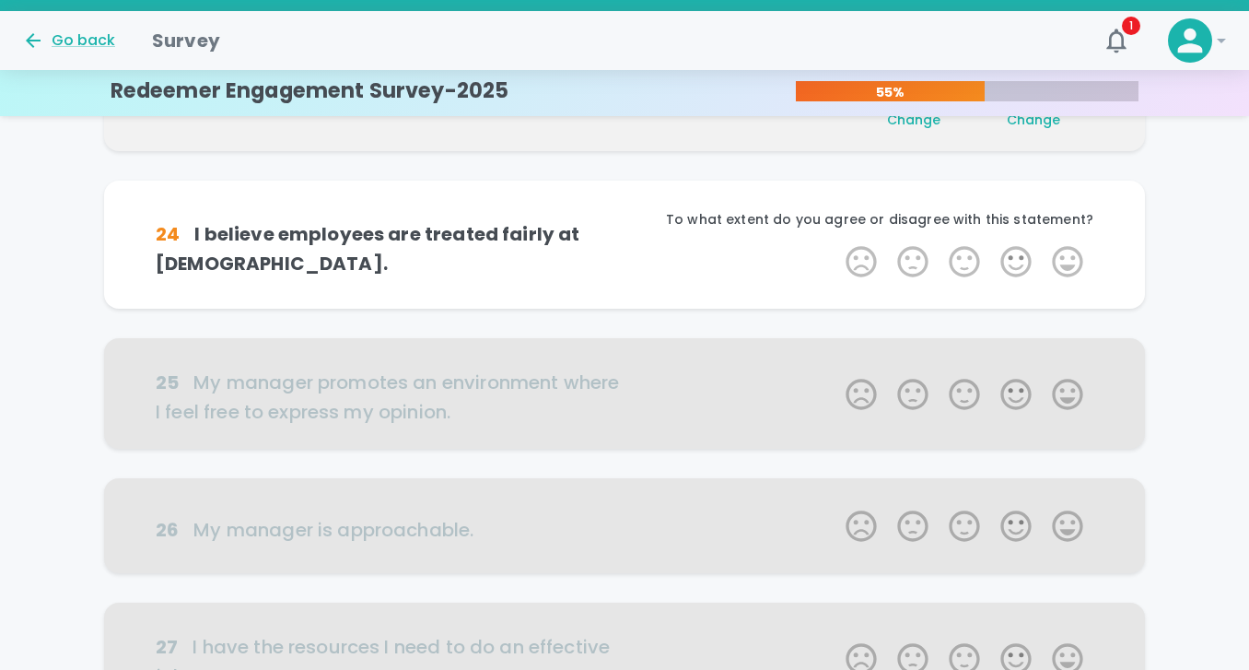
scroll to position [486, 0]
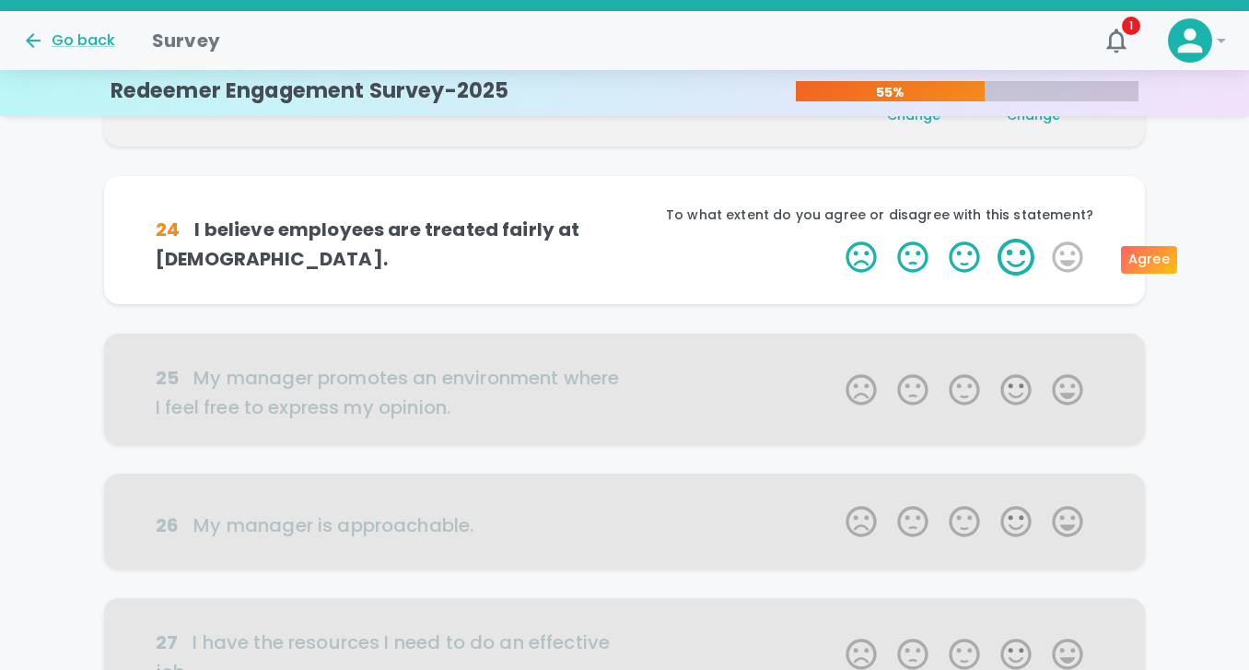
click at [1002, 251] on label "4 Stars" at bounding box center [1016, 257] width 52 height 37
click at [835, 239] on input "4 Stars" at bounding box center [834, 238] width 1 height 1
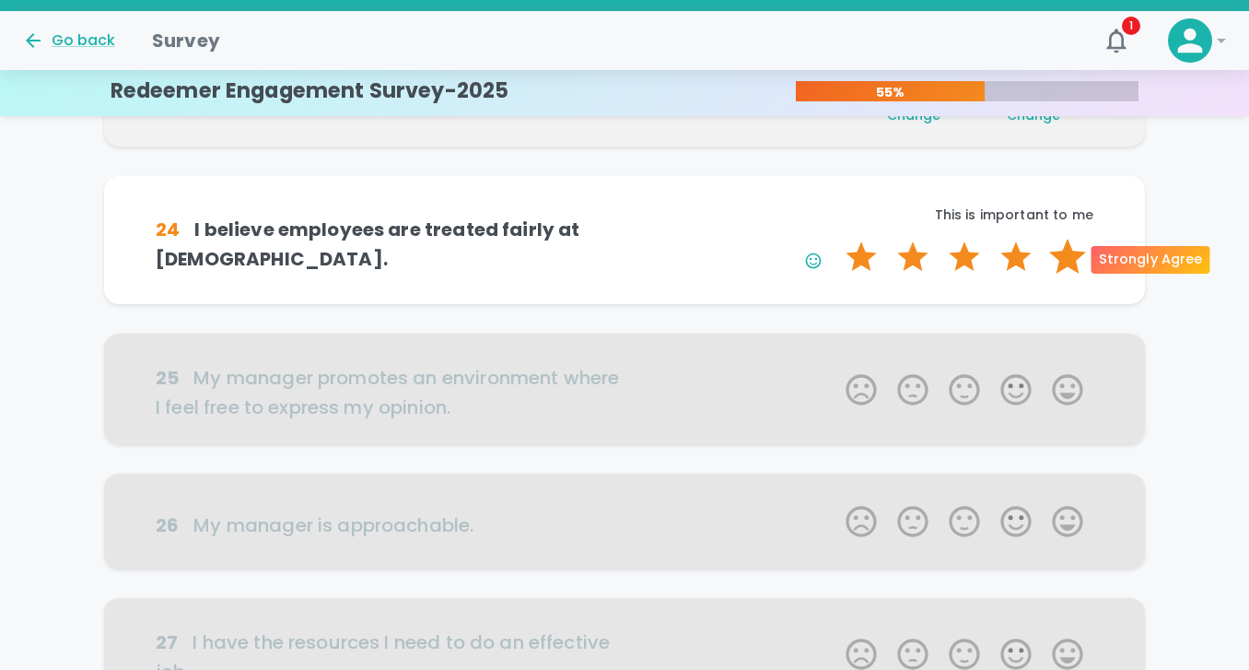
click at [1050, 250] on label "5 Stars" at bounding box center [1068, 257] width 52 height 37
click at [835, 239] on input "5 Stars" at bounding box center [834, 238] width 1 height 1
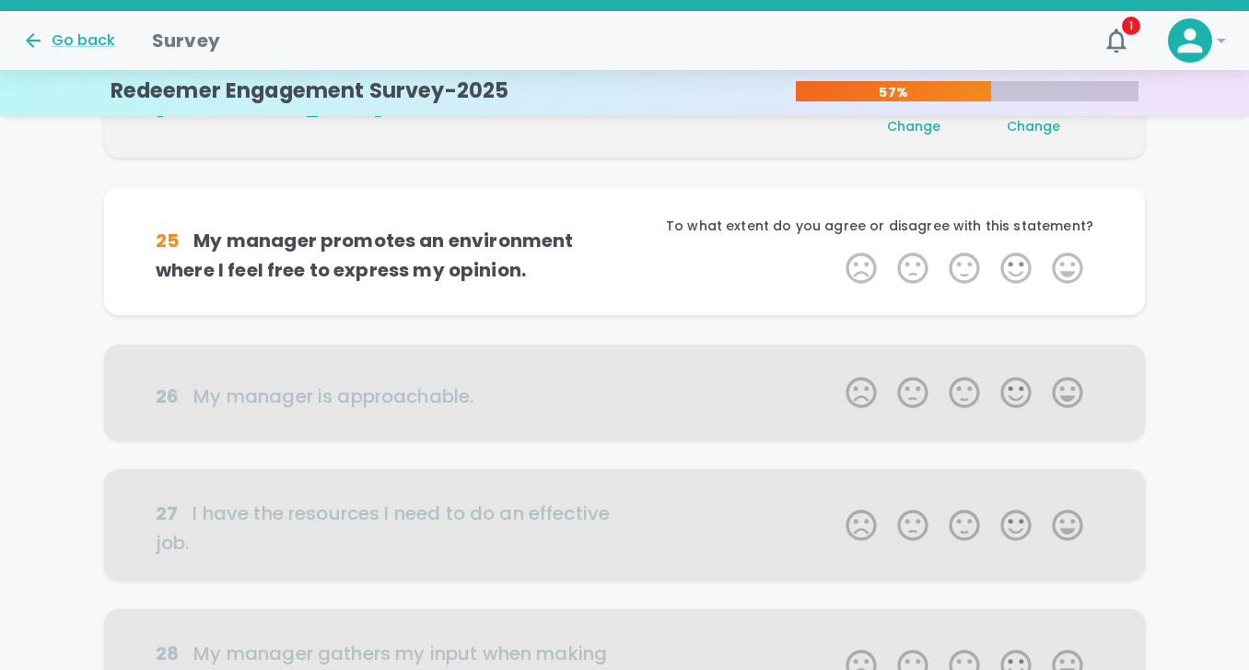
scroll to position [648, 0]
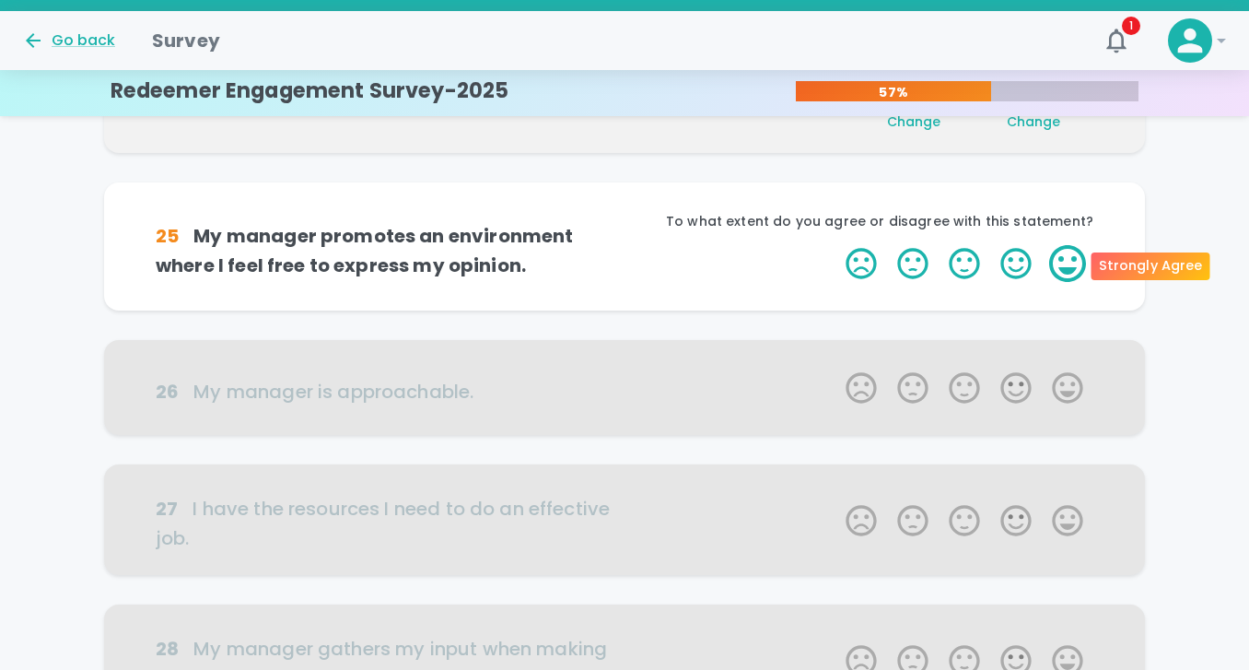
click at [1068, 270] on label "5 Stars" at bounding box center [1068, 263] width 52 height 37
click at [835, 245] on input "5 Stars" at bounding box center [834, 244] width 1 height 1
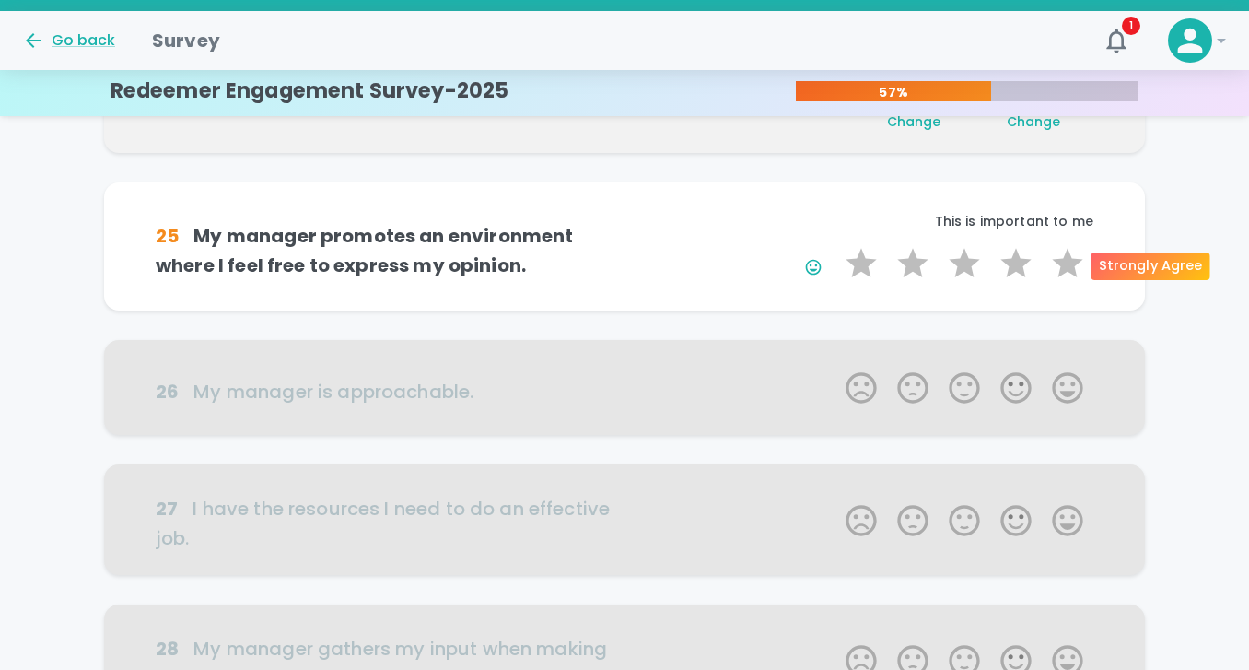
click at [1068, 270] on label "5 Stars" at bounding box center [1068, 263] width 52 height 37
click at [835, 245] on input "5 Stars" at bounding box center [834, 244] width 1 height 1
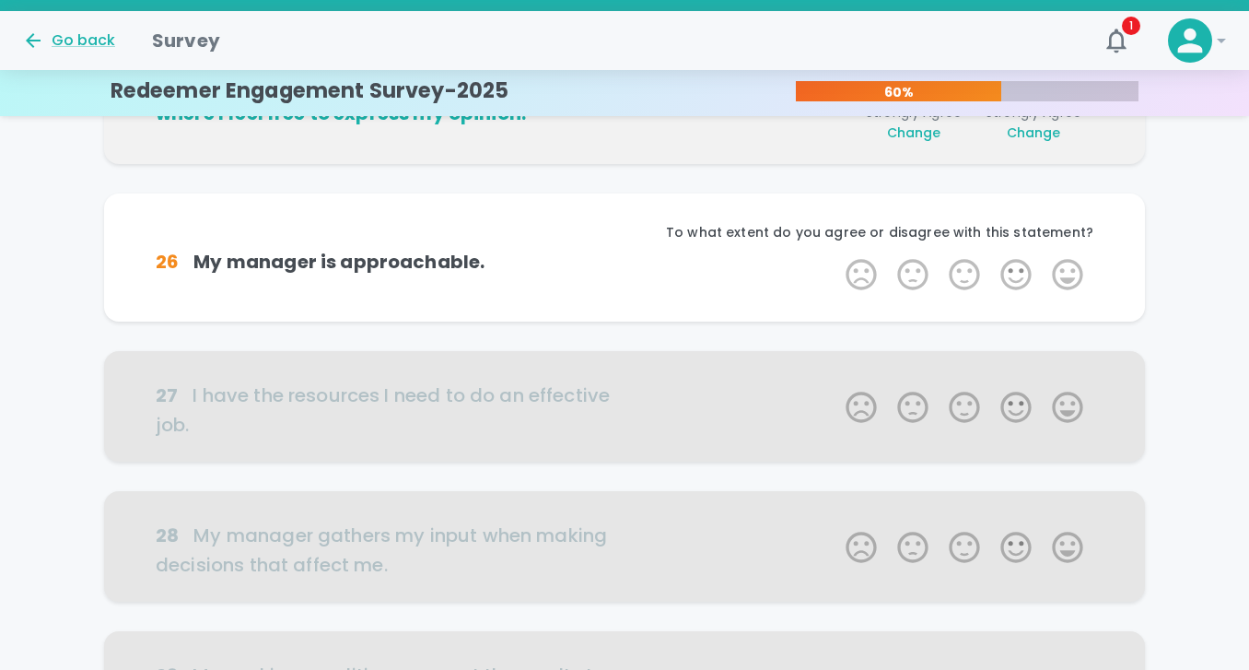
scroll to position [810, 0]
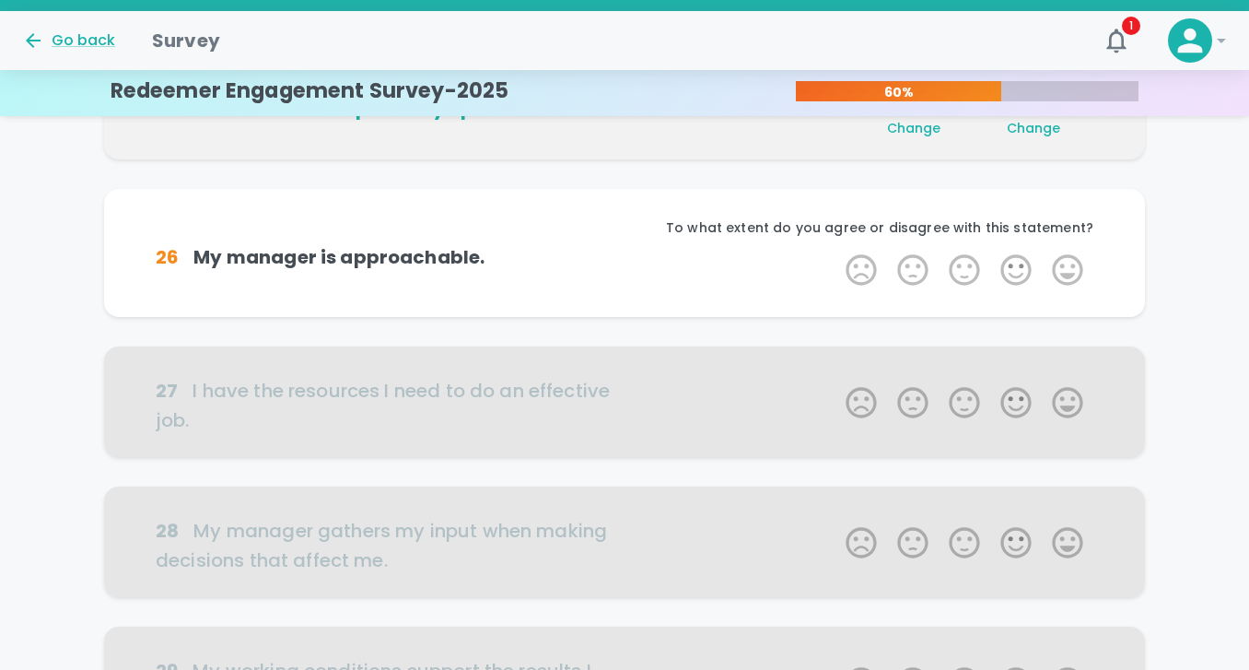
click at [1068, 270] on label "5 Stars" at bounding box center [1068, 269] width 52 height 37
click at [835, 251] on input "5 Stars" at bounding box center [834, 251] width 1 height 1
click at [1068, 270] on label "5 Stars" at bounding box center [1068, 269] width 52 height 37
click at [835, 251] on input "5 Stars" at bounding box center [834, 251] width 1 height 1
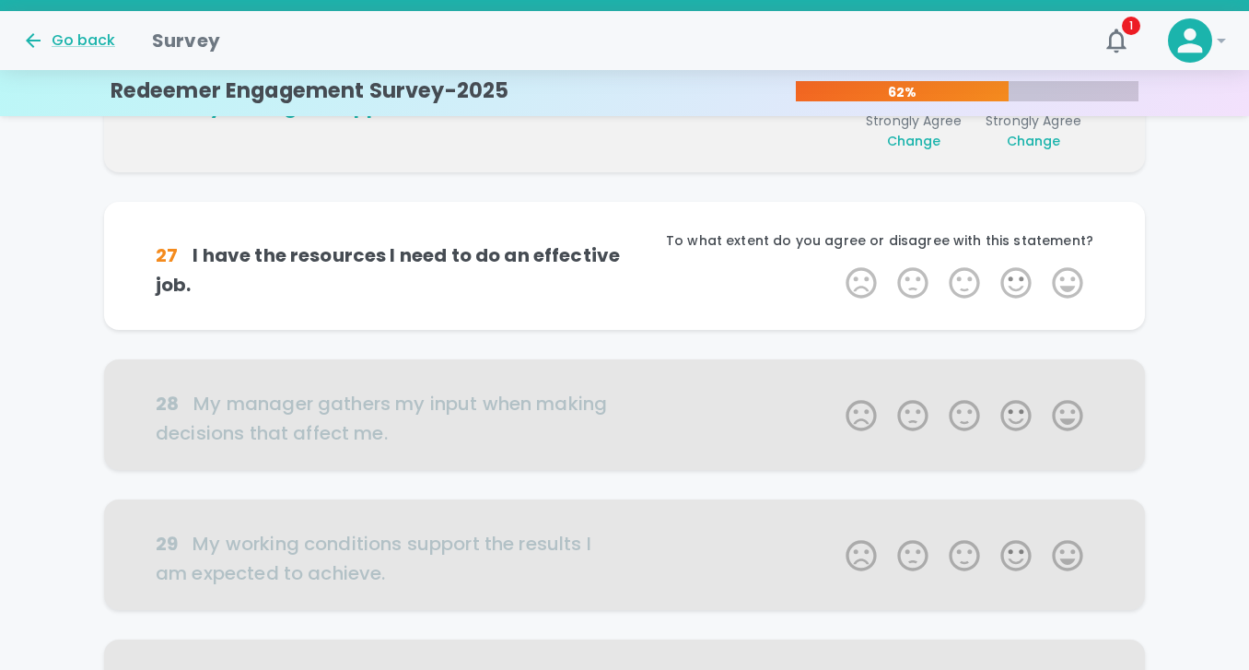
scroll to position [973, 0]
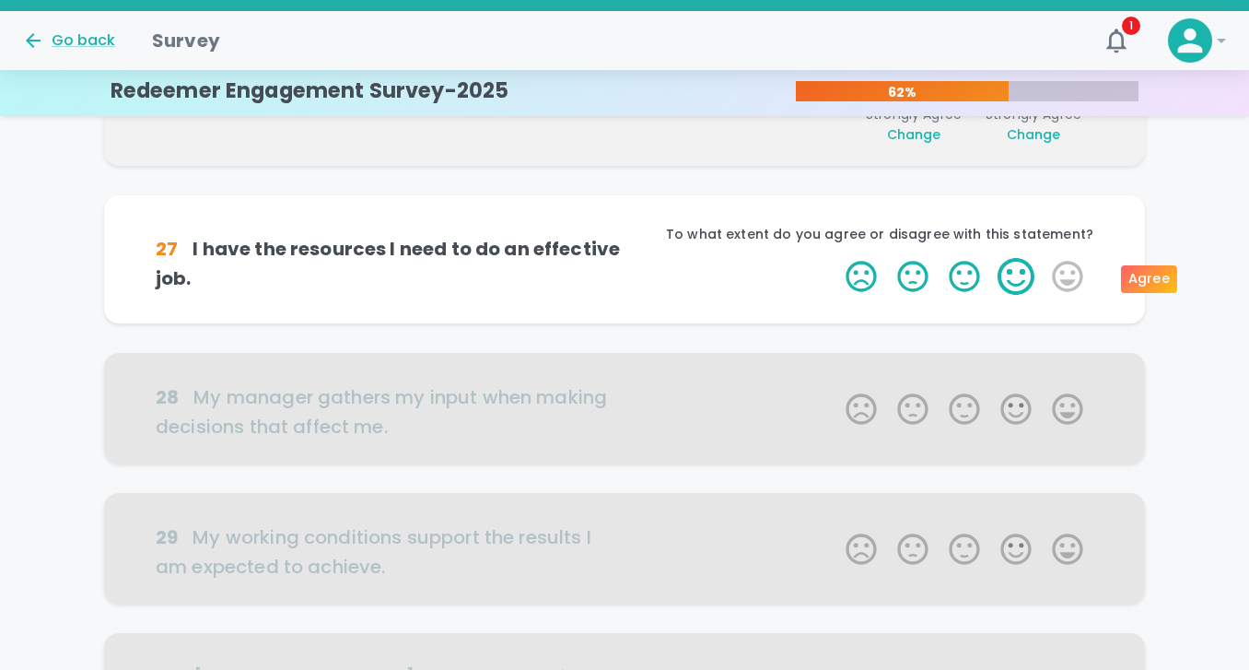
click at [1016, 273] on label "4 Stars" at bounding box center [1016, 276] width 52 height 37
click at [835, 258] on input "4 Stars" at bounding box center [834, 257] width 1 height 1
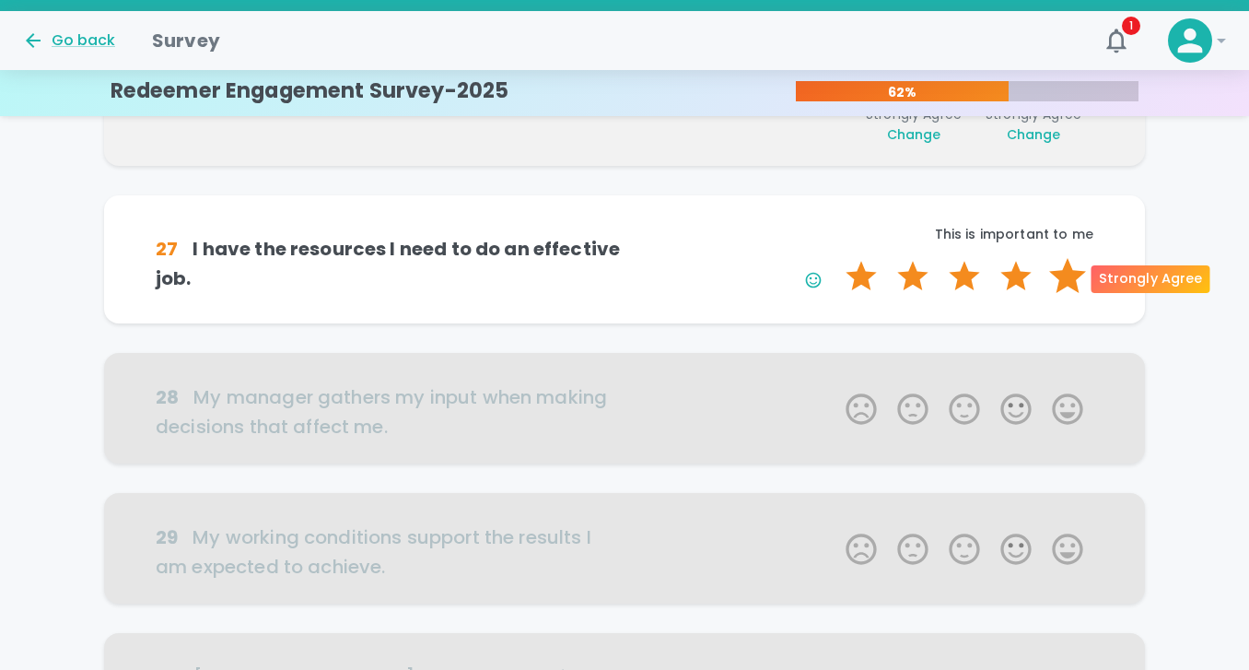
click at [1067, 282] on label "5 Stars" at bounding box center [1068, 276] width 52 height 37
click at [835, 258] on input "5 Stars" at bounding box center [834, 257] width 1 height 1
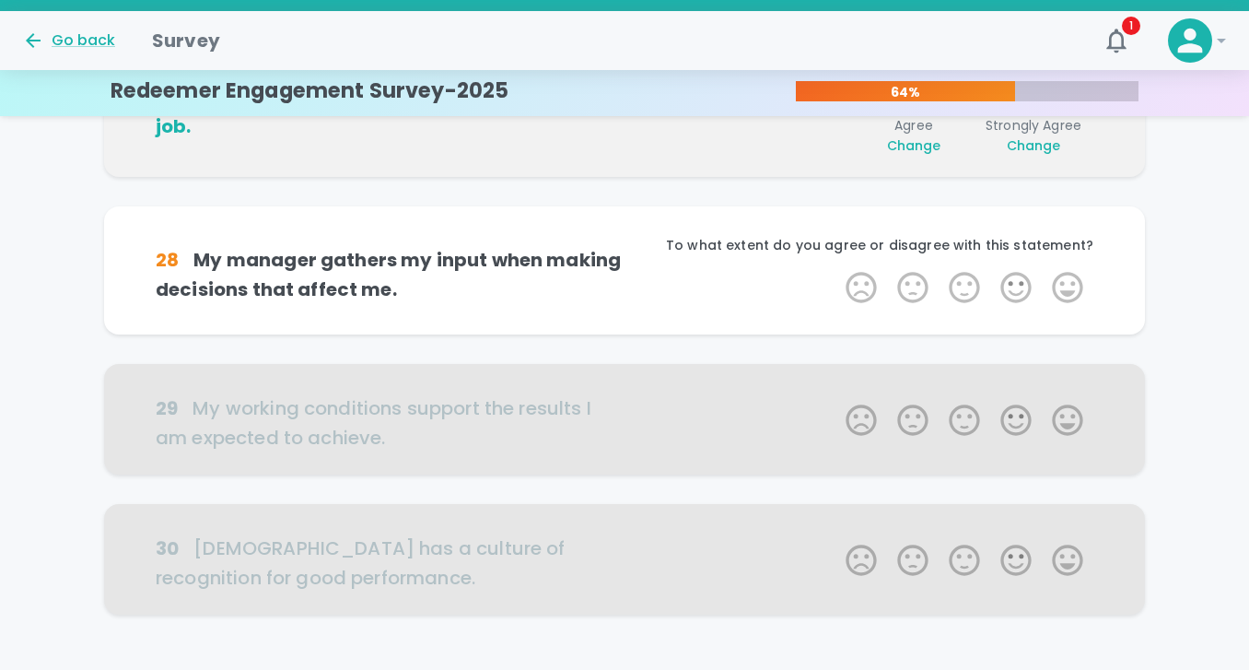
scroll to position [1135, 0]
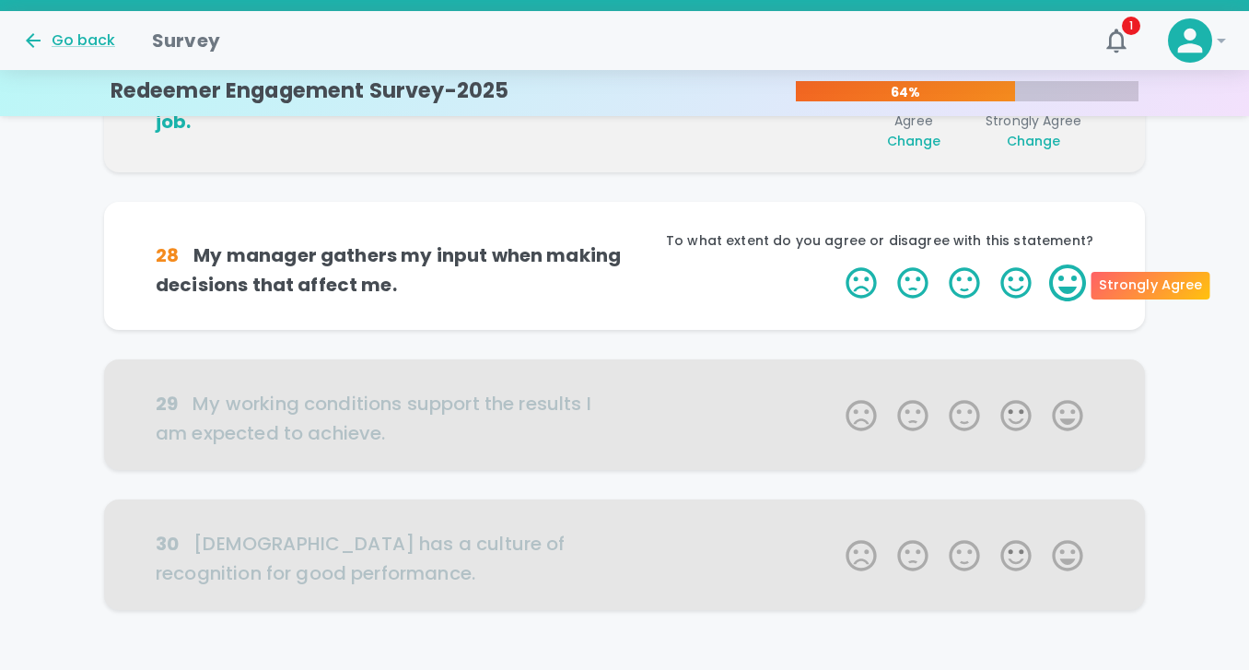
click at [1069, 287] on label "5 Stars" at bounding box center [1068, 282] width 52 height 37
click at [835, 264] on input "5 Stars" at bounding box center [834, 263] width 1 height 1
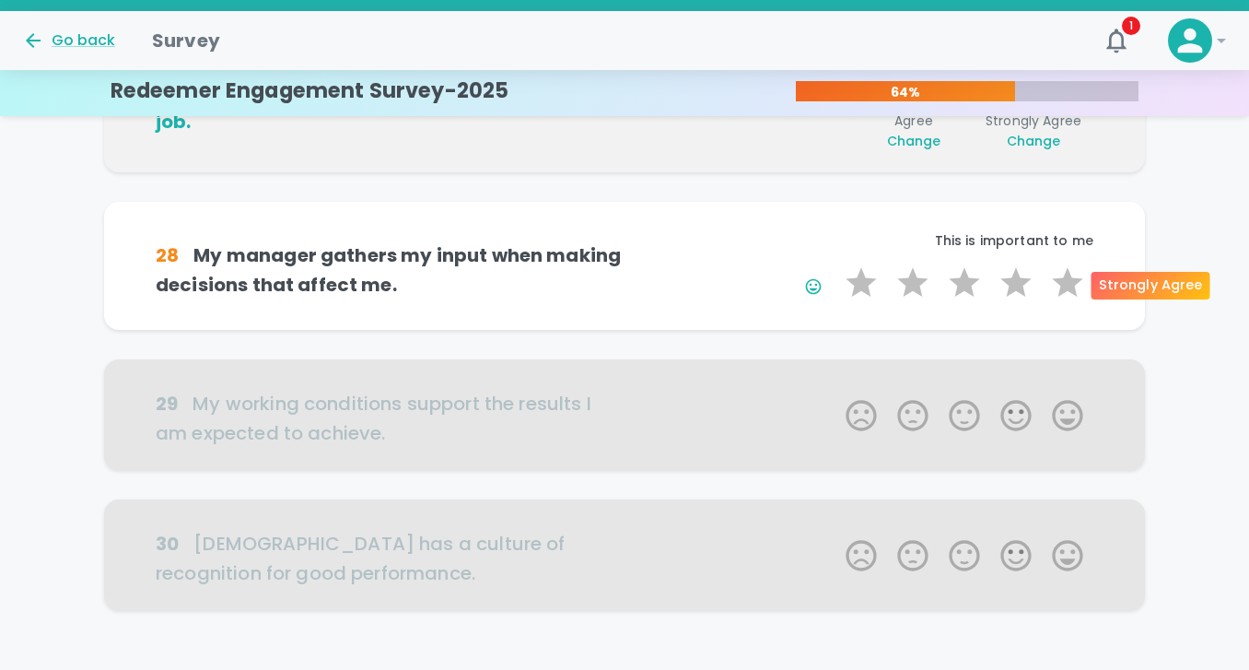
click at [1069, 287] on label "5 Stars" at bounding box center [1068, 282] width 52 height 37
click at [835, 264] on input "5 Stars" at bounding box center [834, 263] width 1 height 1
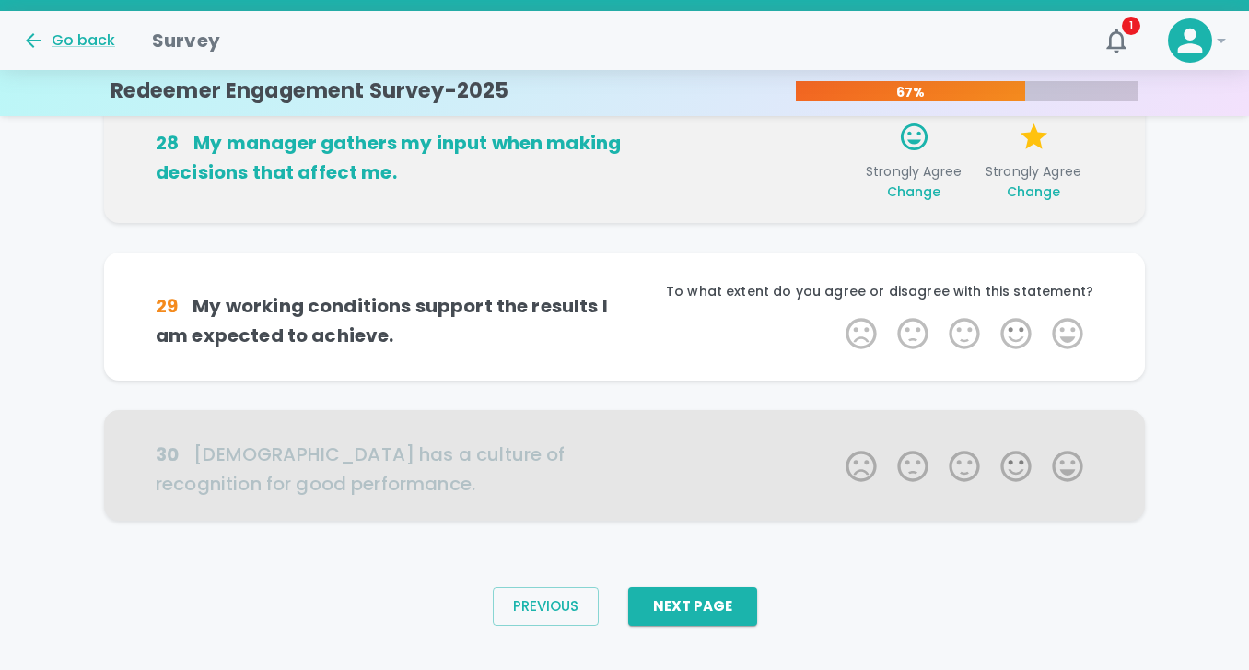
scroll to position [1254, 0]
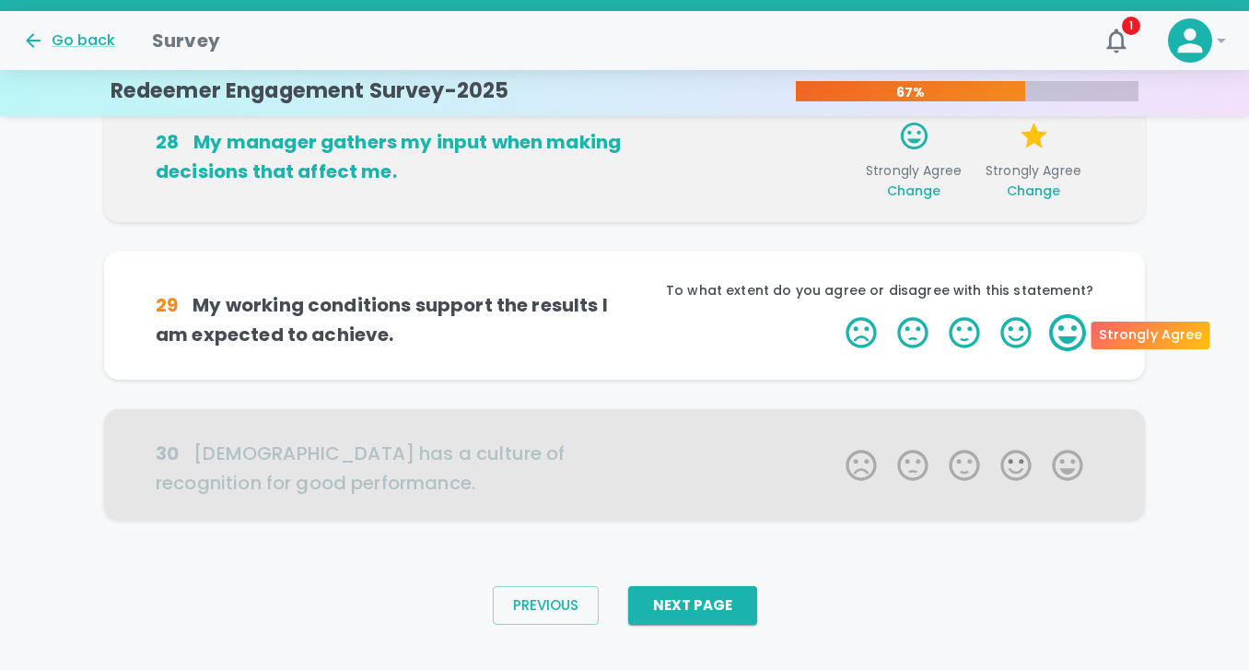
click at [1069, 327] on label "5 Stars" at bounding box center [1068, 332] width 52 height 37
click at [835, 314] on input "5 Stars" at bounding box center [834, 313] width 1 height 1
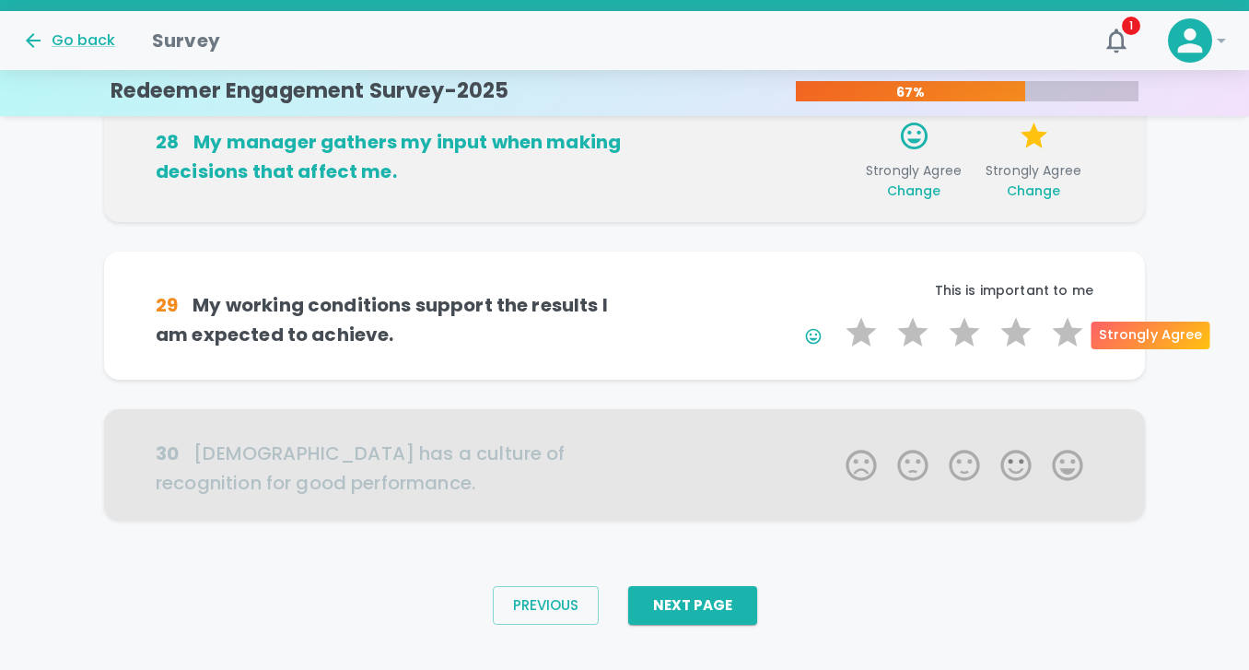
click at [1069, 327] on label "5 Stars" at bounding box center [1068, 332] width 52 height 37
click at [835, 314] on input "5 Stars" at bounding box center [834, 313] width 1 height 1
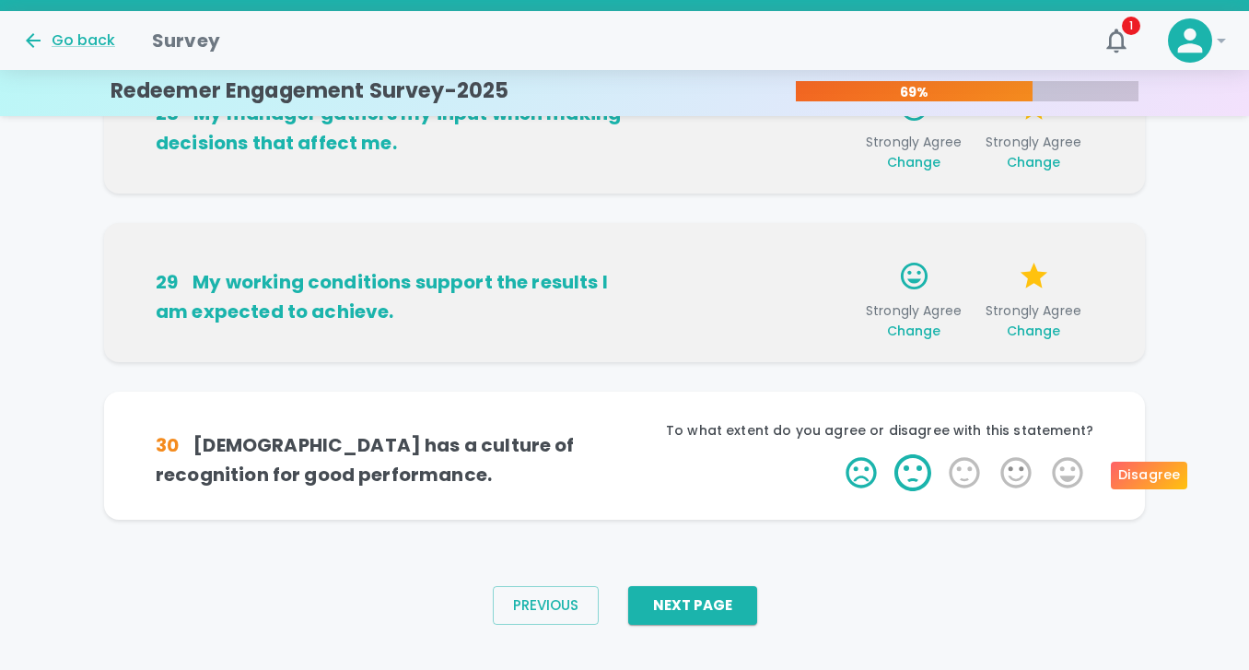
click at [916, 467] on label "2 Stars" at bounding box center [913, 472] width 52 height 37
click at [835, 454] on input "2 Stars" at bounding box center [834, 453] width 1 height 1
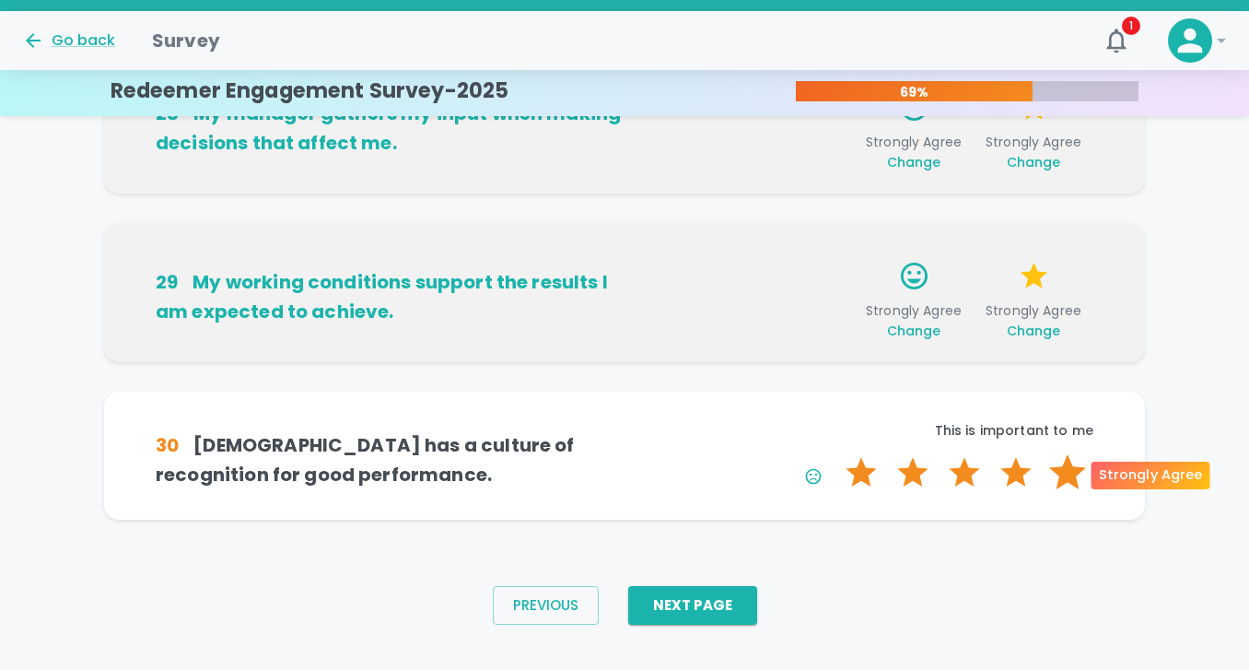
click at [1054, 478] on label "5 Stars" at bounding box center [1068, 472] width 52 height 37
click at [835, 454] on input "5 Stars" at bounding box center [834, 453] width 1 height 1
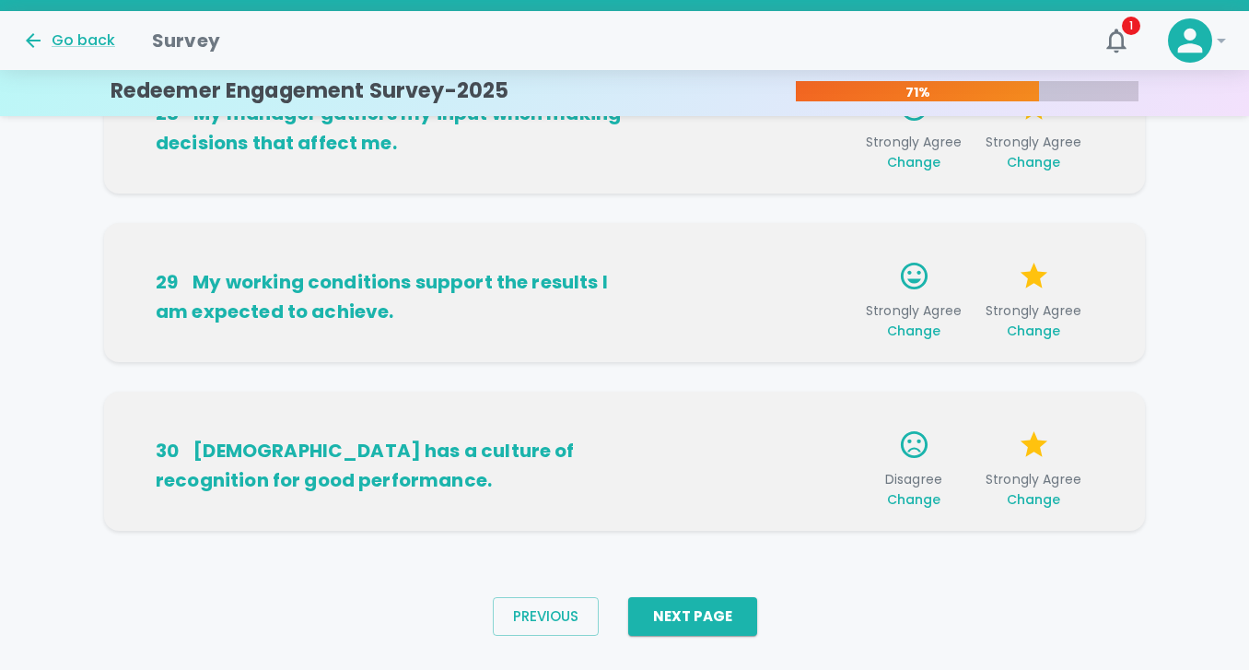
scroll to position [1311, 0]
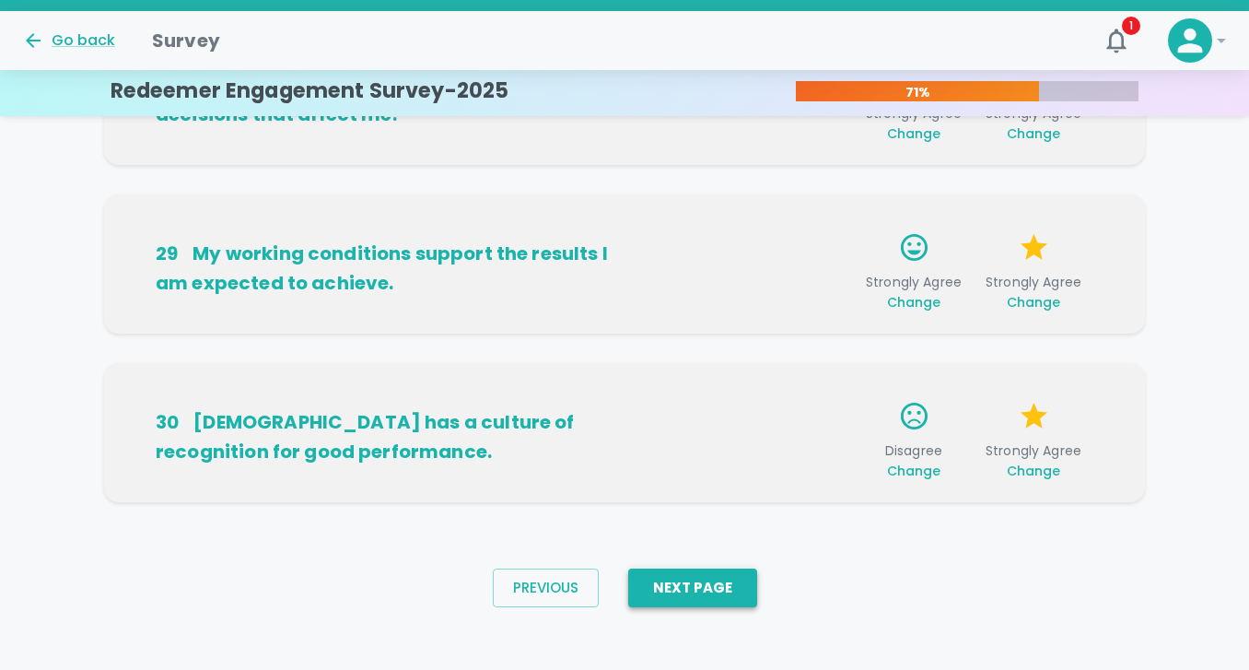
click at [702, 588] on button "Next Page" at bounding box center [692, 587] width 129 height 39
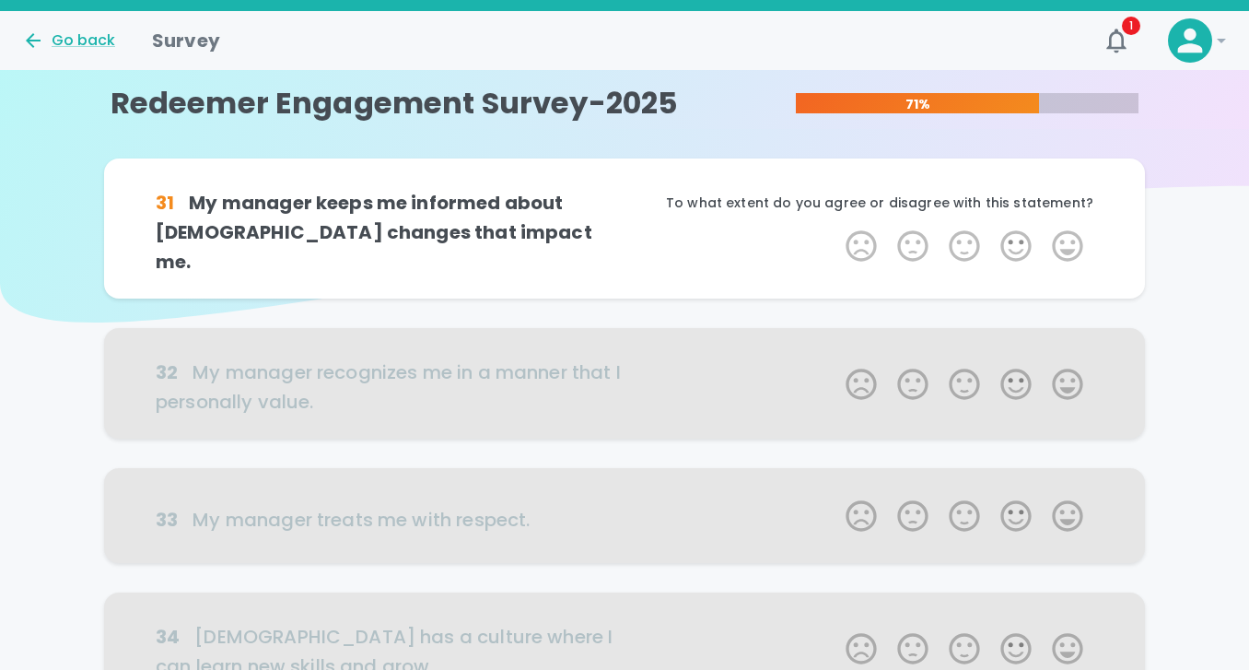
scroll to position [0, 0]
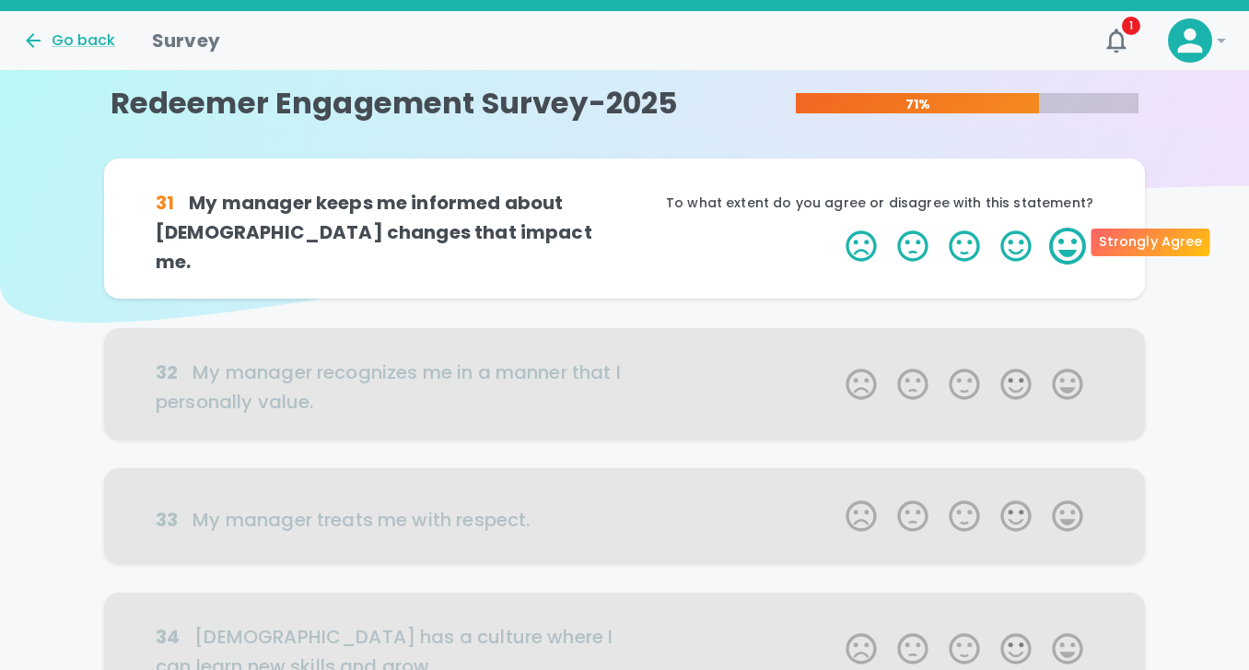
click at [1051, 242] on label "5 Stars" at bounding box center [1068, 245] width 52 height 37
click at [835, 227] on input "5 Stars" at bounding box center [834, 227] width 1 height 1
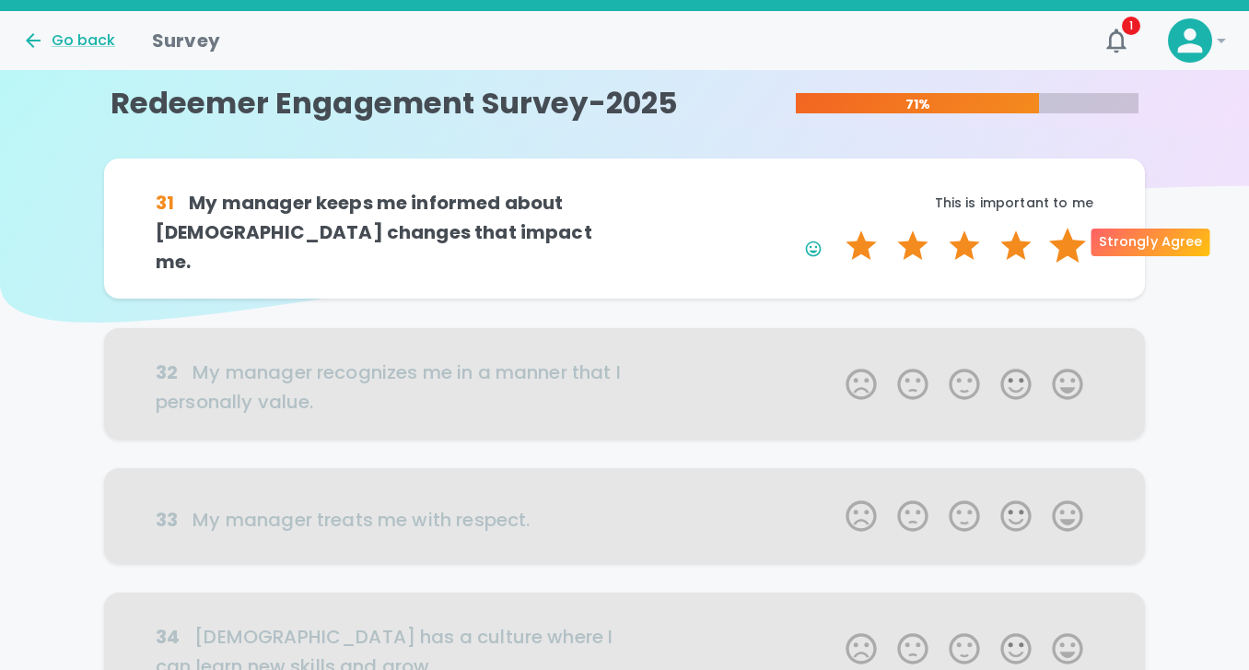
click at [1073, 242] on label "5 Stars" at bounding box center [1068, 245] width 52 height 37
click at [835, 227] on input "5 Stars" at bounding box center [834, 227] width 1 height 1
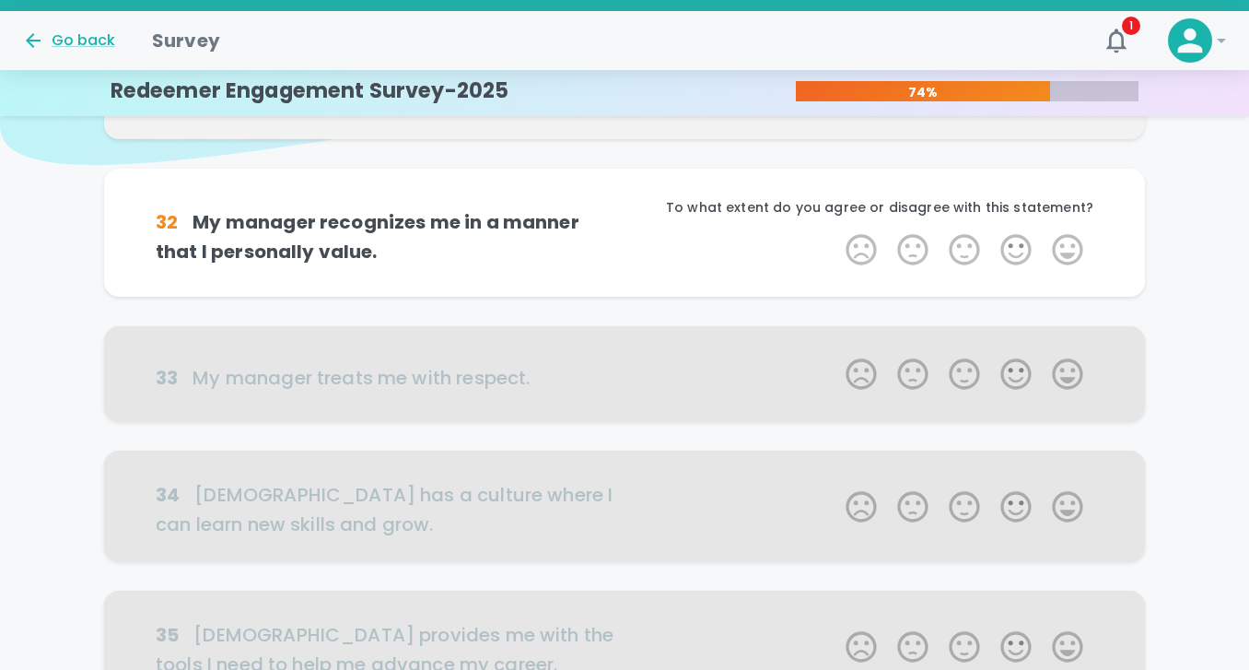
scroll to position [162, 0]
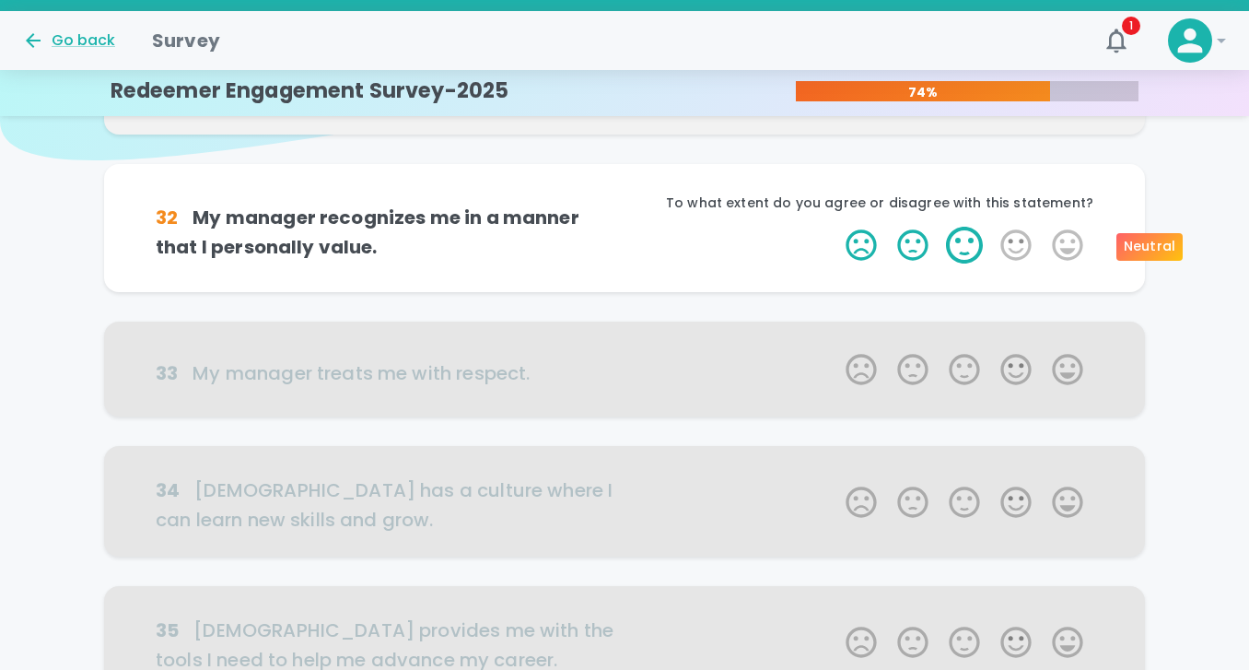
click at [970, 243] on label "3 Stars" at bounding box center [965, 245] width 52 height 37
click at [835, 227] on input "3 Stars" at bounding box center [834, 226] width 1 height 1
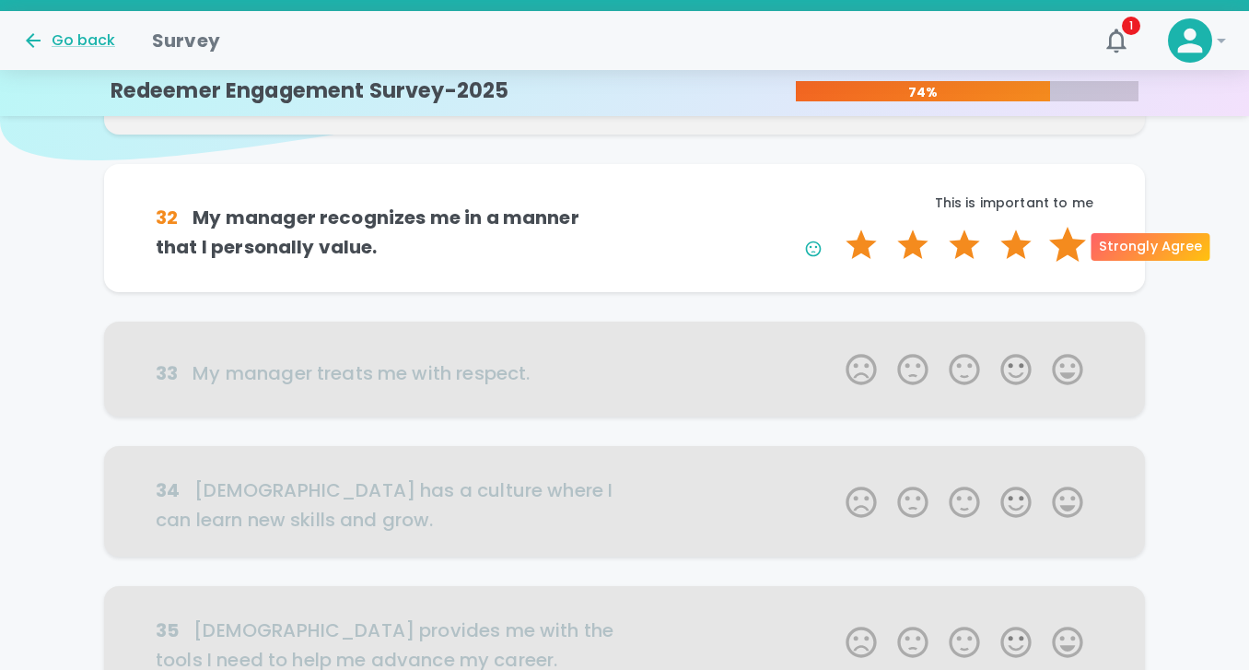
click at [1072, 248] on label "5 Stars" at bounding box center [1068, 245] width 52 height 37
click at [835, 227] on input "5 Stars" at bounding box center [834, 226] width 1 height 1
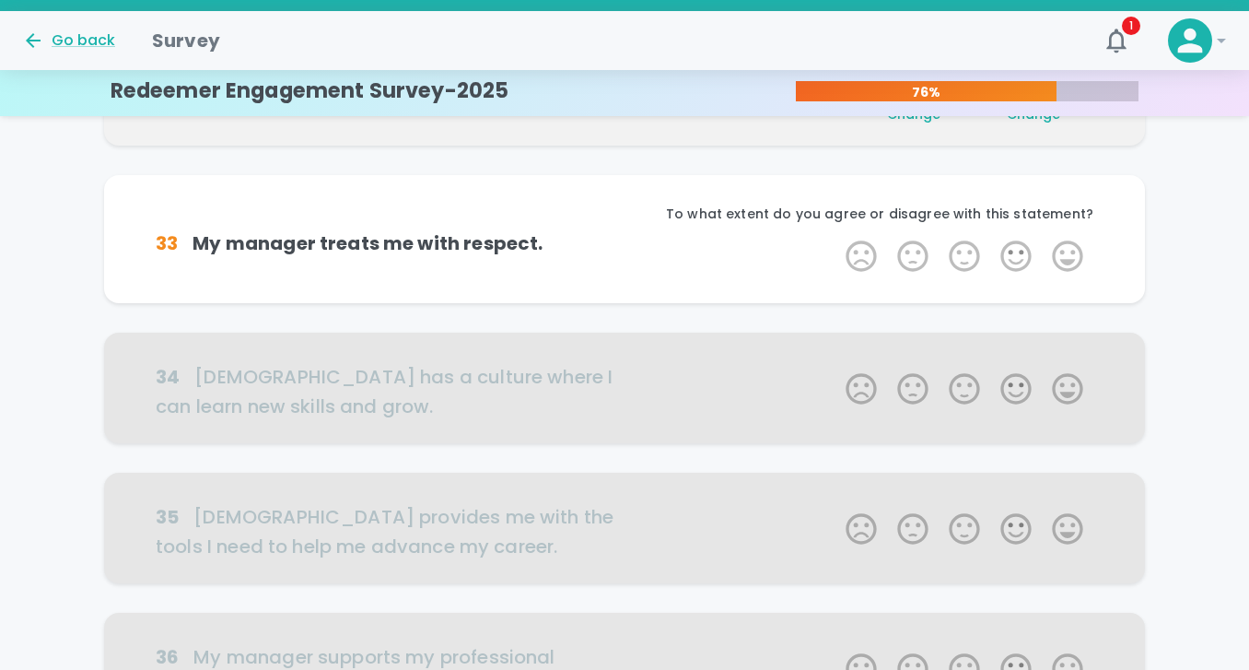
scroll to position [324, 0]
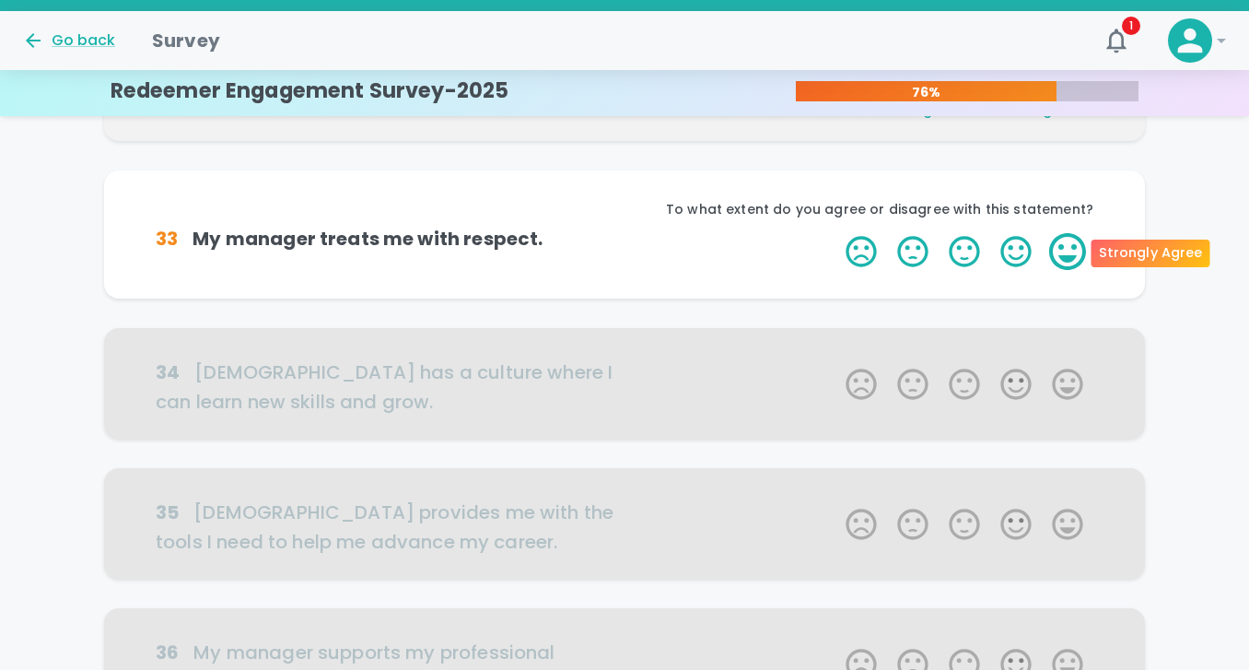
click at [1071, 256] on label "5 Stars" at bounding box center [1068, 251] width 52 height 37
click at [835, 233] on input "5 Stars" at bounding box center [834, 232] width 1 height 1
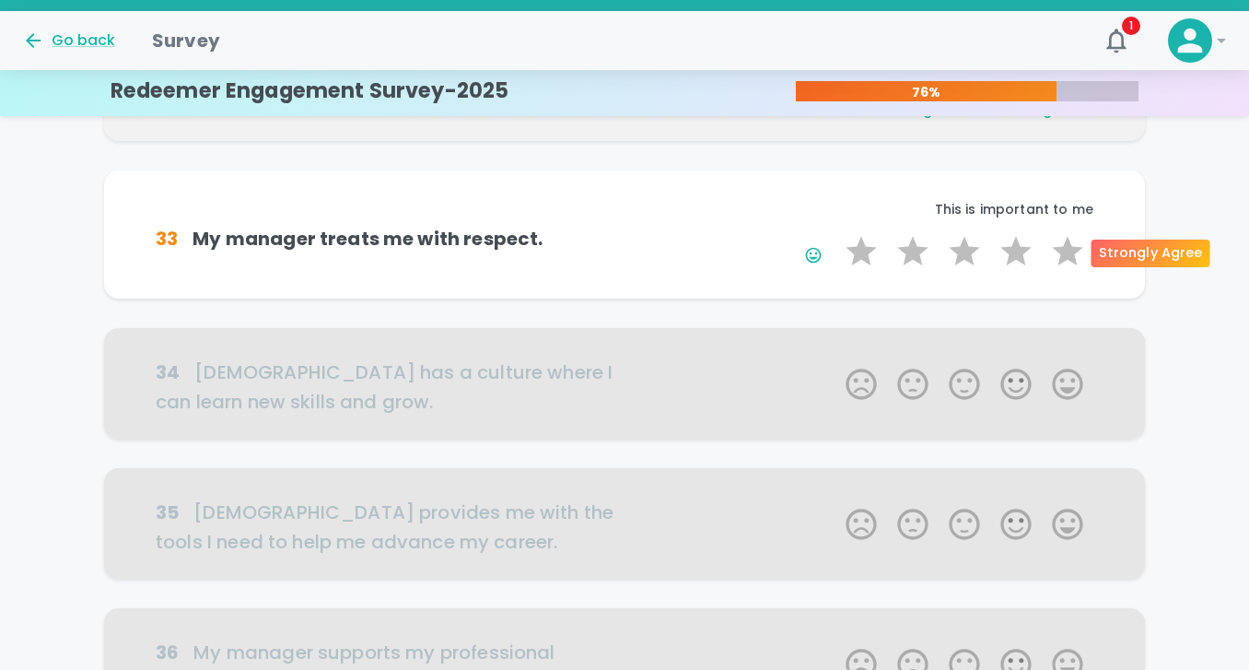
click at [1071, 256] on label "5 Stars" at bounding box center [1068, 251] width 52 height 37
click at [835, 233] on input "5 Stars" at bounding box center [834, 232] width 1 height 1
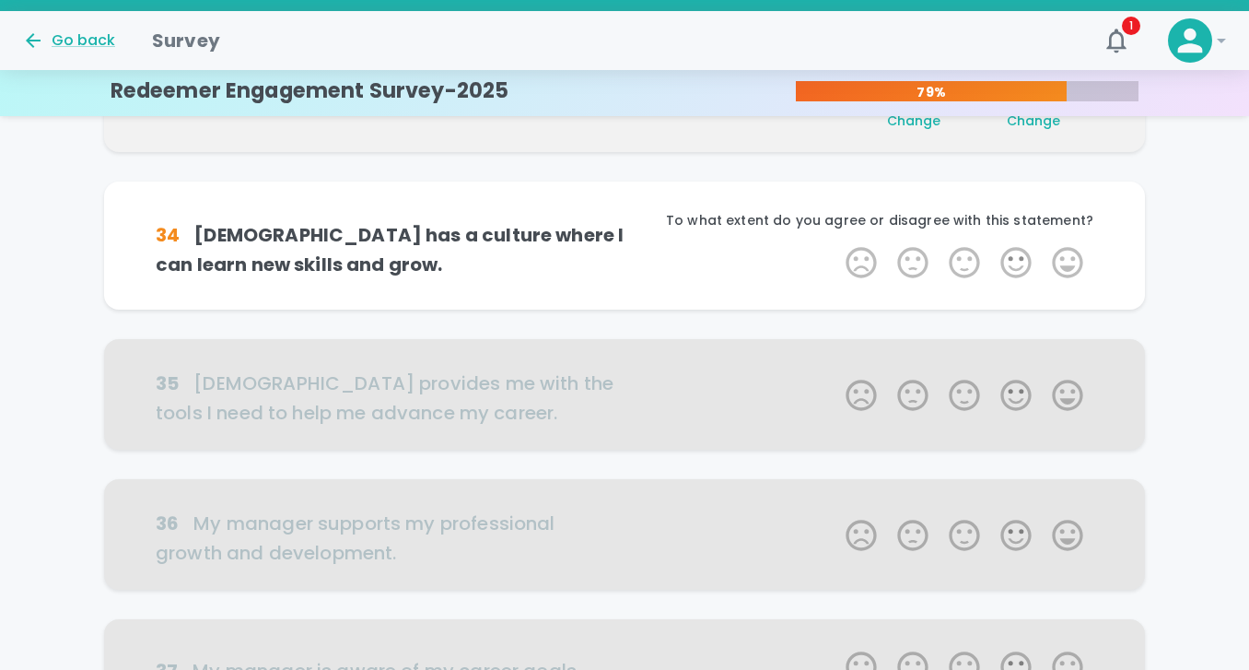
scroll to position [486, 0]
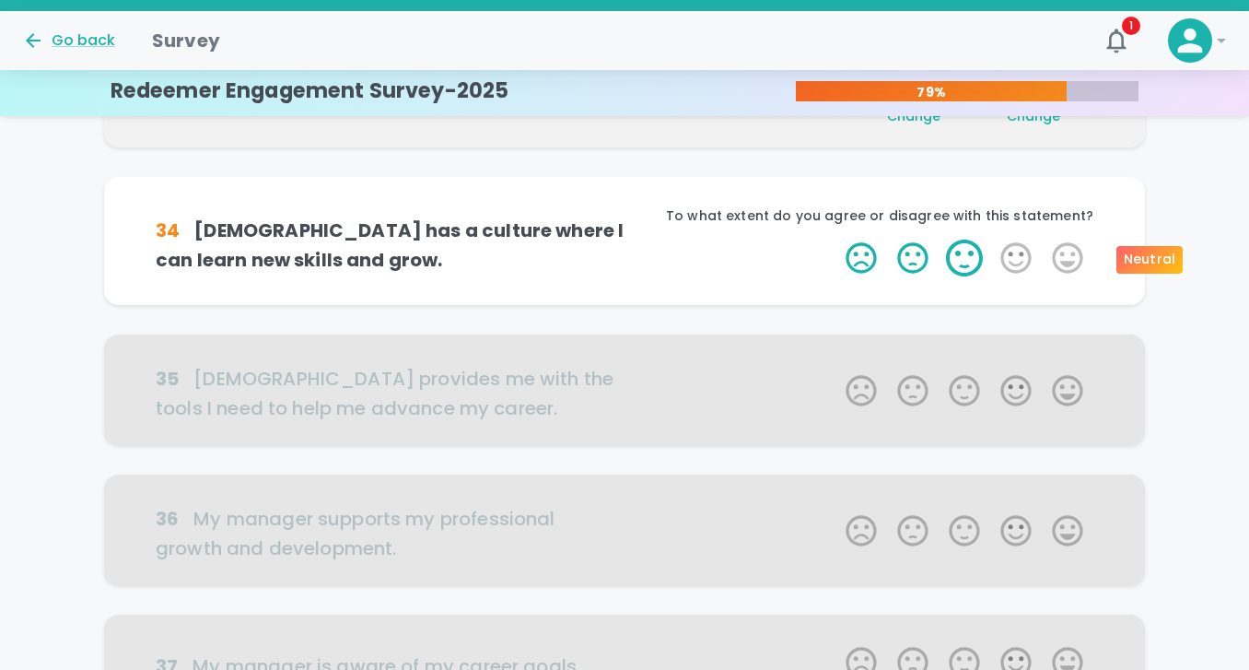
click at [974, 253] on label "3 Stars" at bounding box center [965, 257] width 52 height 37
click at [835, 239] on input "3 Stars" at bounding box center [834, 239] width 1 height 1
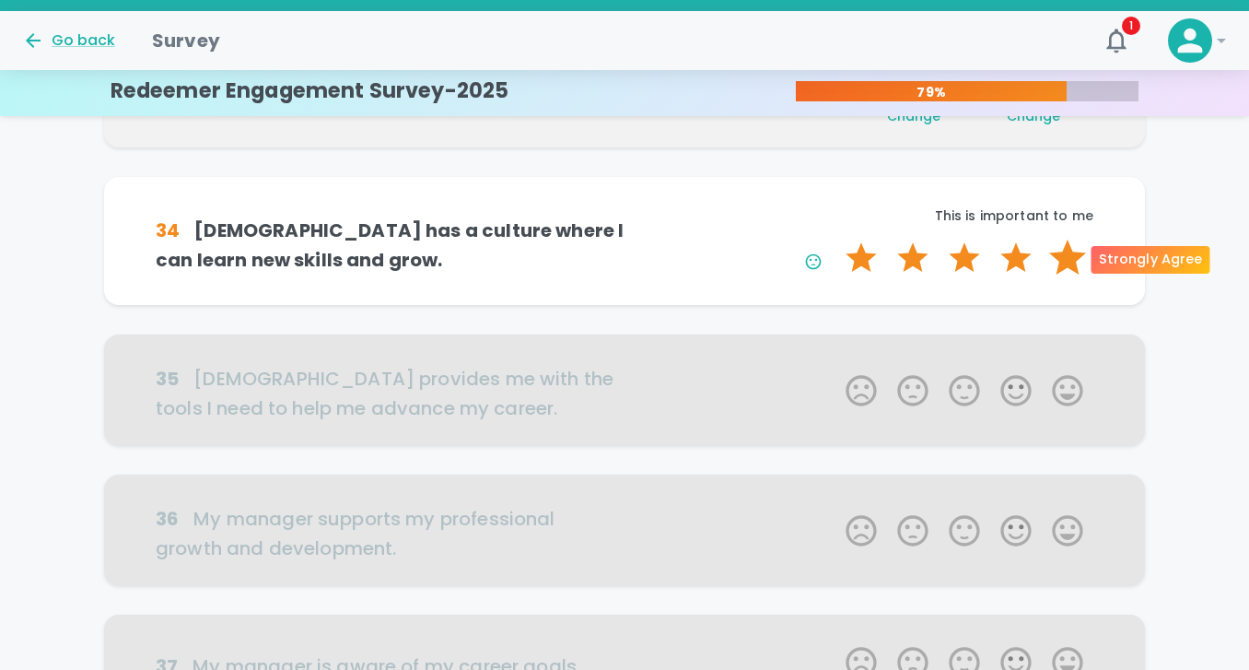
click at [1062, 259] on label "5 Stars" at bounding box center [1068, 257] width 52 height 37
click at [835, 239] on input "5 Stars" at bounding box center [834, 239] width 1 height 1
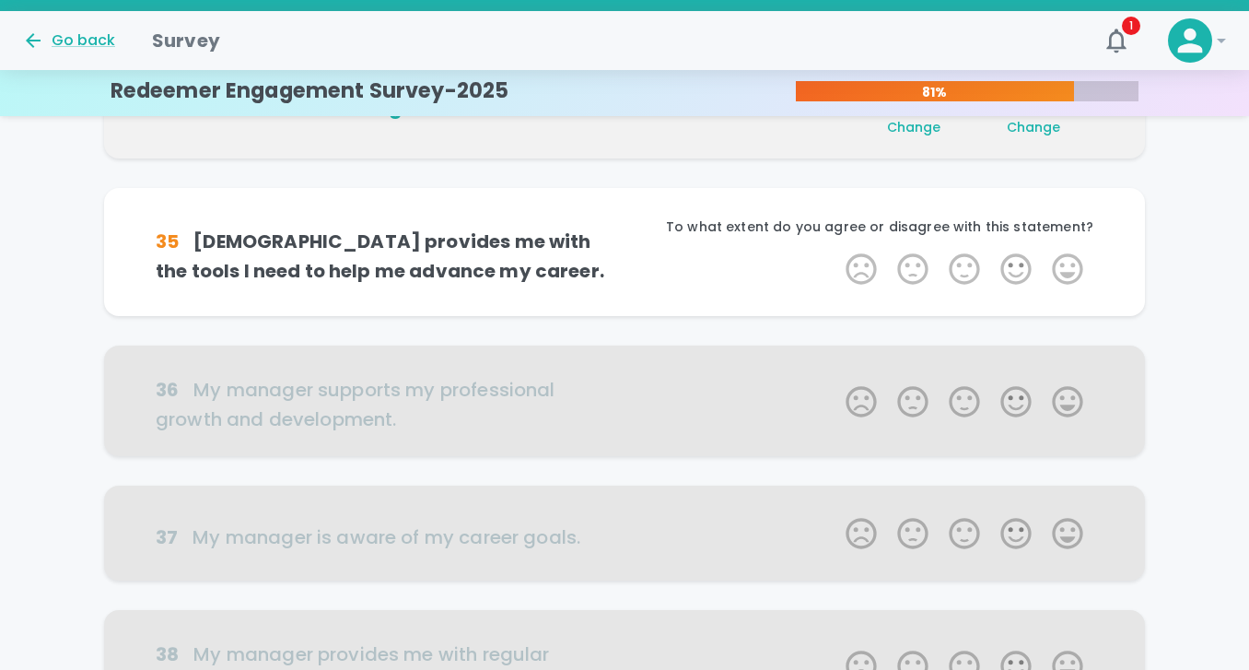
scroll to position [648, 0]
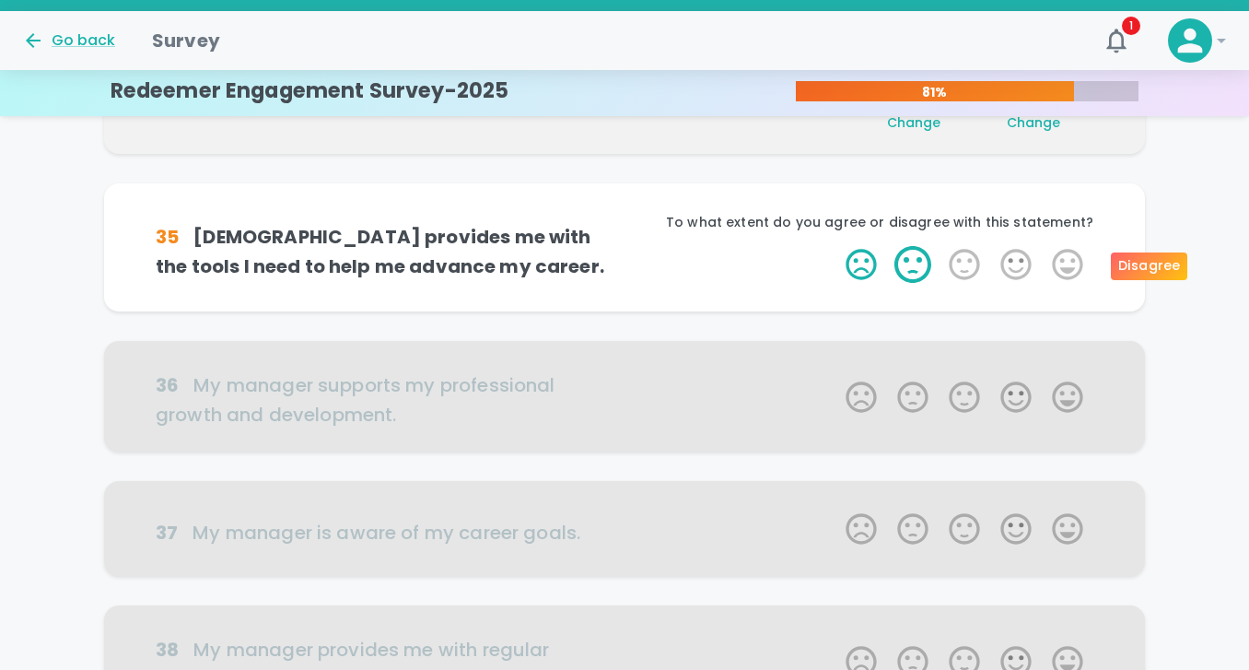
click at [920, 262] on label "2 Stars" at bounding box center [913, 264] width 52 height 37
click at [835, 246] on input "2 Stars" at bounding box center [834, 245] width 1 height 1
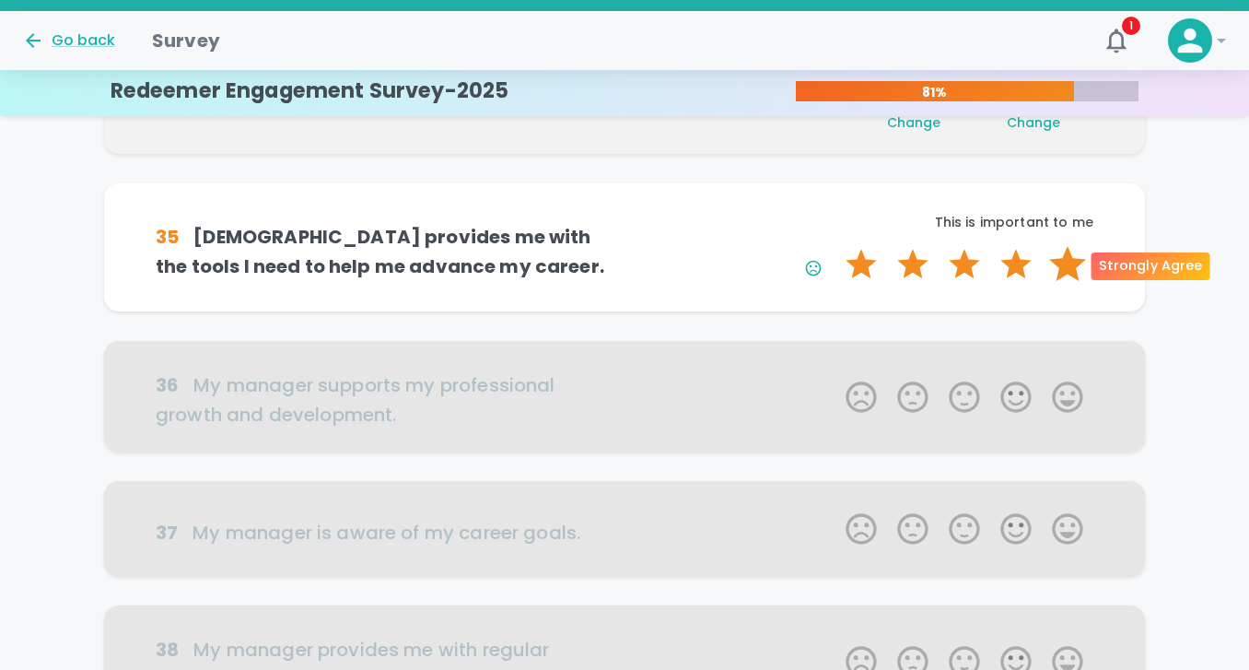
click at [1067, 258] on label "5 Stars" at bounding box center [1068, 264] width 52 height 37
click at [835, 246] on input "5 Stars" at bounding box center [834, 245] width 1 height 1
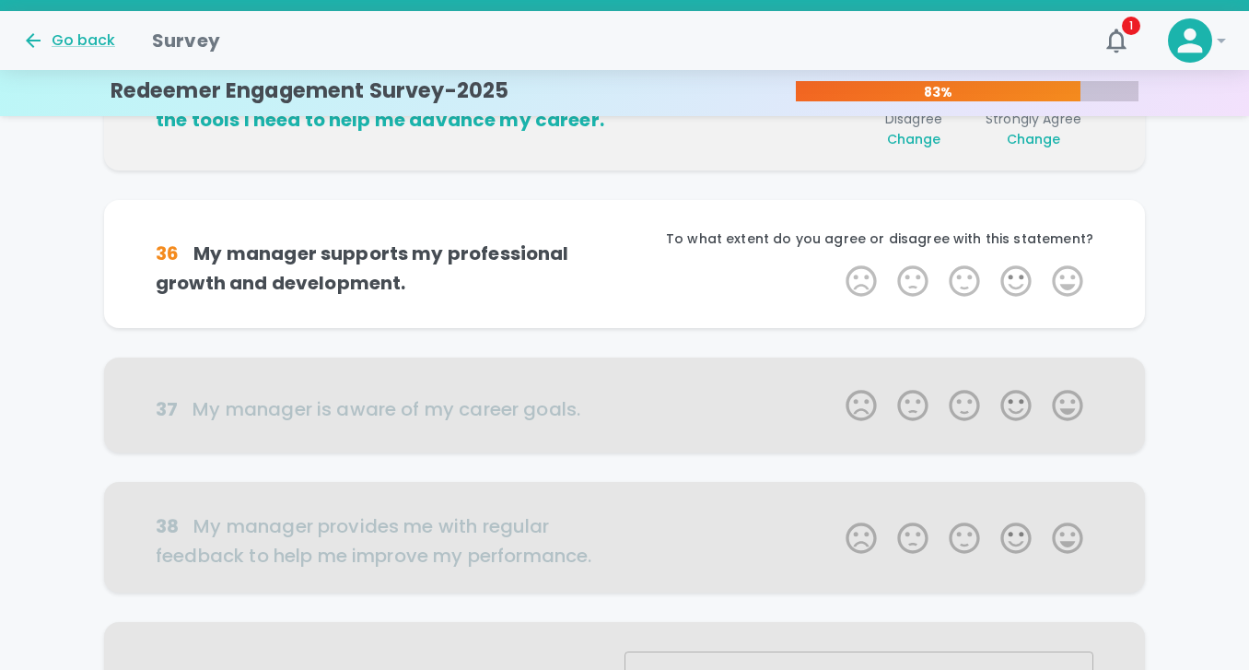
scroll to position [810, 0]
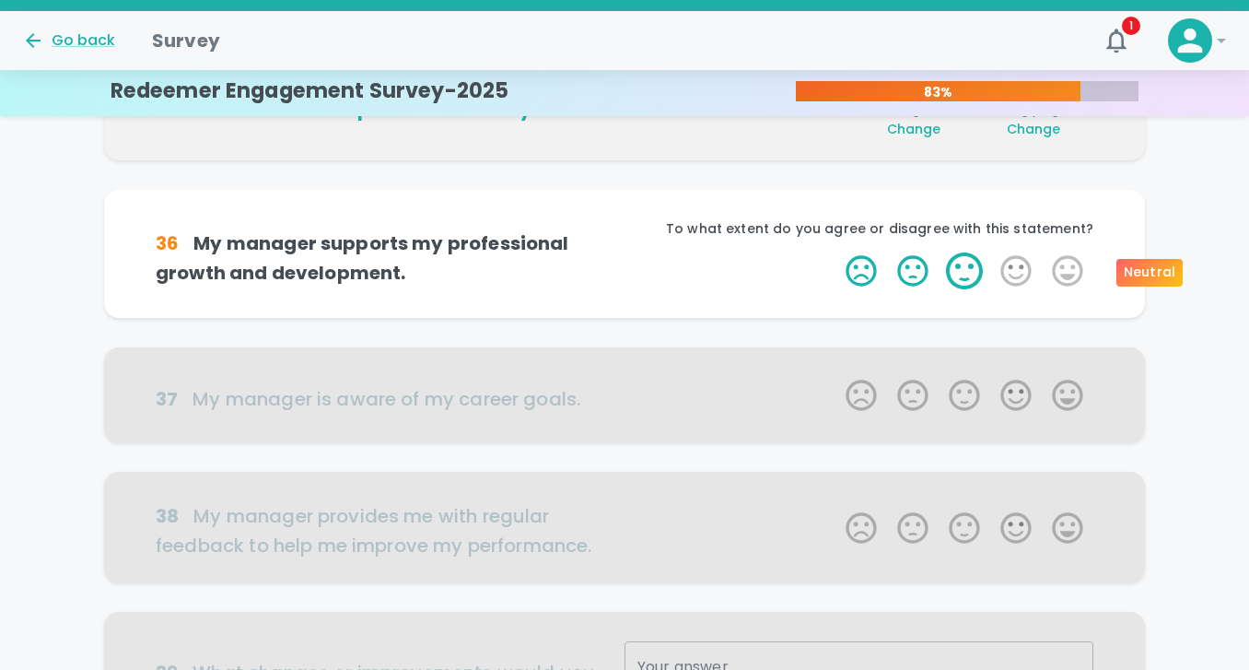
click at [964, 271] on label "3 Stars" at bounding box center [965, 270] width 52 height 37
click at [835, 252] on input "3 Stars" at bounding box center [834, 251] width 1 height 1
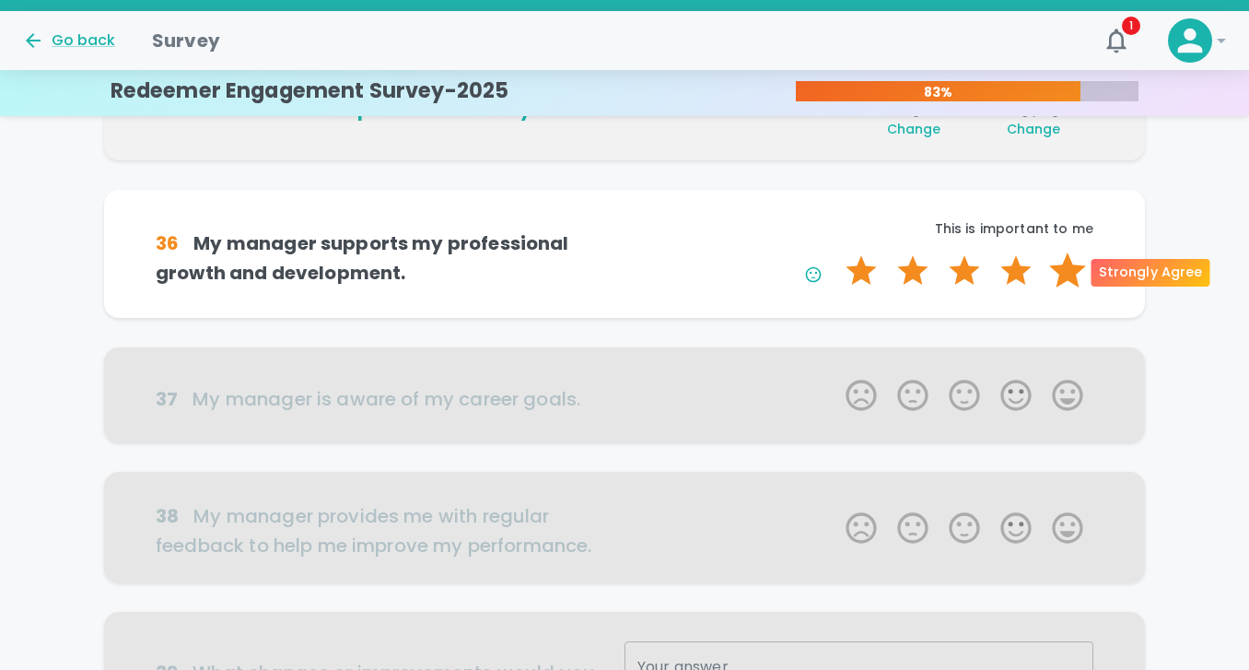
click at [1073, 274] on label "5 Stars" at bounding box center [1068, 270] width 52 height 37
click at [835, 252] on input "5 Stars" at bounding box center [834, 251] width 1 height 1
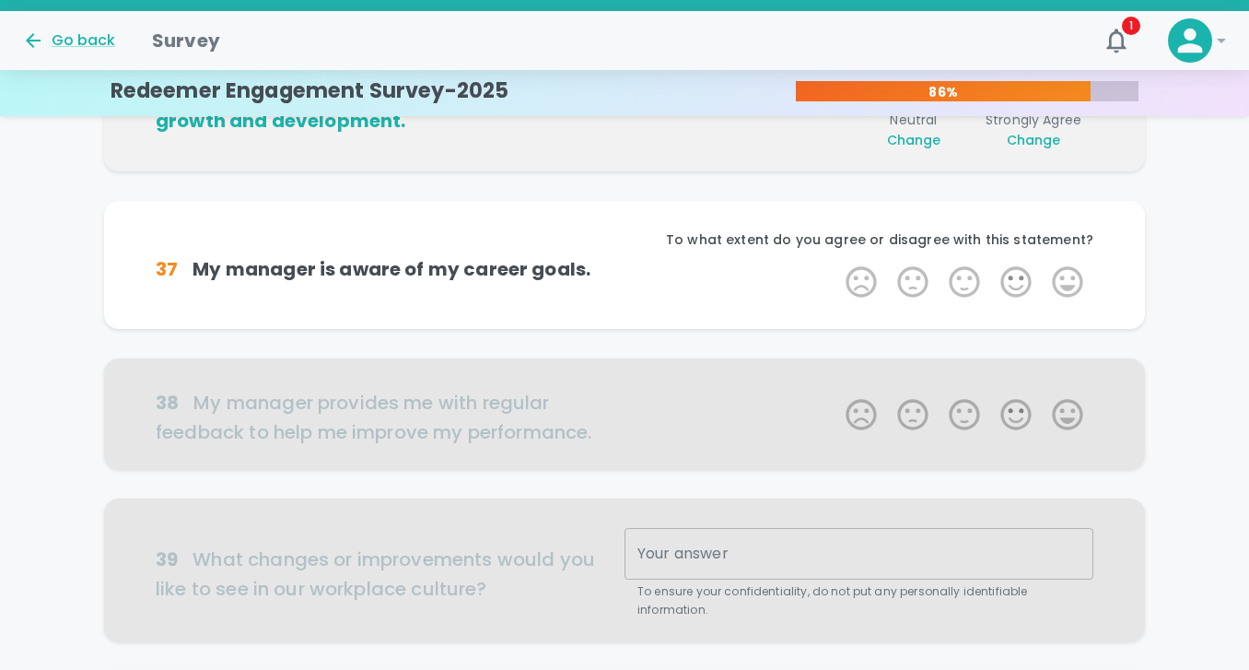
scroll to position [973, 0]
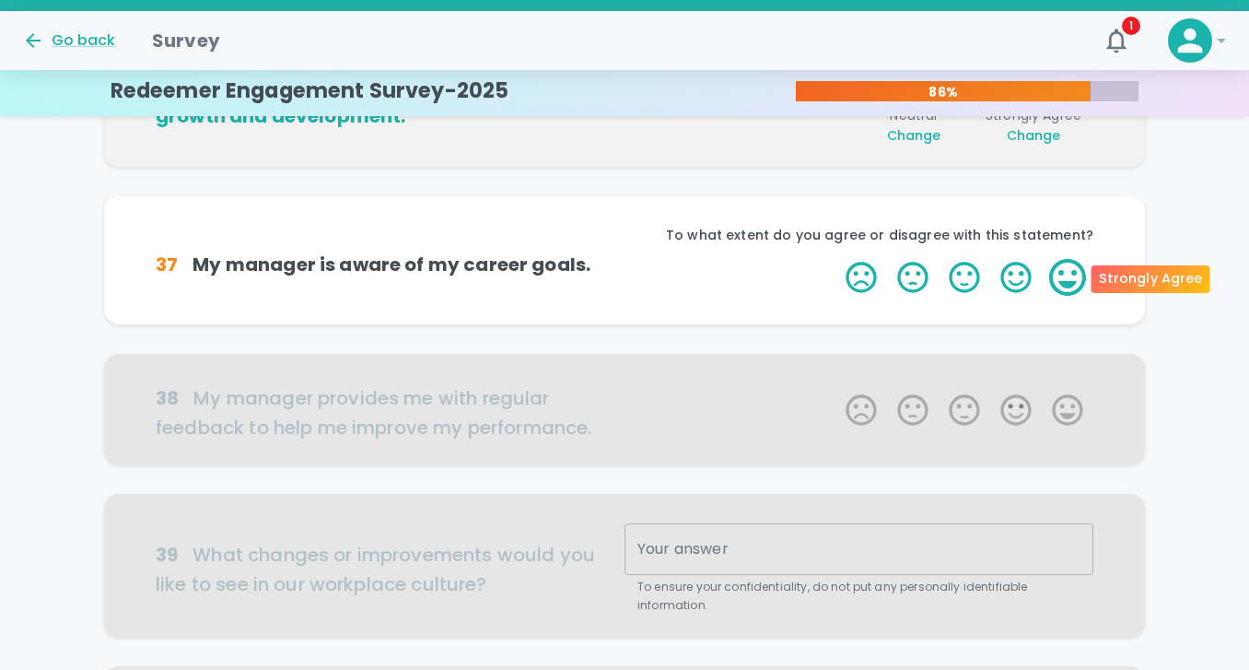
click at [1066, 284] on label "5 Stars" at bounding box center [1068, 277] width 52 height 37
click at [835, 259] on input "5 Stars" at bounding box center [834, 258] width 1 height 1
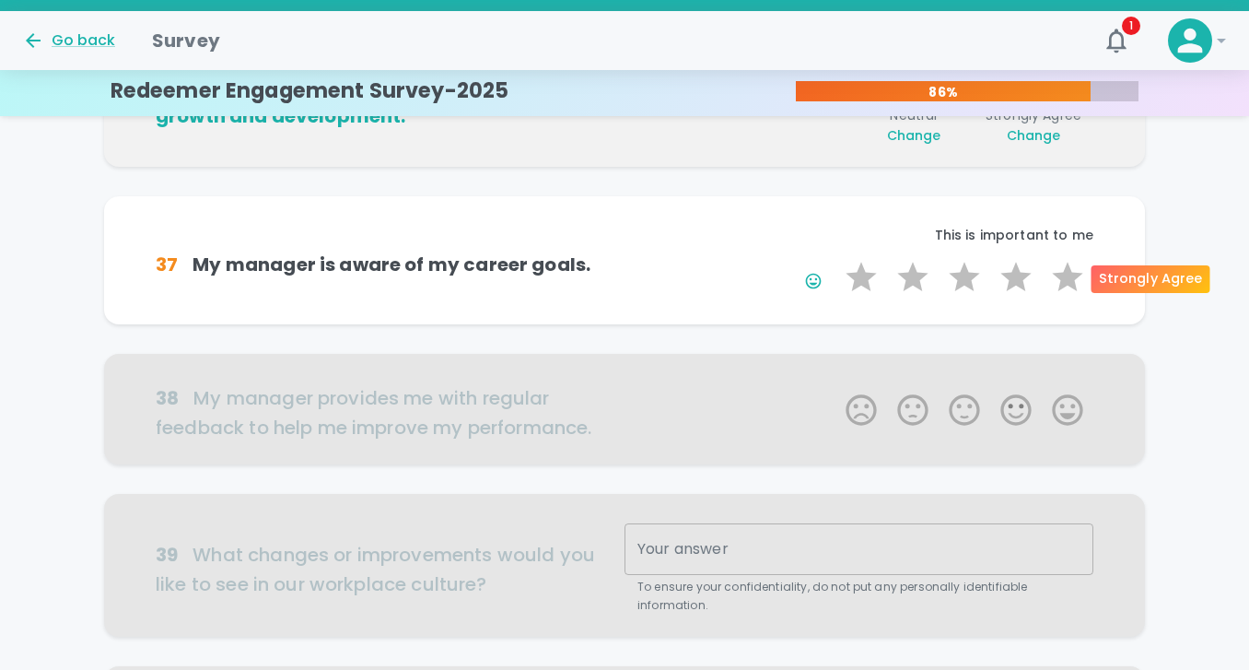
click at [1066, 284] on label "5 Stars" at bounding box center [1068, 277] width 52 height 37
click at [835, 259] on input "5 Stars" at bounding box center [834, 258] width 1 height 1
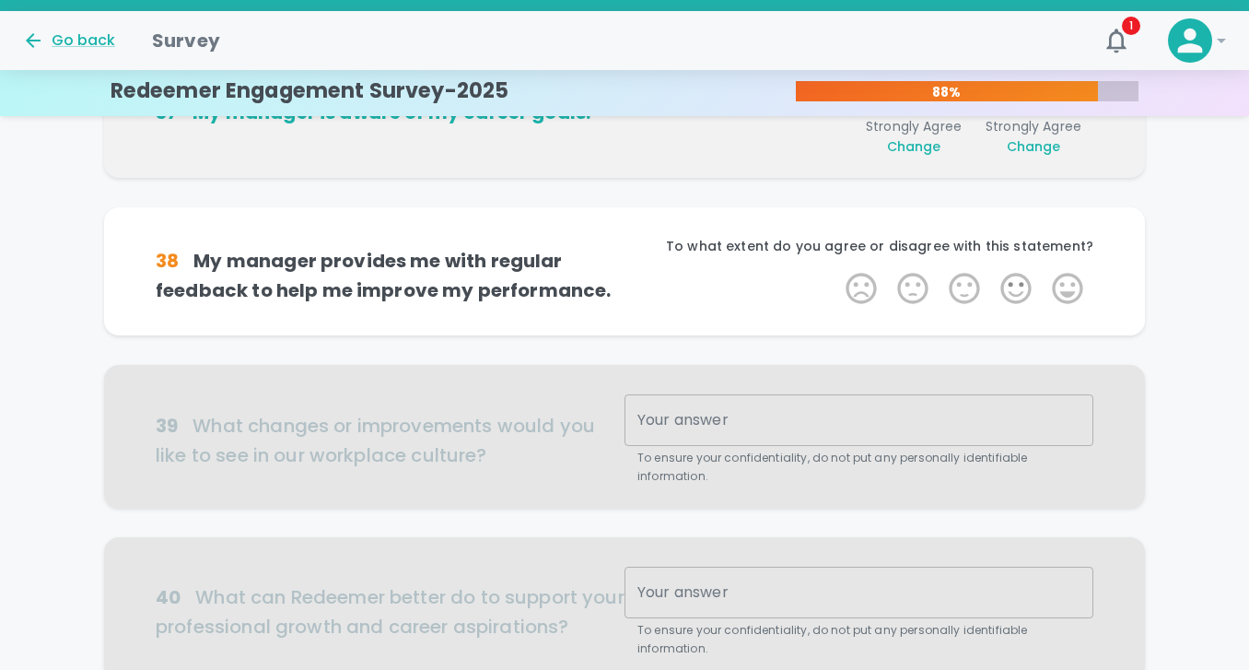
scroll to position [1135, 0]
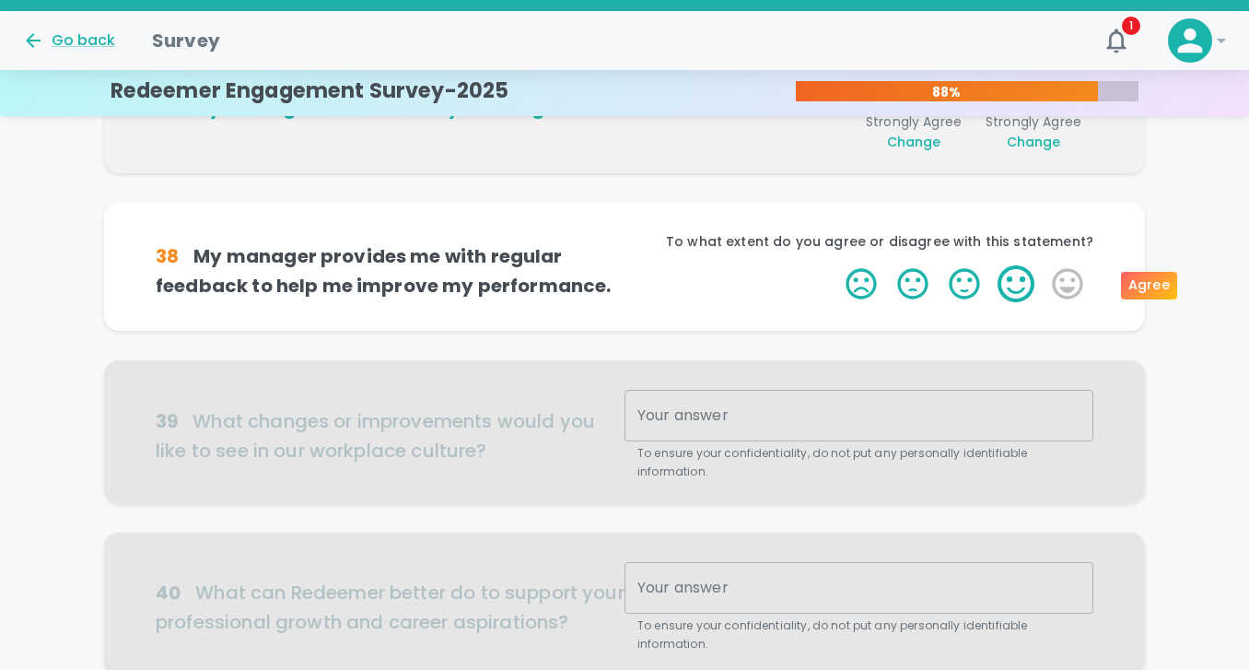
click at [1007, 287] on label "4 Stars" at bounding box center [1016, 283] width 52 height 37
click at [835, 265] on input "4 Stars" at bounding box center [834, 264] width 1 height 1
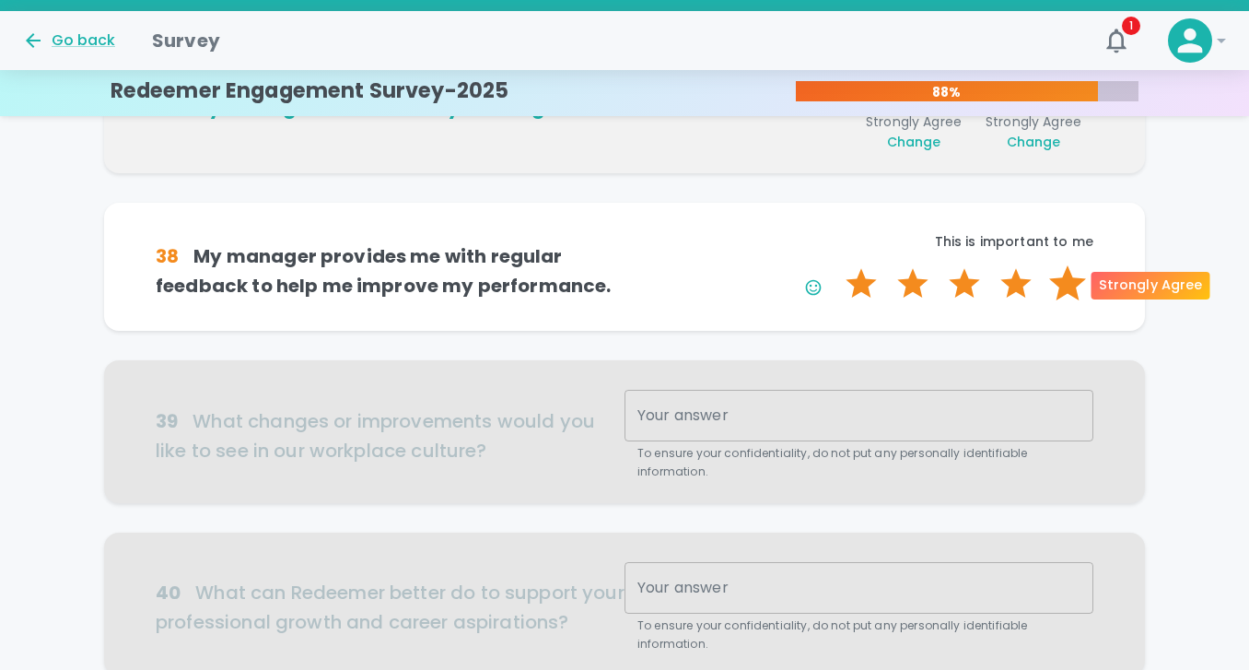
click at [1071, 286] on label "5 Stars" at bounding box center [1068, 283] width 52 height 37
click at [835, 265] on input "5 Stars" at bounding box center [834, 264] width 1 height 1
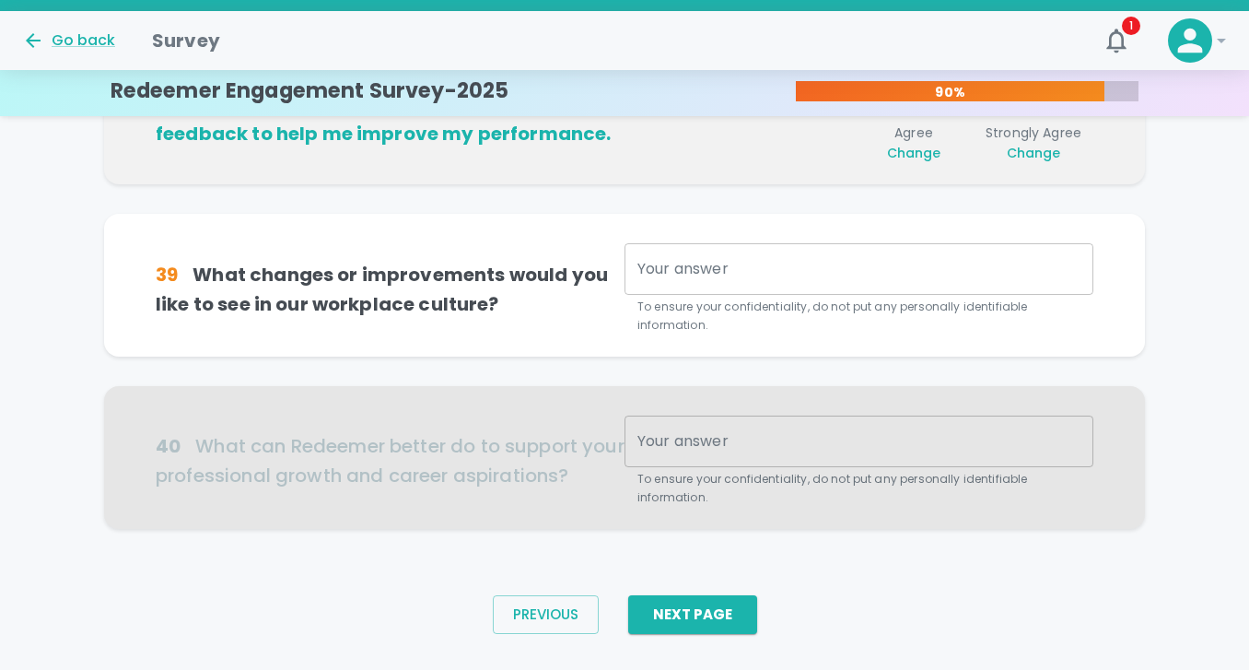
scroll to position [1297, 0]
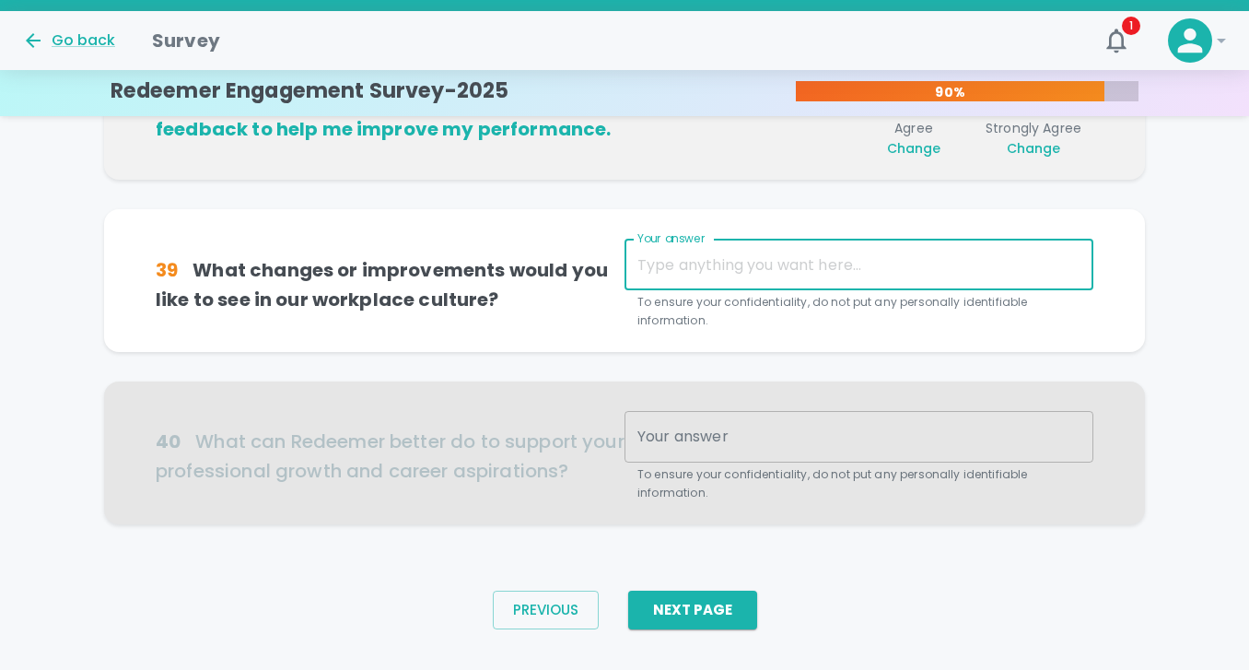
click at [724, 265] on textarea "Your answer" at bounding box center [858, 264] width 443 height 21
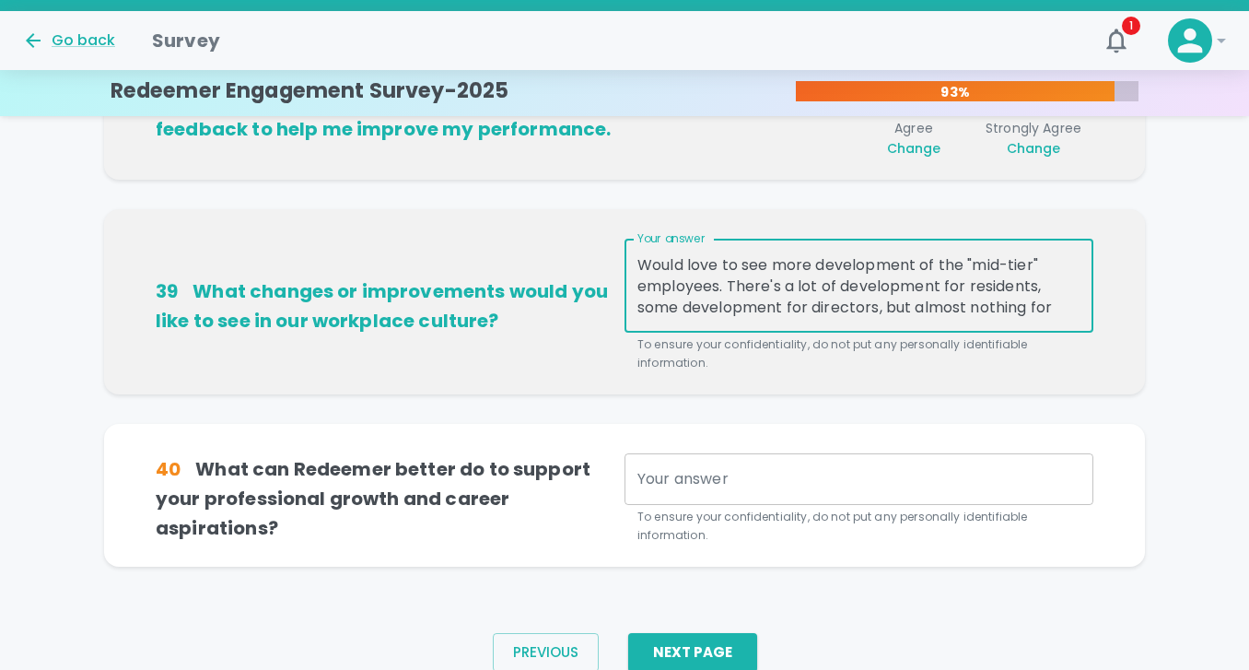
scroll to position [21, 0]
drag, startPoint x: 971, startPoint y: 306, endPoint x: 696, endPoint y: 313, distance: 274.6
click at [696, 313] on textarea "Would love to see more development of the "mid-tier" employees. There's a lot o…" at bounding box center [858, 286] width 443 height 64
type textarea "Would love to see more development of the "mid-tier" employees. There's a lot o…"
click at [674, 472] on textarea "Your answer" at bounding box center [858, 478] width 443 height 21
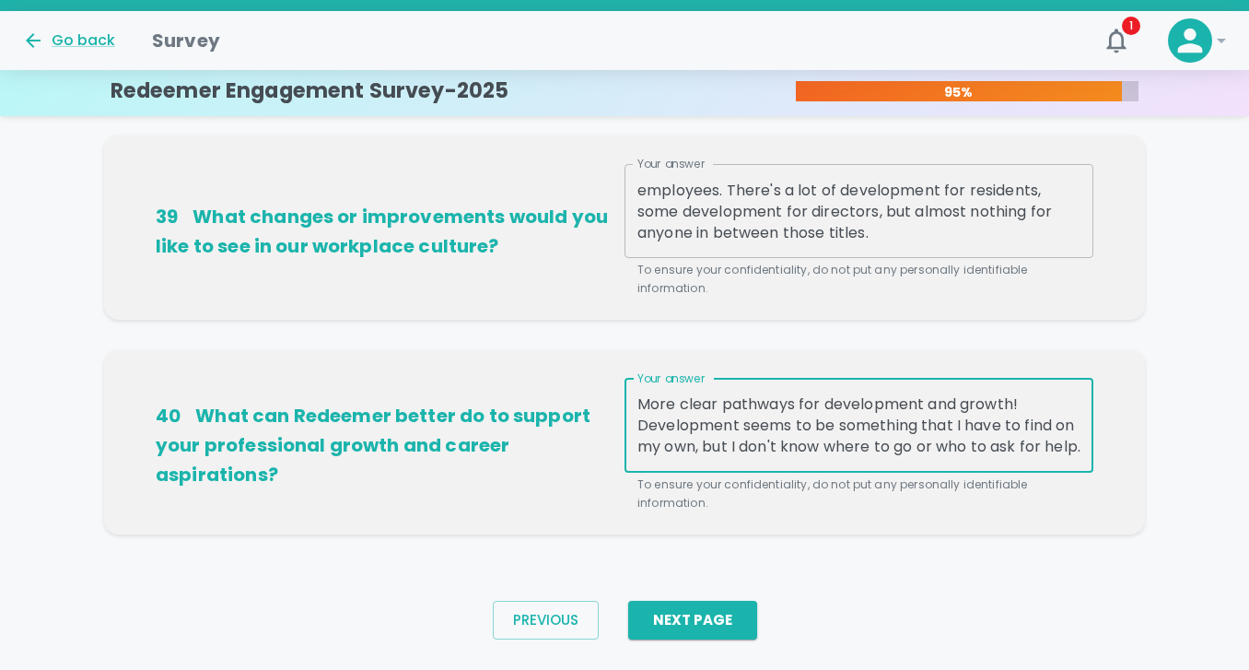
scroll to position [20, 0]
type textarea "More clear pathways for development and growth! Development seems to be somethi…"
click at [725, 627] on button "Next Page" at bounding box center [692, 620] width 129 height 39
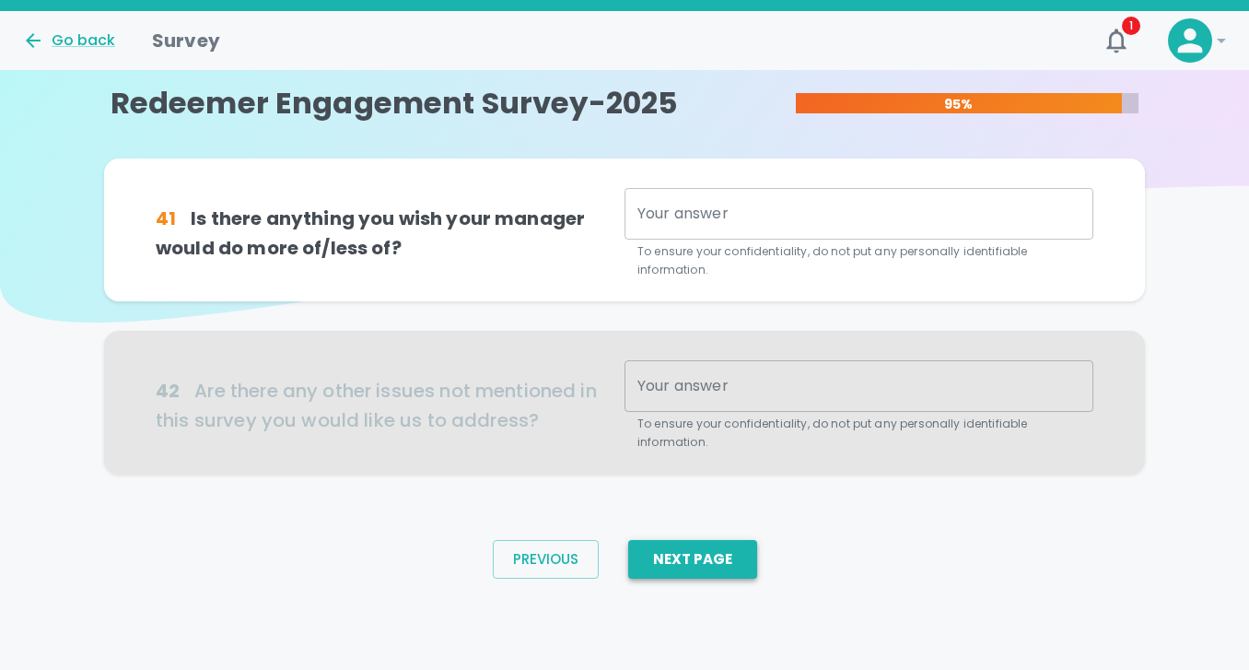
scroll to position [0, 0]
click at [703, 223] on textarea "Your answer" at bounding box center [858, 214] width 443 height 21
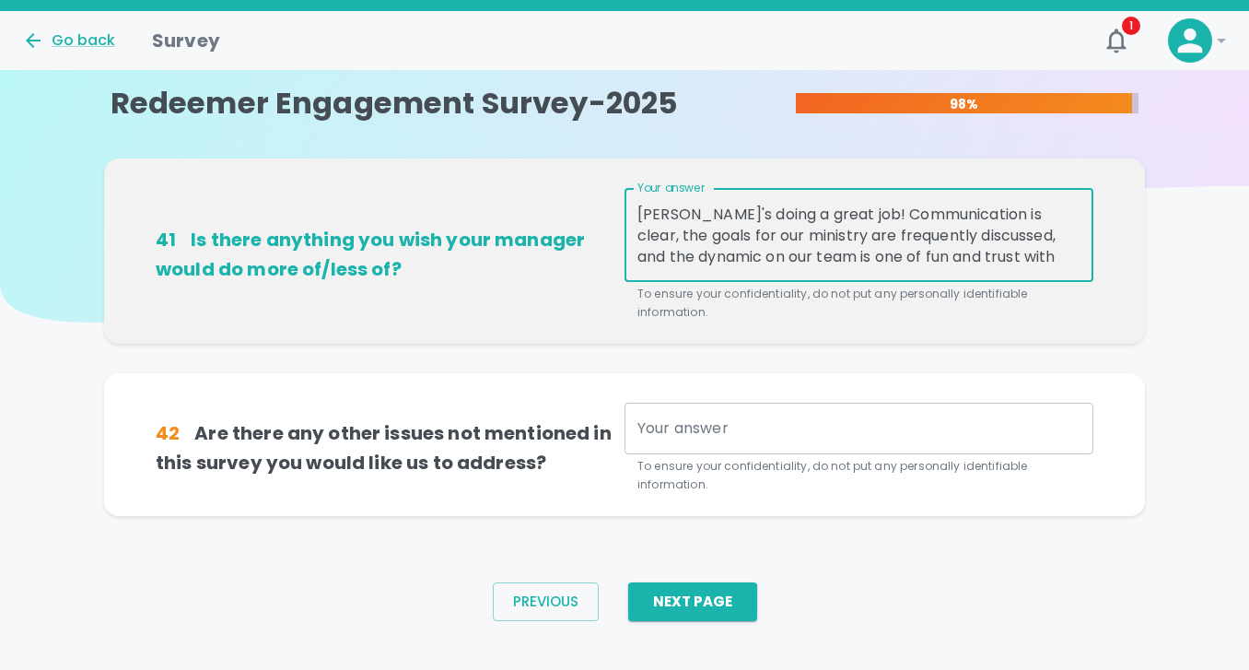
scroll to position [20, 0]
type textarea "[PERSON_NAME]'s doing a great job! Communication is clear, the goals for our mi…"
click at [675, 428] on textarea "Your answer" at bounding box center [858, 427] width 443 height 21
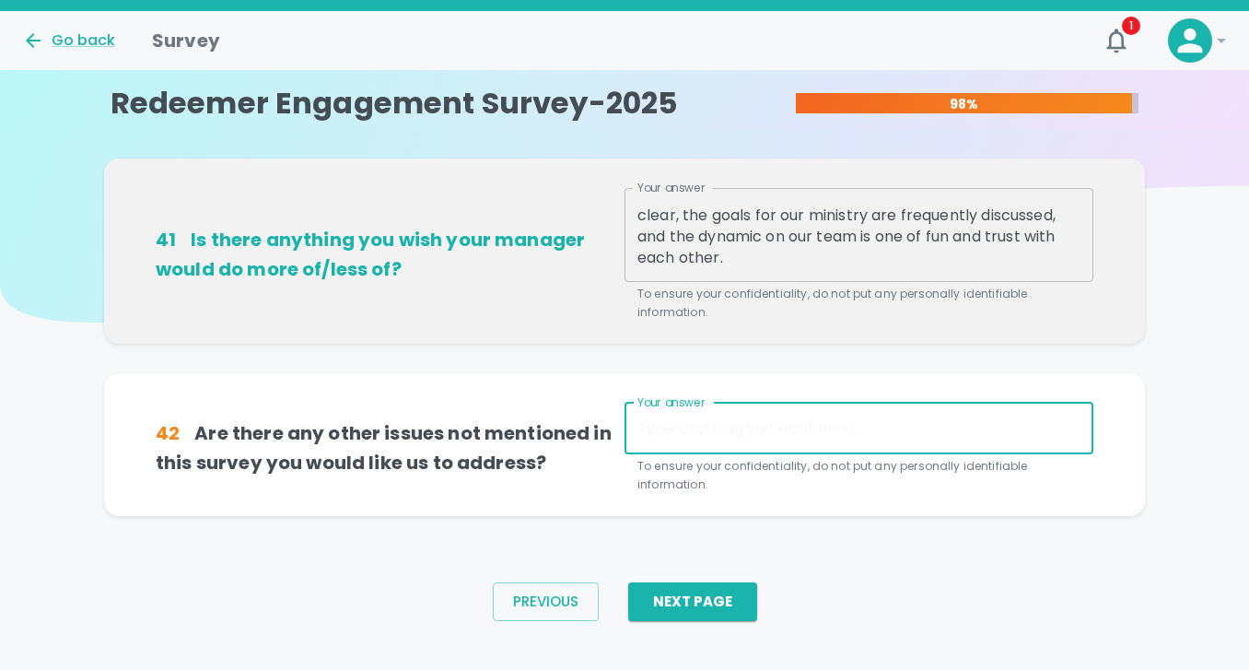
scroll to position [25, 0]
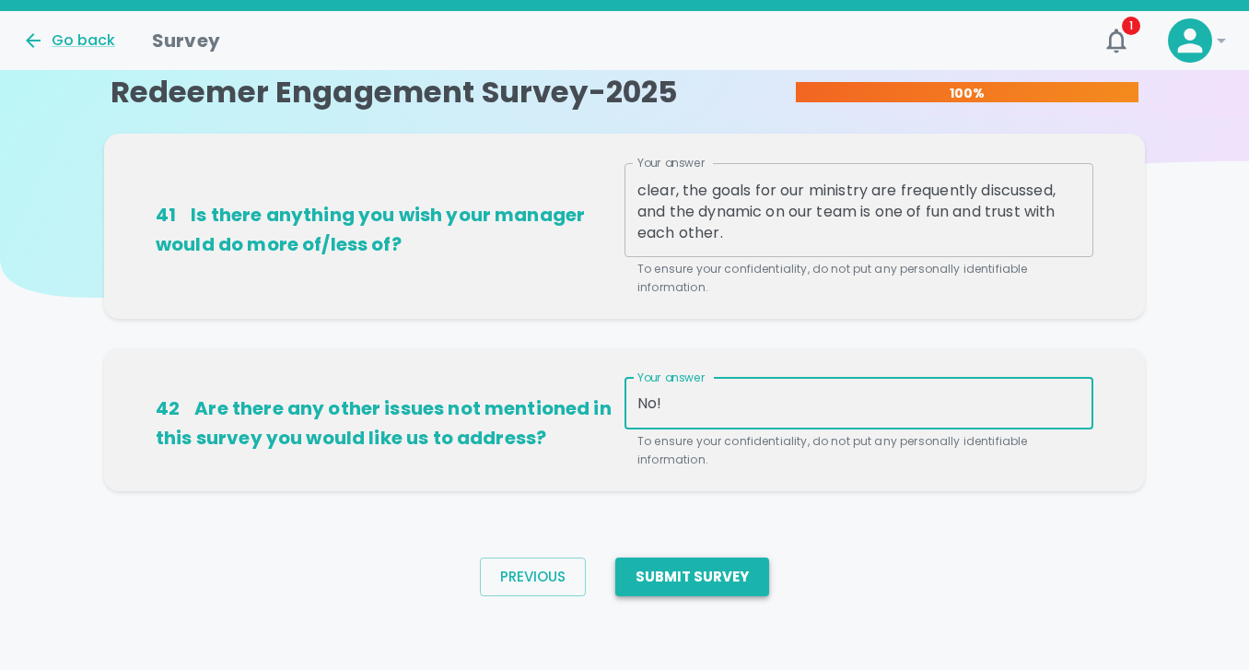
type textarea "No!"
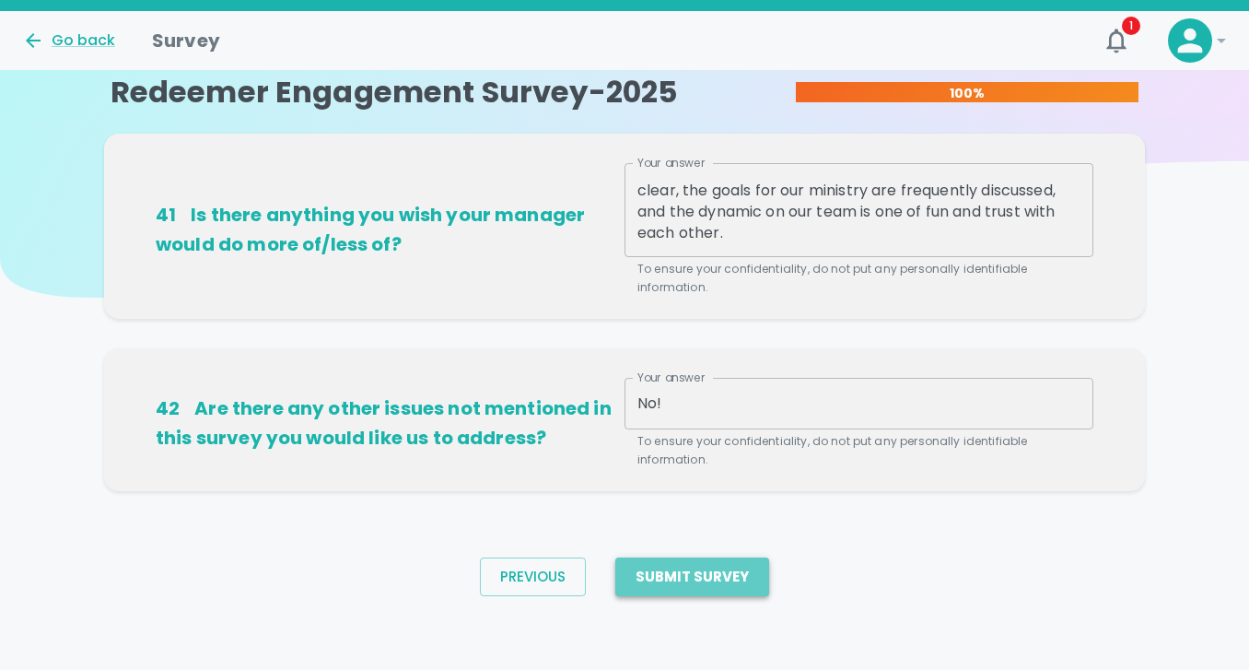
click at [706, 585] on button "Submit Survey" at bounding box center [692, 576] width 154 height 39
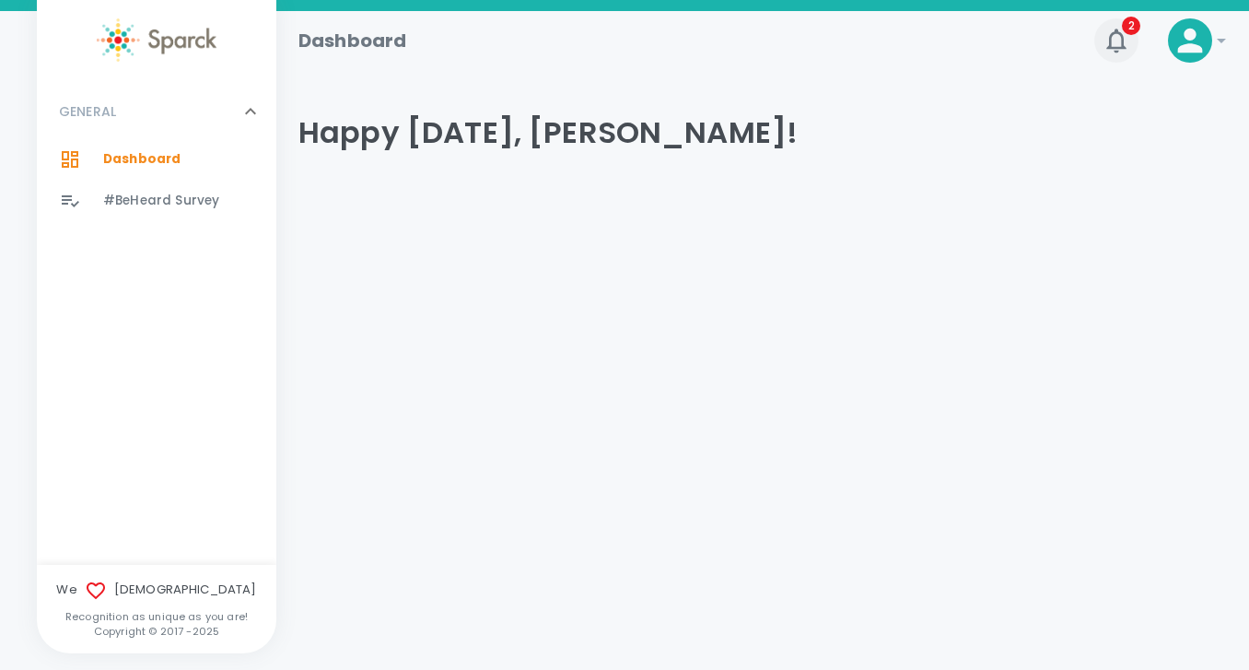
click at [1105, 50] on icon "button" at bounding box center [1116, 40] width 29 height 29
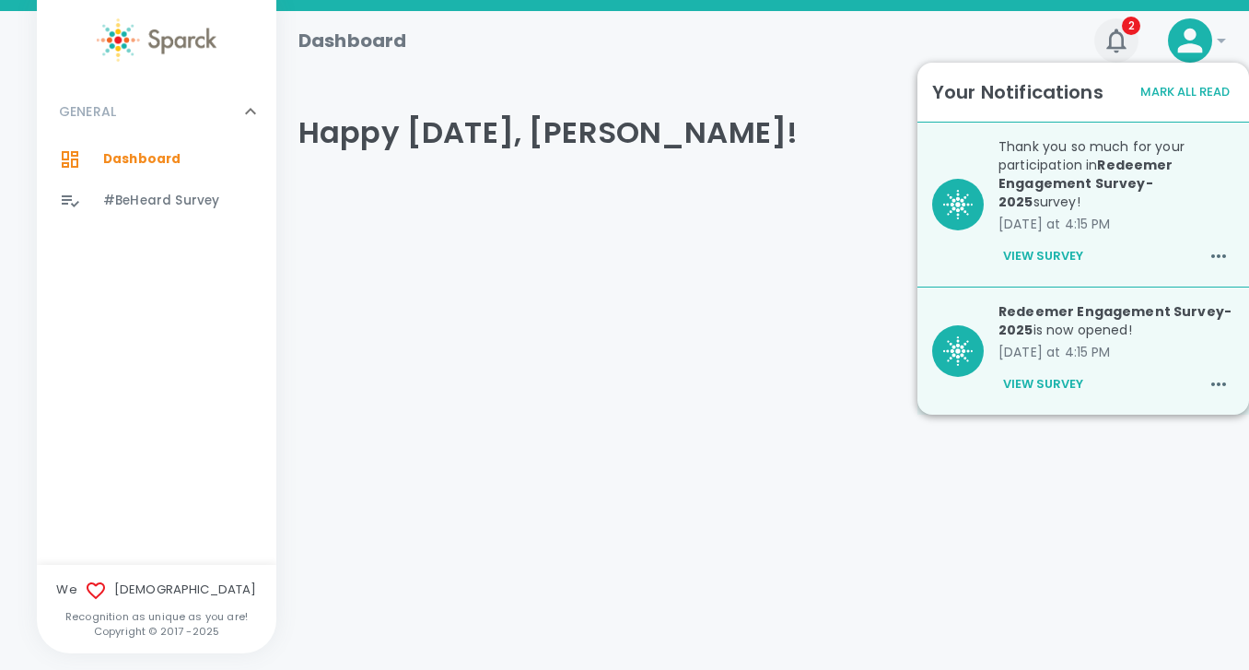
click at [1105, 50] on icon "button" at bounding box center [1116, 40] width 29 height 29
